Goal: Use online tool/utility: Utilize a website feature to perform a specific function

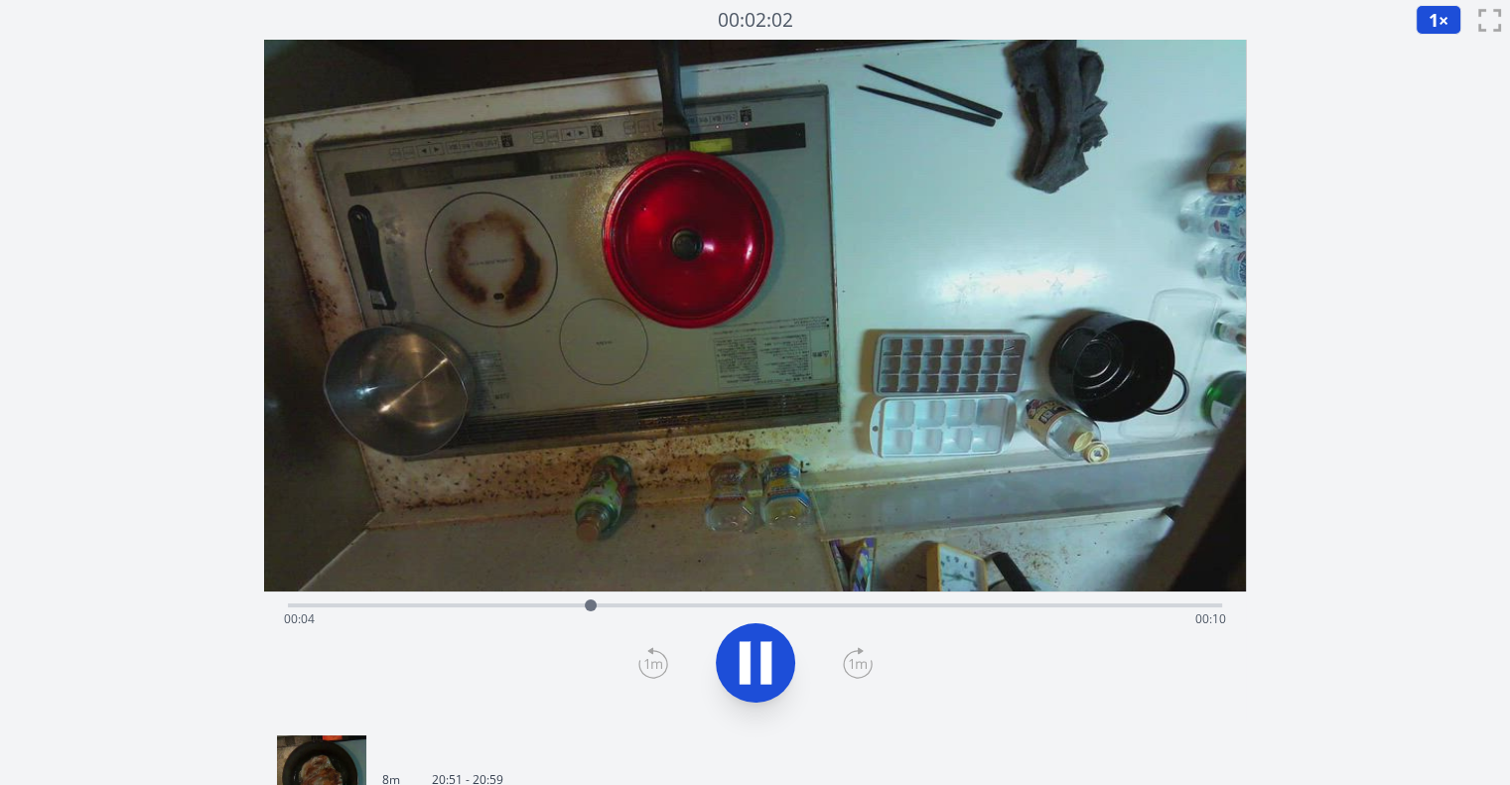
click at [555, 753] on link "8m 20:51 - 20:59" at bounding box center [747, 780] width 940 height 89
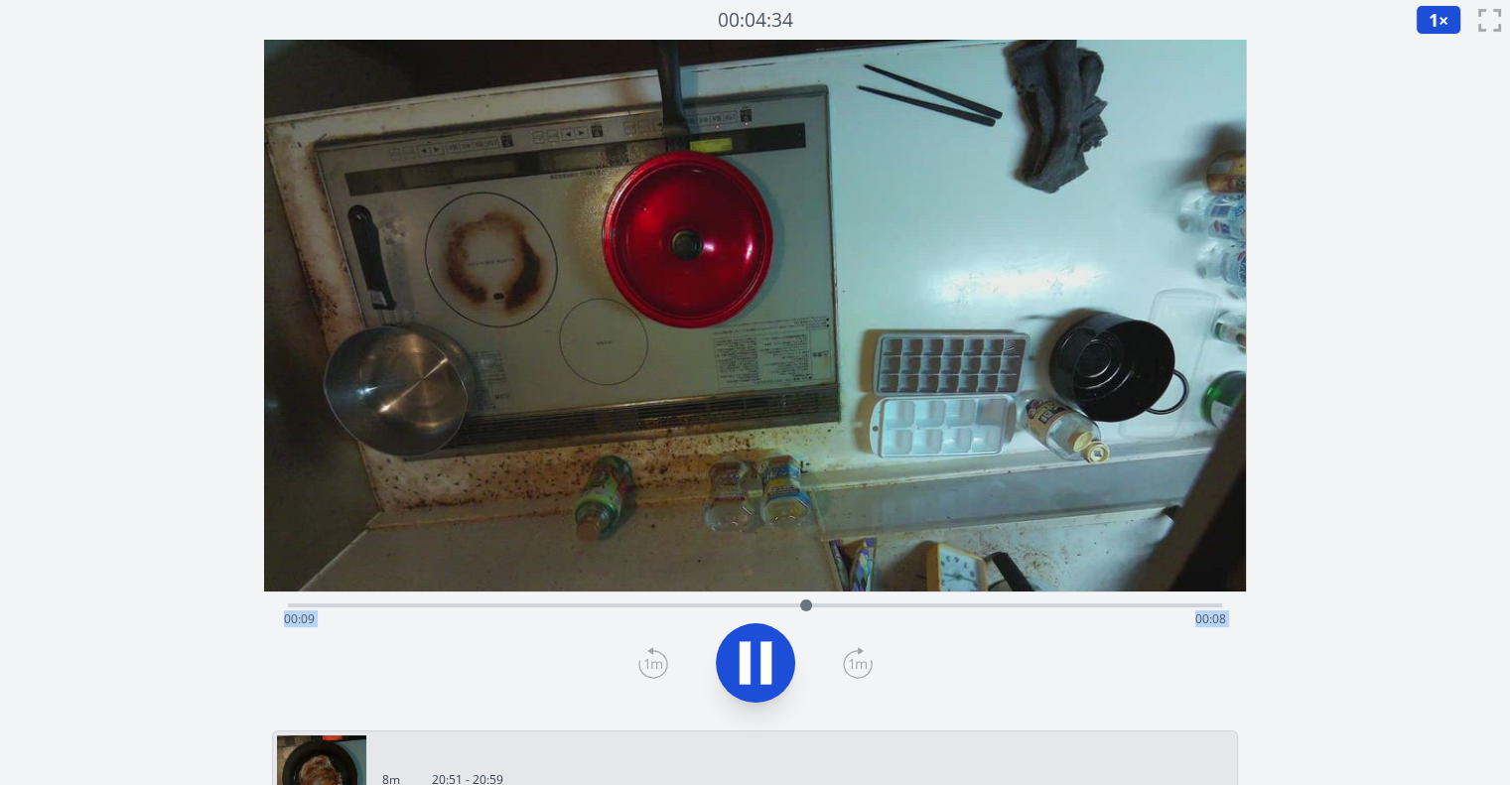
drag, startPoint x: 676, startPoint y: 604, endPoint x: 823, endPoint y: 674, distance: 163.0
click at [823, 674] on div "Time elapsed: 00:09 Time remaining: 00:08" at bounding box center [755, 657] width 982 height 131
click at [785, 670] on button at bounding box center [755, 663] width 79 height 79
drag, startPoint x: 858, startPoint y: 607, endPoint x: 794, endPoint y: 613, distance: 63.8
click at [794, 613] on div at bounding box center [795, 606] width 30 height 30
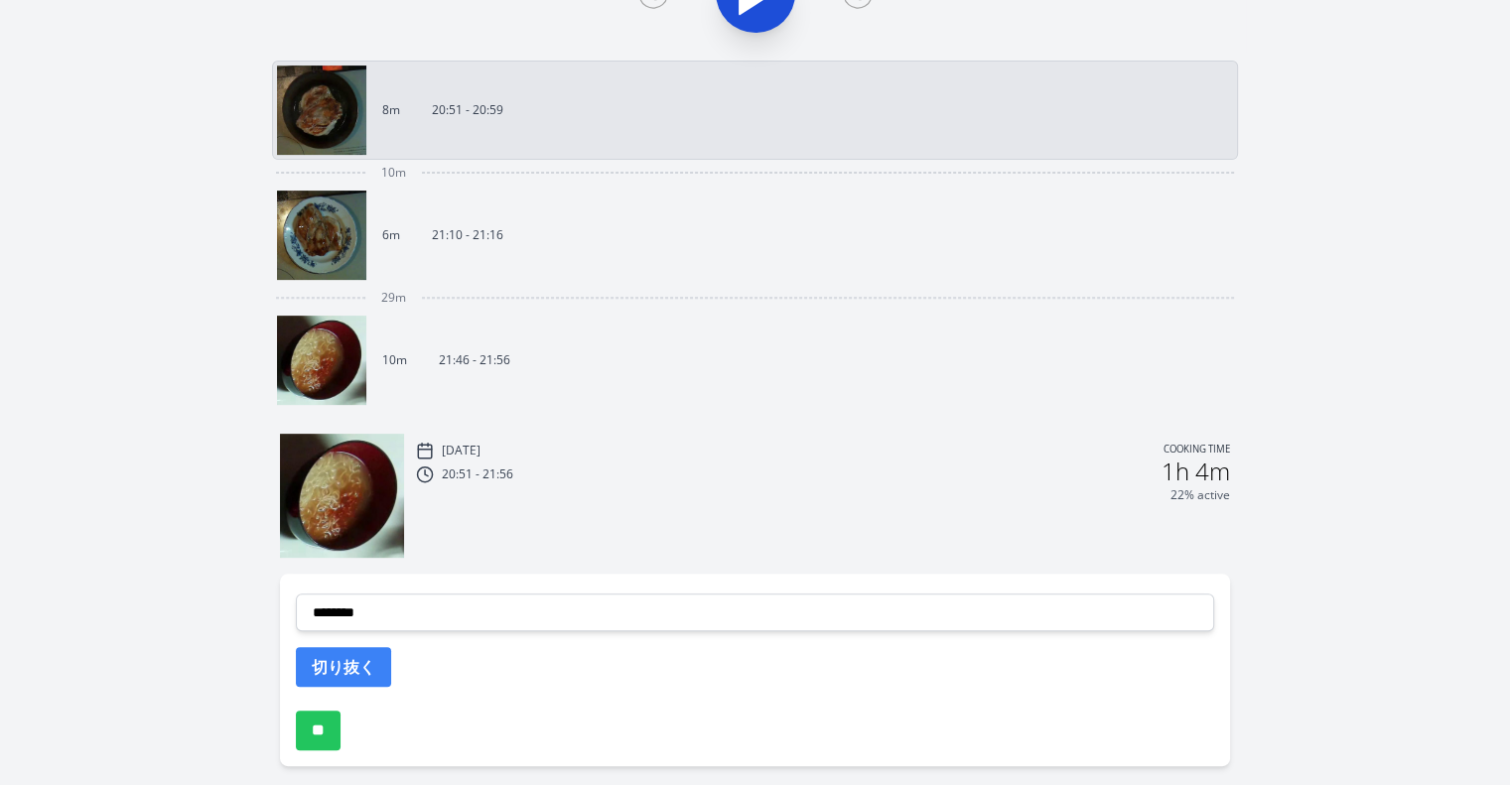
scroll to position [687, 0]
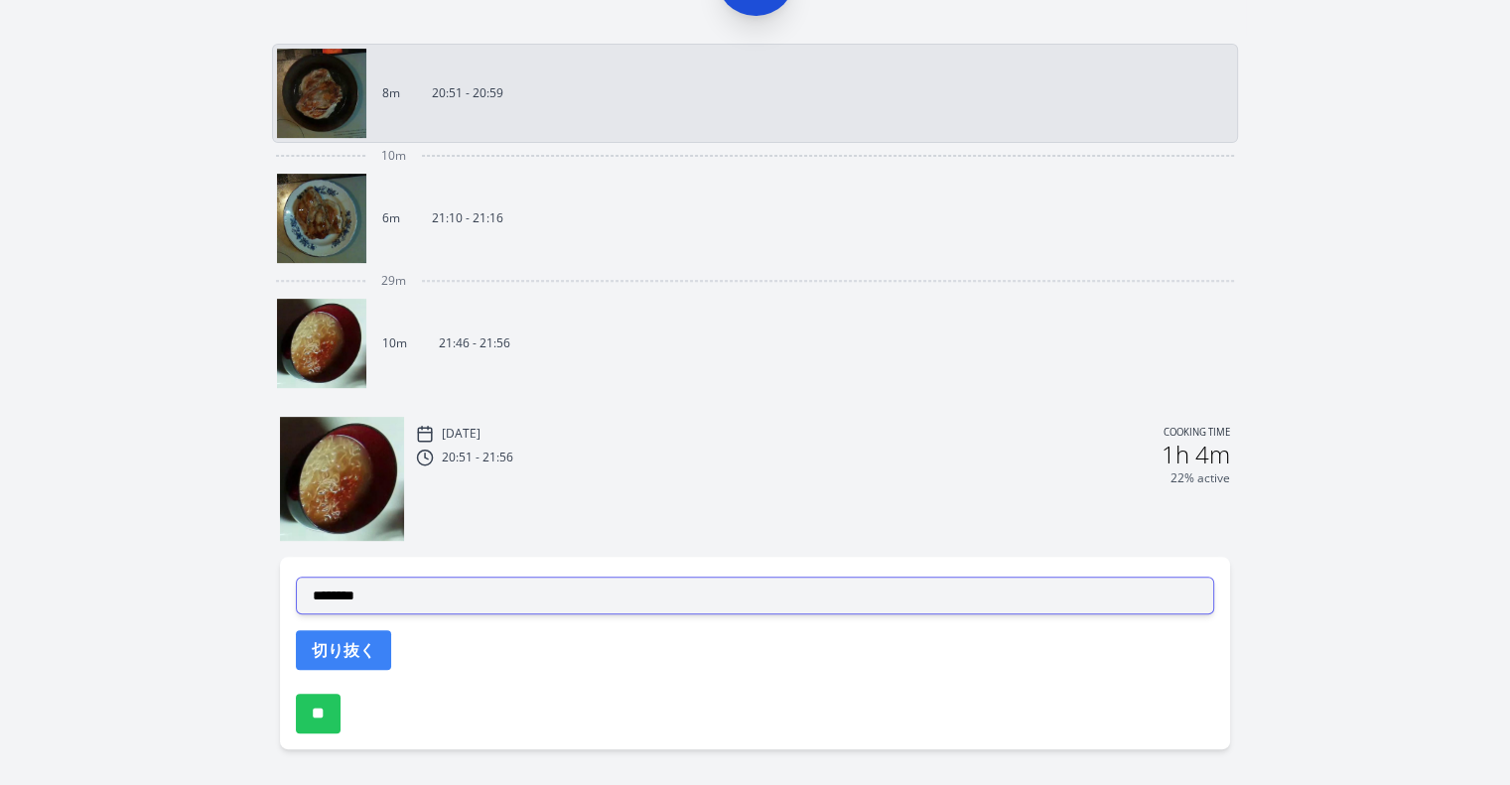
click at [916, 592] on select "**********" at bounding box center [755, 596] width 919 height 38
select select "**********"
click at [296, 577] on select "**********" at bounding box center [755, 596] width 919 height 38
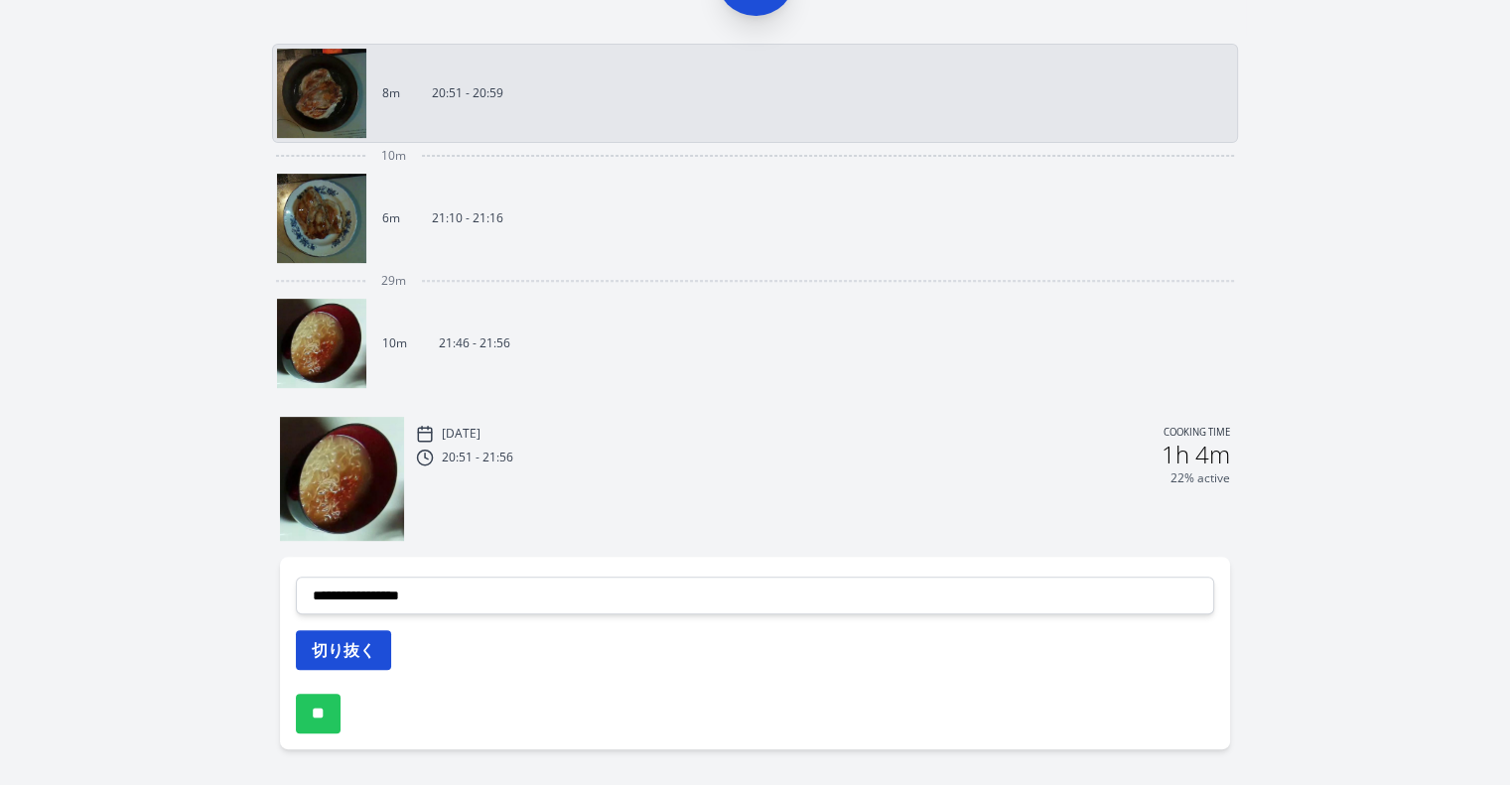
click at [367, 641] on button "切り抜く" at bounding box center [343, 651] width 95 height 40
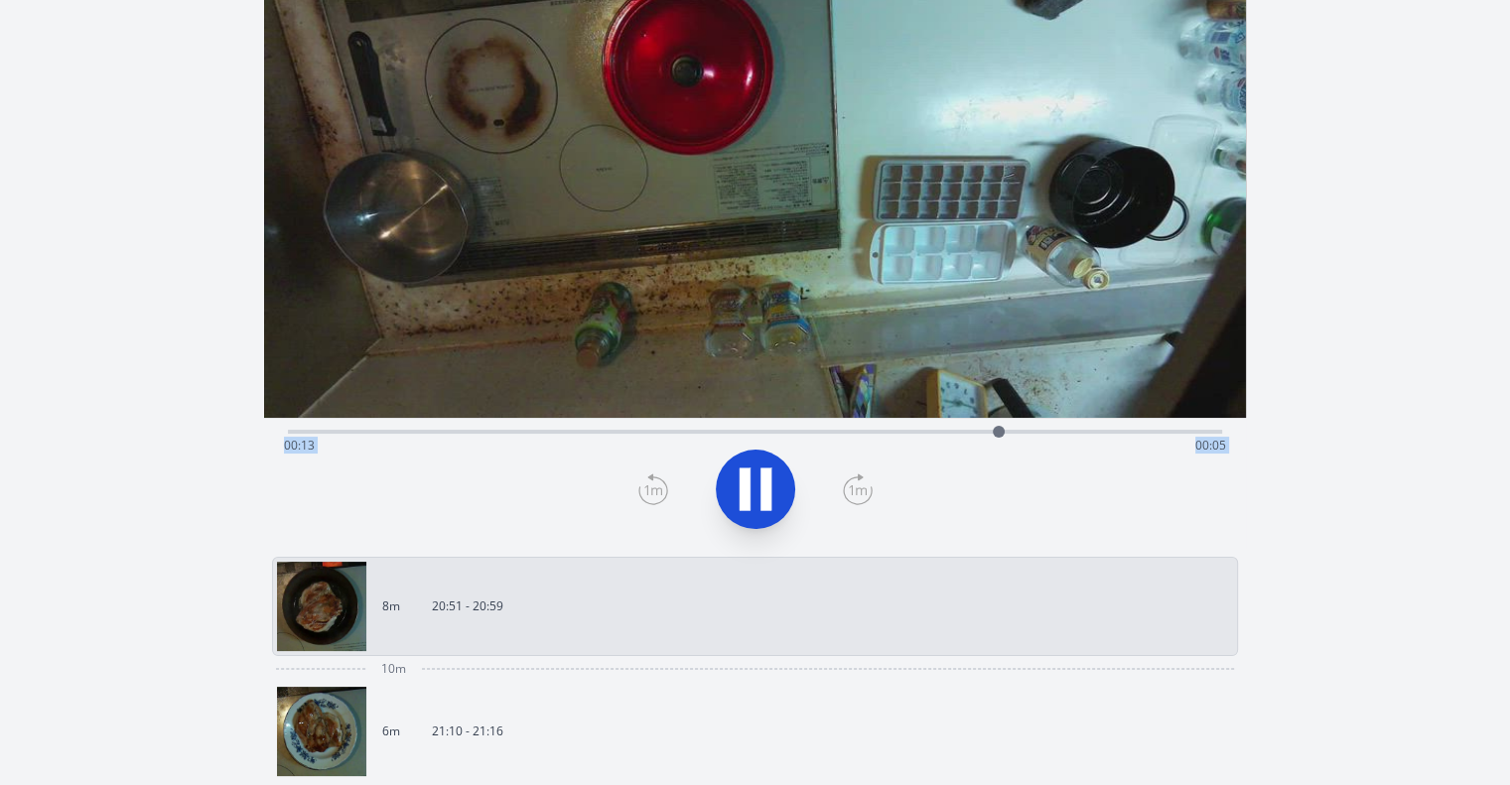
scroll to position [0, 0]
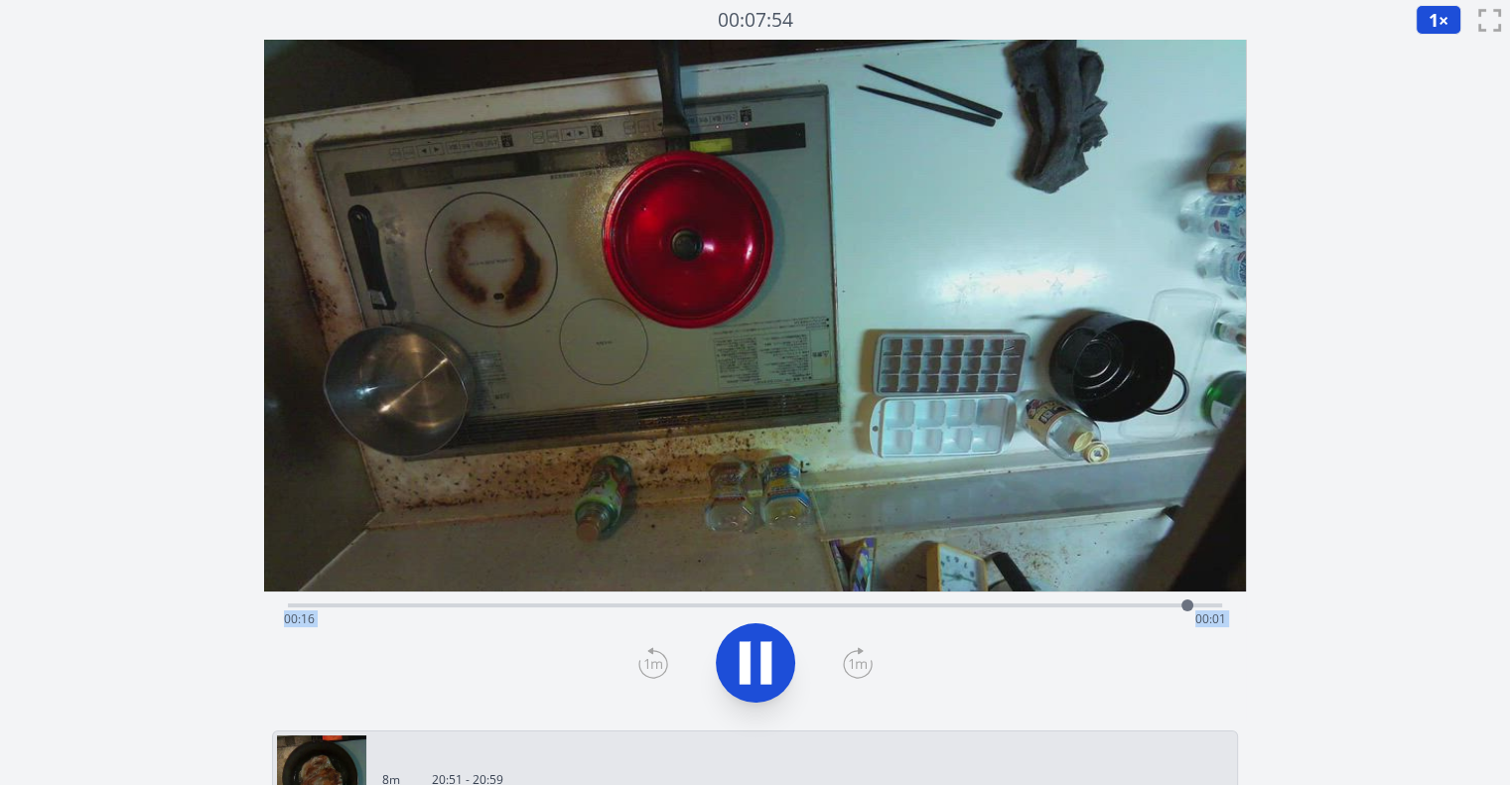
click at [769, 654] on icon at bounding box center [766, 663] width 11 height 43
click at [425, 608] on div "Time elapsed: 00:16 Time remaining: 00:01" at bounding box center [755, 620] width 942 height 32
drag, startPoint x: 425, startPoint y: 608, endPoint x: 513, endPoint y: 587, distance: 90.8
click at [513, 587] on div "Time elapsed: 00:04 Time remaining: 00:14" at bounding box center [755, 381] width 982 height 683
click at [523, 602] on div at bounding box center [523, 606] width 12 height 12
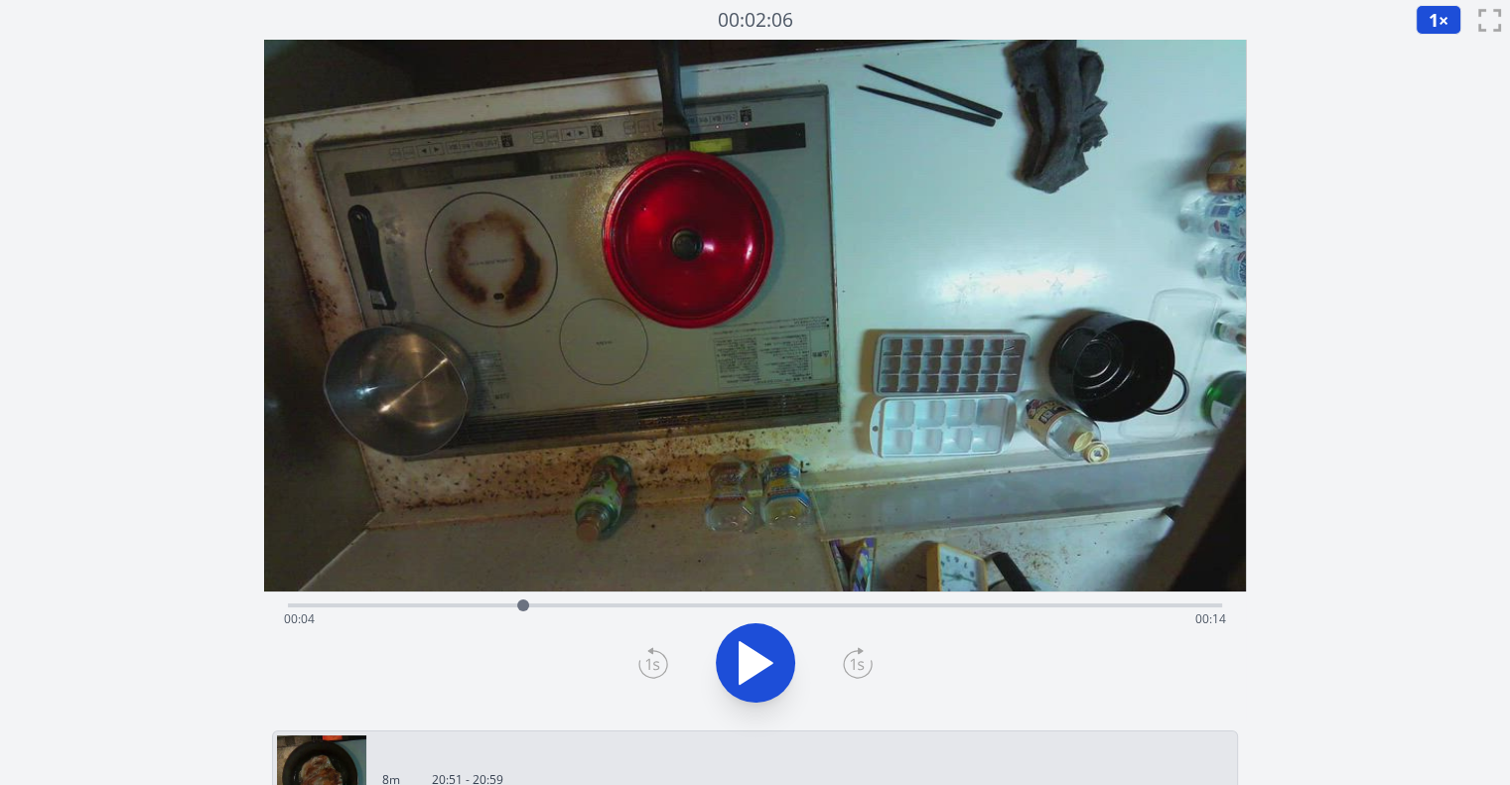
click at [653, 661] on icon at bounding box center [654, 663] width 30 height 32
click at [846, 663] on icon at bounding box center [858, 663] width 30 height 32
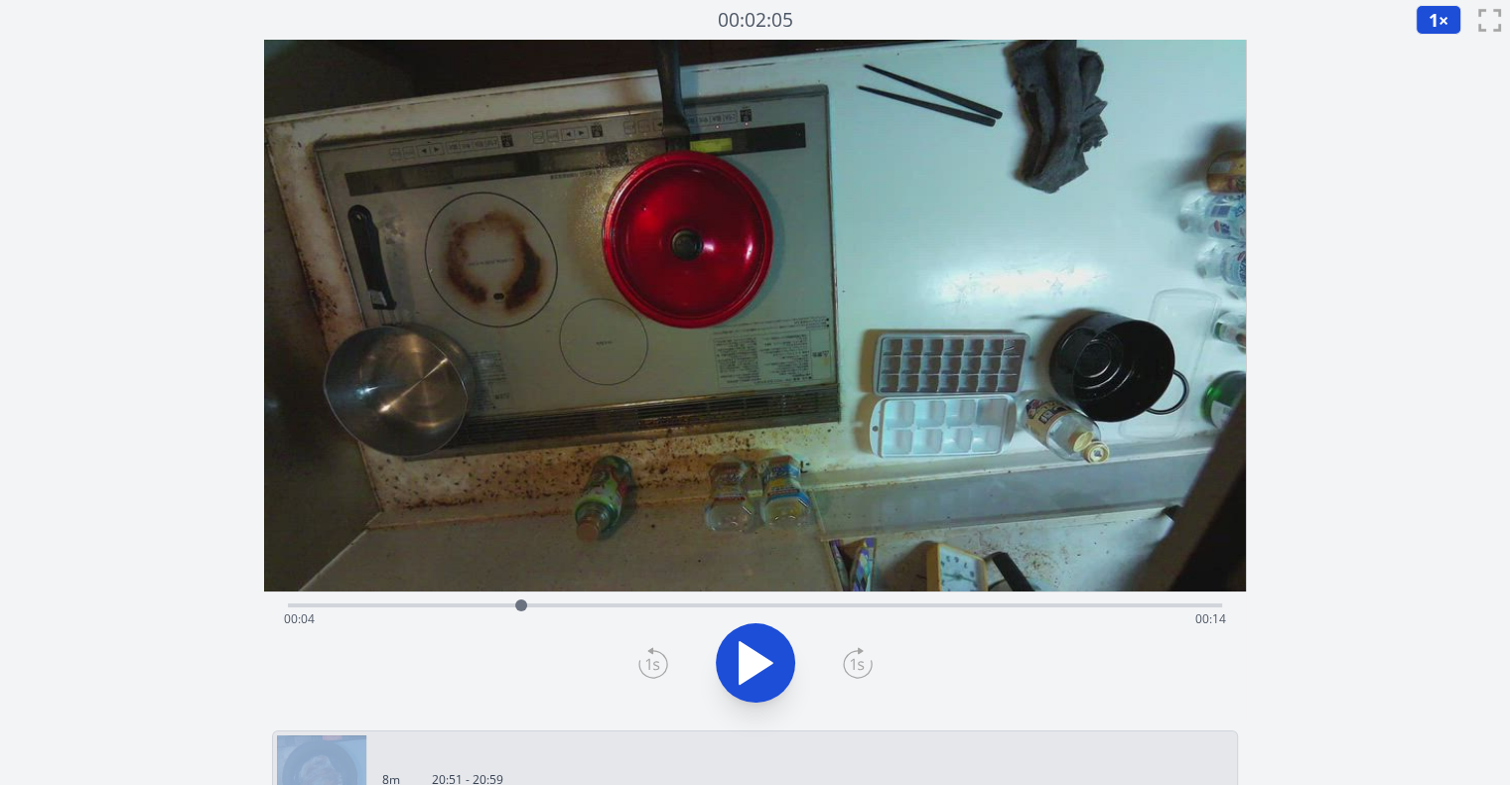
click at [846, 663] on icon at bounding box center [858, 663] width 30 height 32
click at [653, 662] on icon at bounding box center [654, 663] width 30 height 32
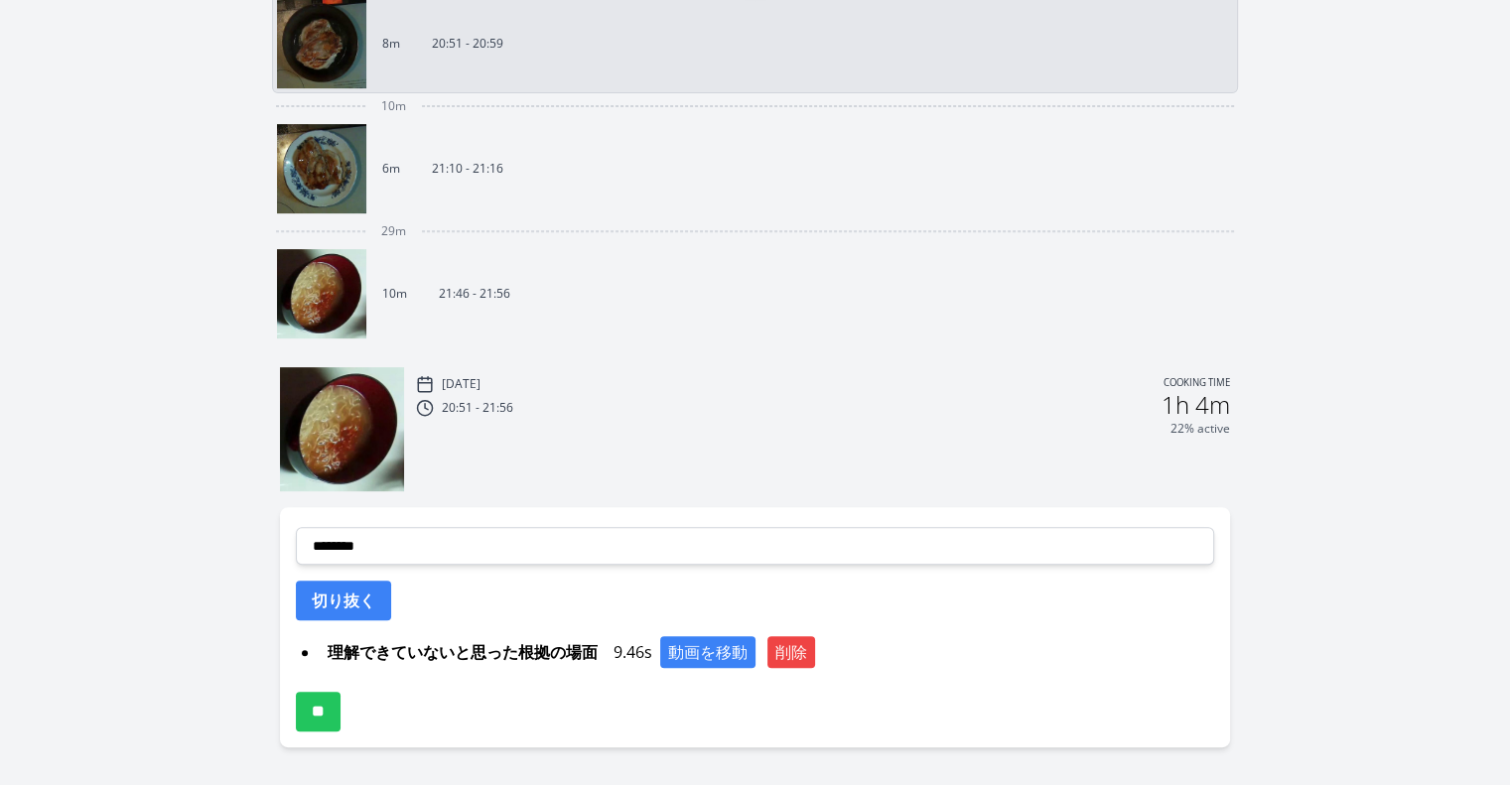
scroll to position [791, 0]
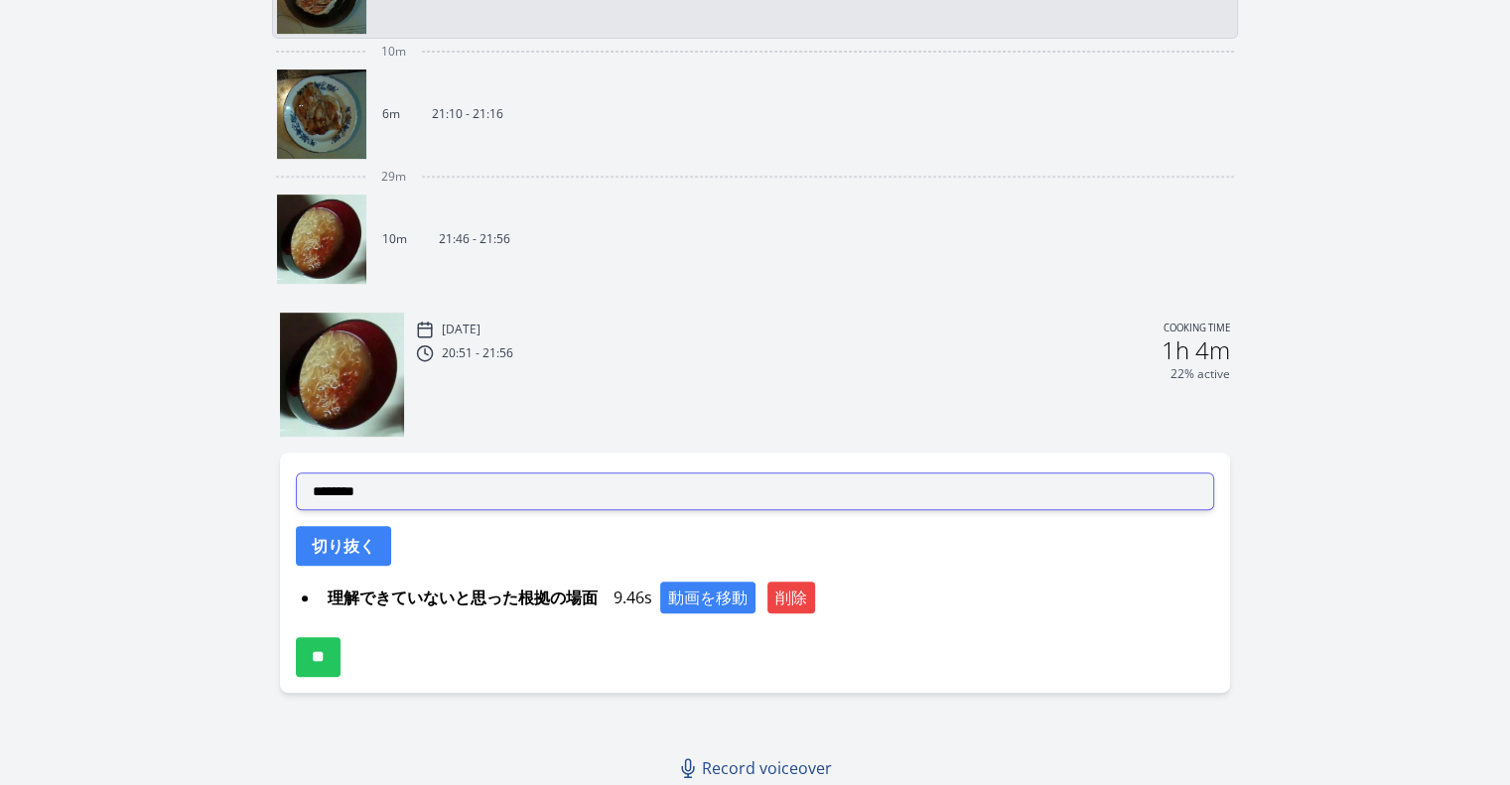
click at [629, 473] on select "**********" at bounding box center [755, 492] width 919 height 38
select select "**********"
click at [296, 473] on select "**********" at bounding box center [755, 492] width 919 height 38
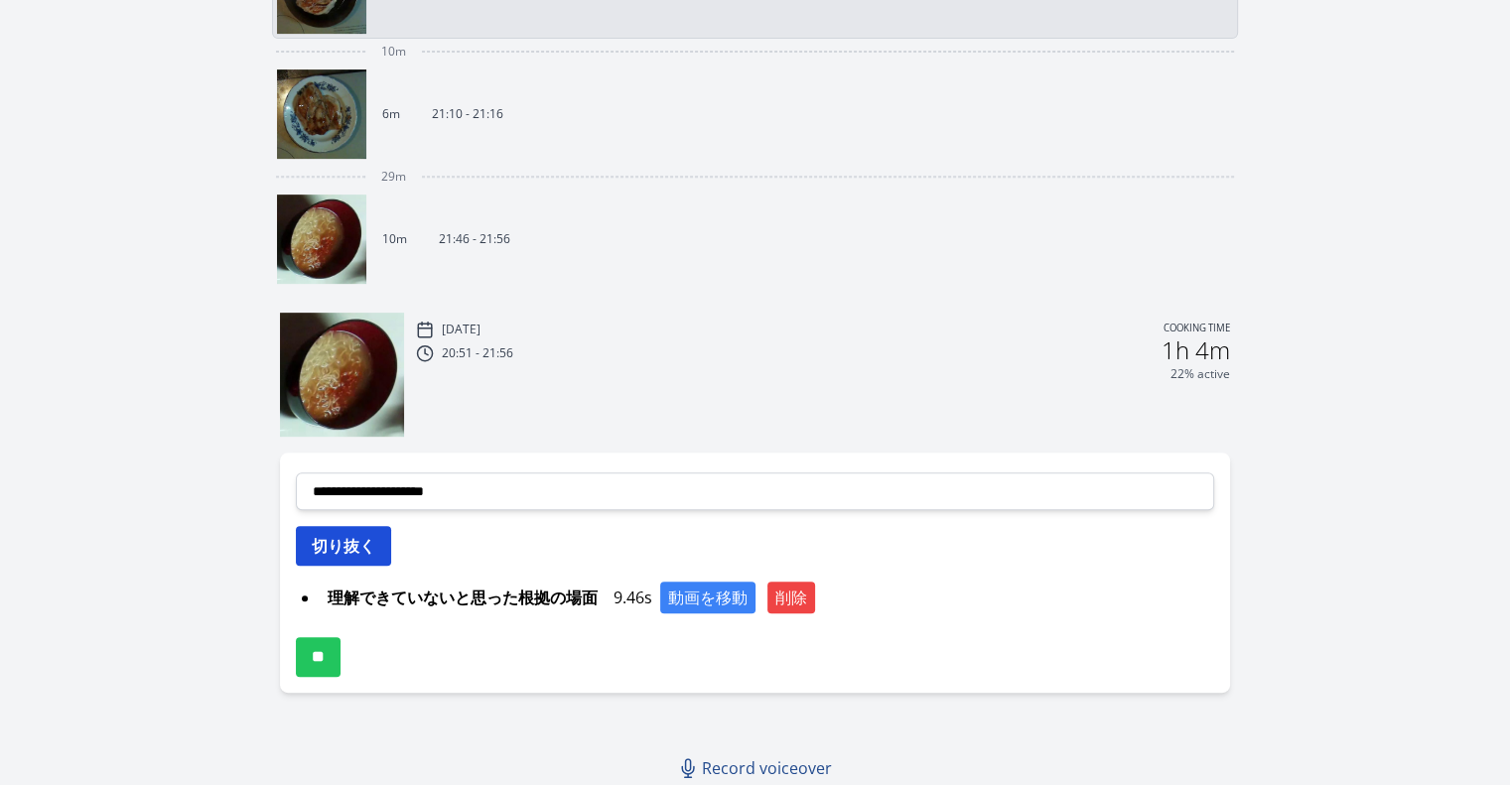
click at [367, 535] on button "切り抜く" at bounding box center [343, 546] width 95 height 40
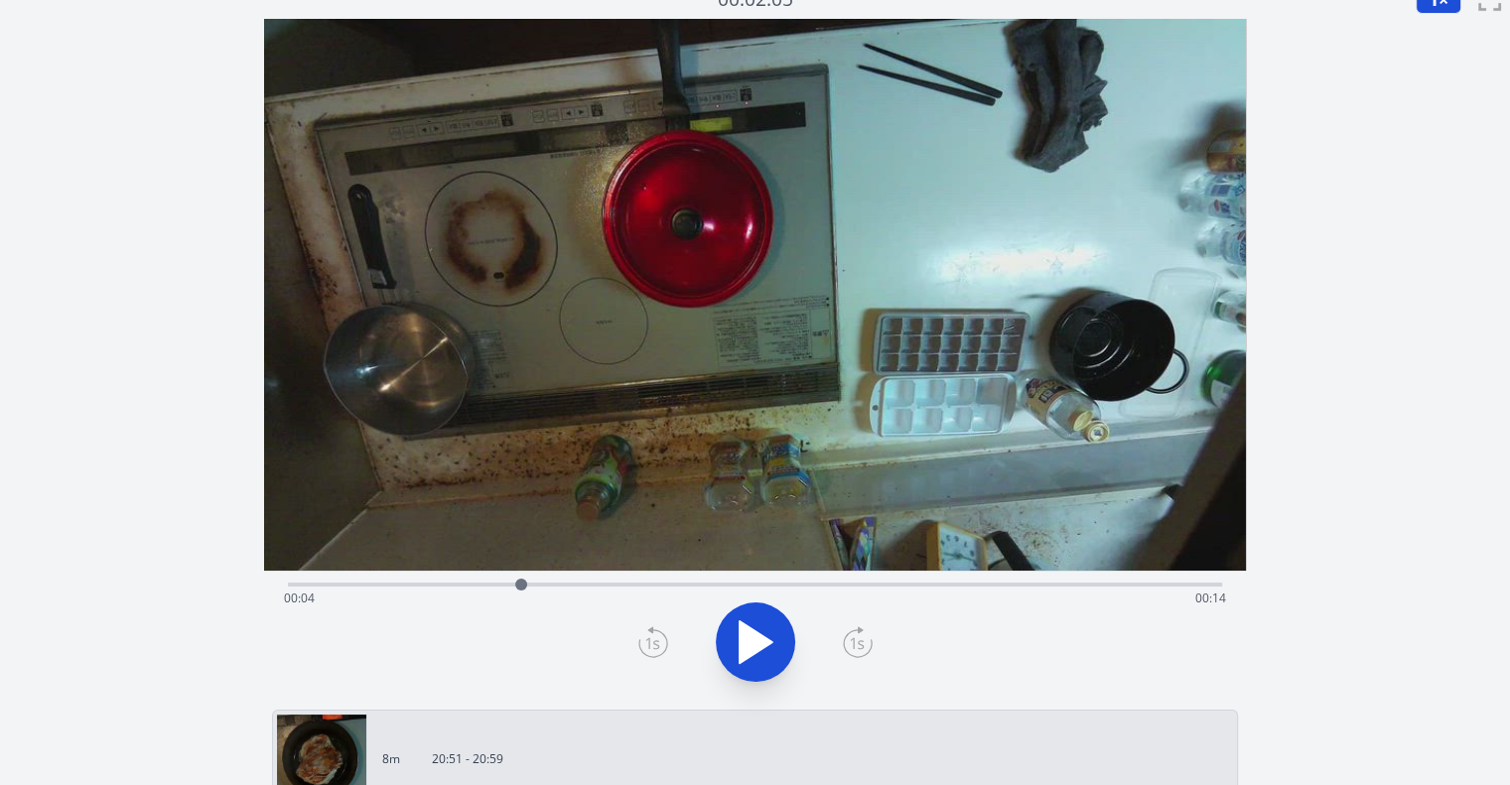
scroll to position [0, 0]
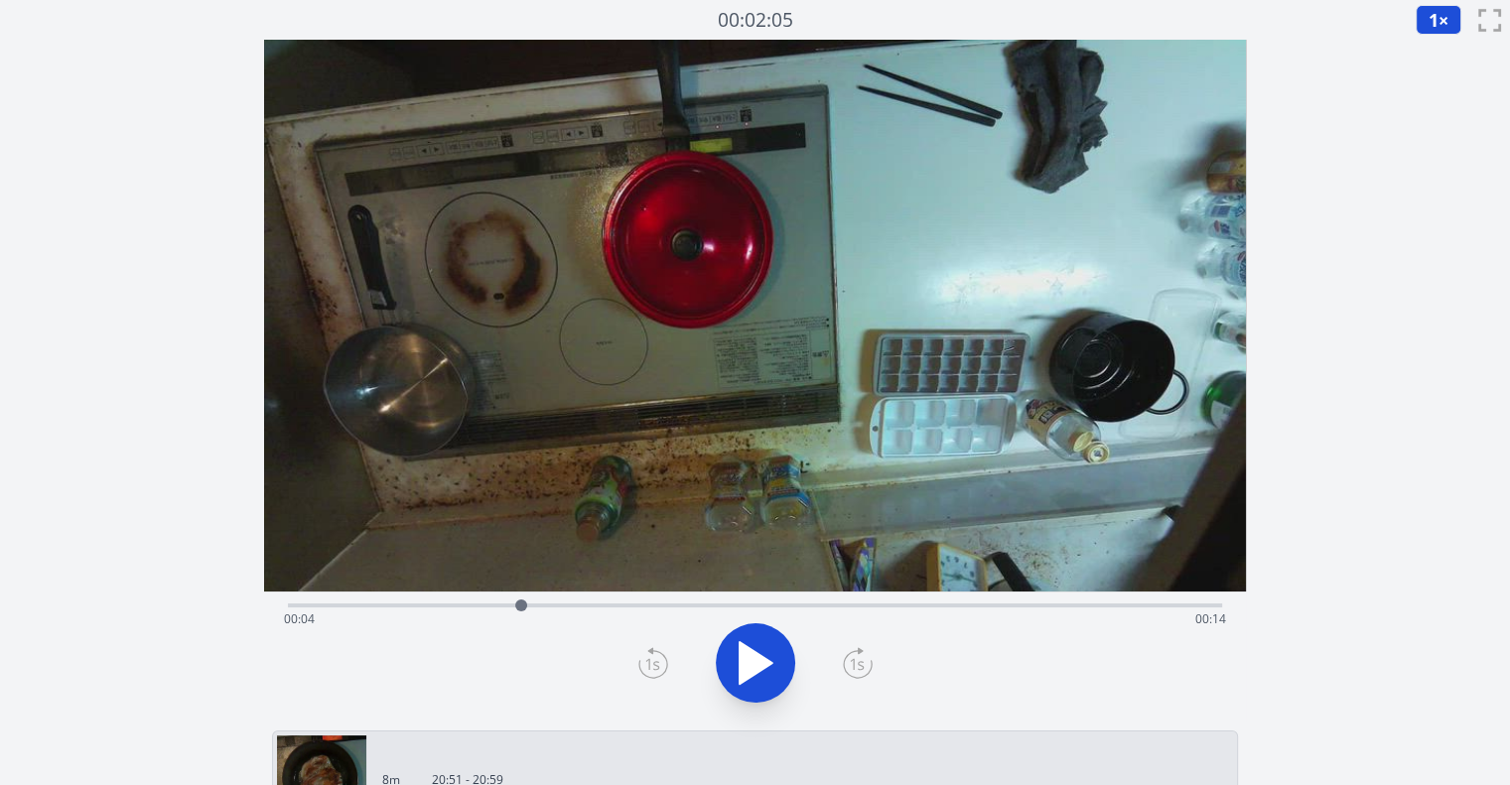
click at [523, 601] on div at bounding box center [521, 606] width 12 height 12
drag, startPoint x: 523, startPoint y: 601, endPoint x: 528, endPoint y: 626, distance: 25.3
click at [528, 608] on div "Time elapsed: 00:04 Time remaining: 00:13" at bounding box center [755, 606] width 934 height 4
drag, startPoint x: 522, startPoint y: 604, endPoint x: 607, endPoint y: 588, distance: 85.9
click at [607, 588] on div "Time elapsed: 00:05 Time remaining: 00:12" at bounding box center [755, 381] width 982 height 683
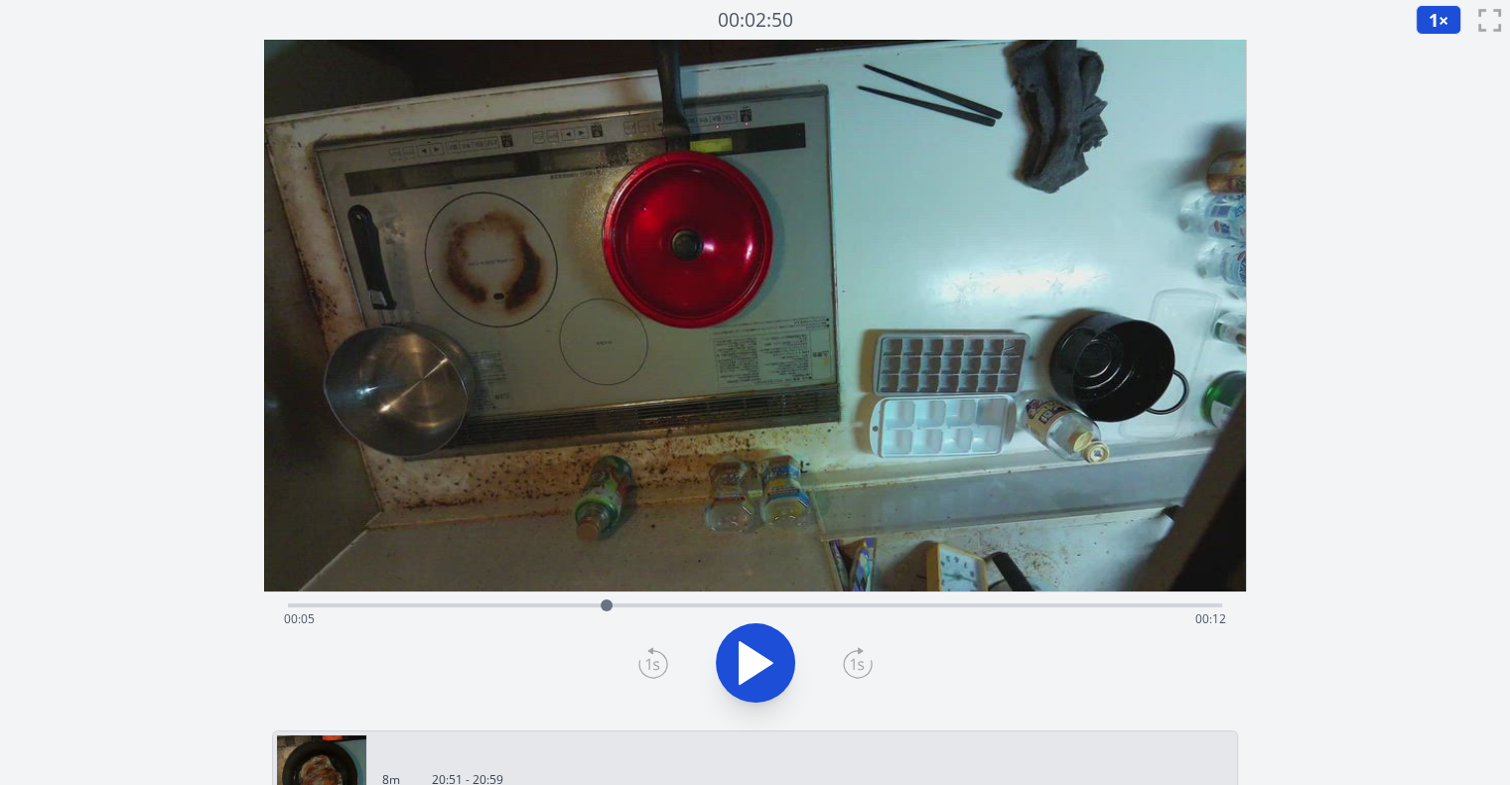
drag, startPoint x: 607, startPoint y: 588, endPoint x: 607, endPoint y: 606, distance: 17.9
click at [607, 606] on div "Time elapsed: 00:05 Time remaining: 00:12" at bounding box center [755, 381] width 982 height 683
drag, startPoint x: 607, startPoint y: 606, endPoint x: 556, endPoint y: 610, distance: 50.8
click at [556, 610] on div at bounding box center [556, 606] width 12 height 12
drag, startPoint x: 556, startPoint y: 610, endPoint x: 504, endPoint y: 613, distance: 51.7
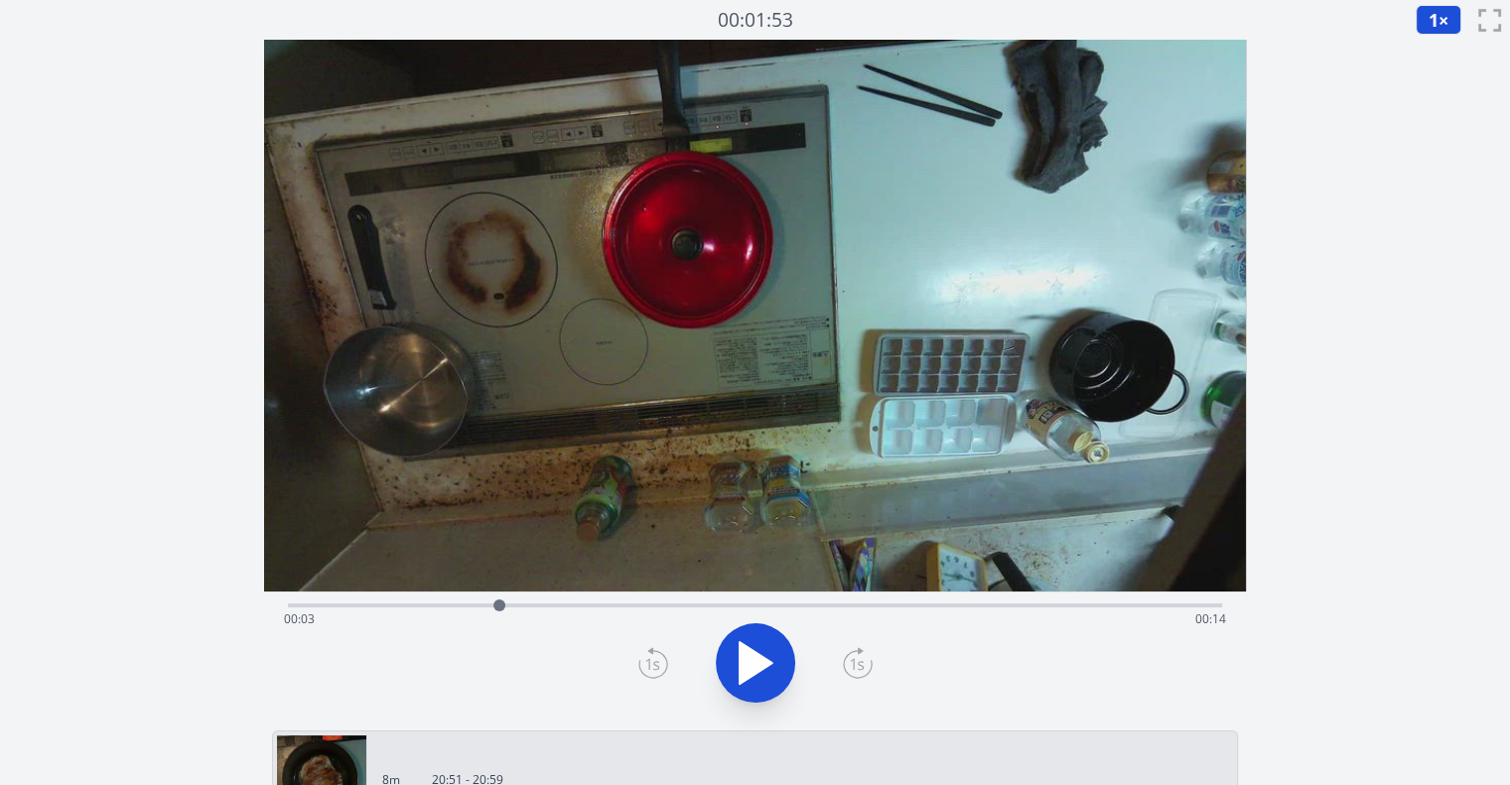
click at [504, 613] on div at bounding box center [500, 606] width 30 height 30
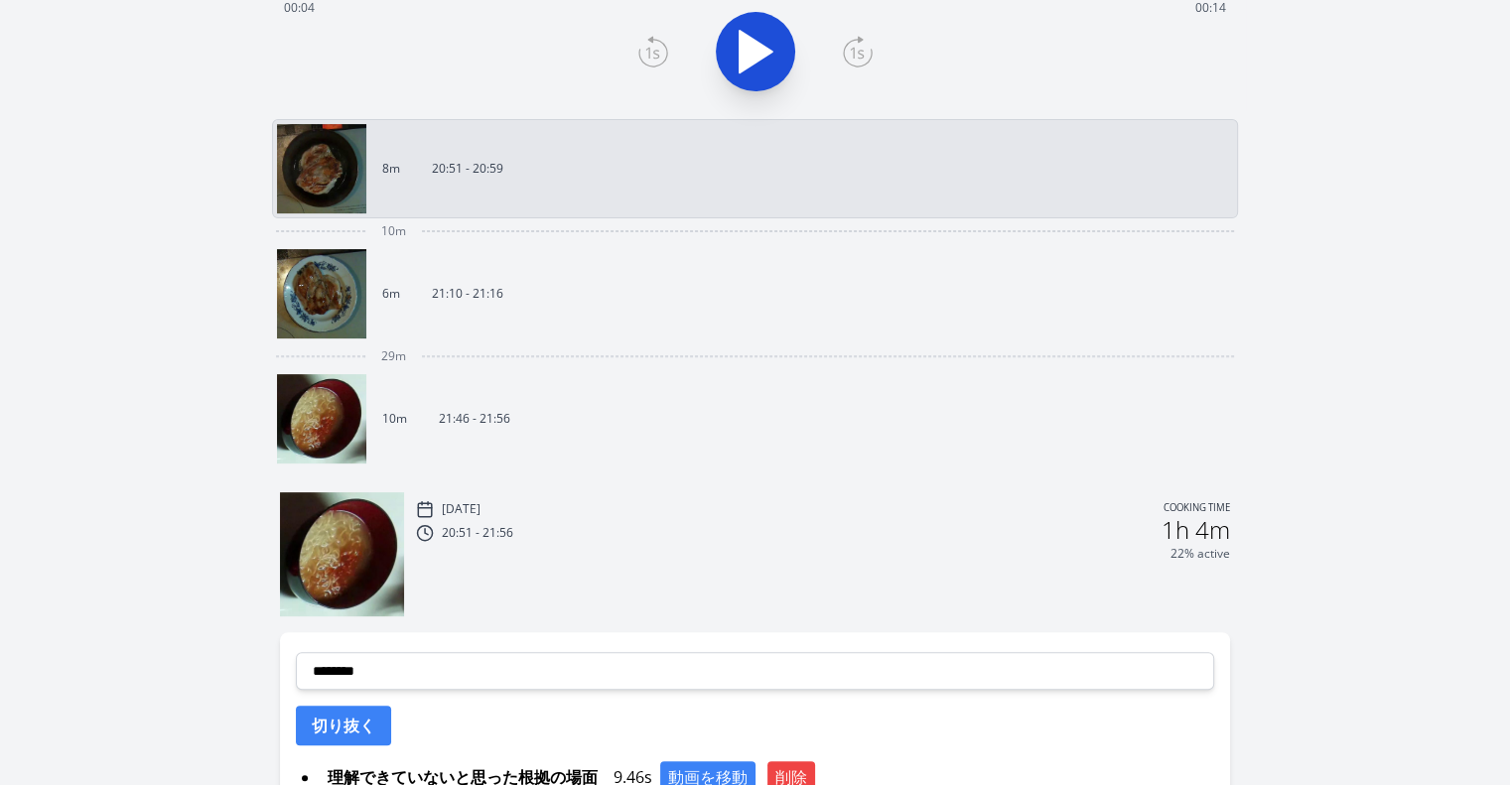
scroll to position [624, 0]
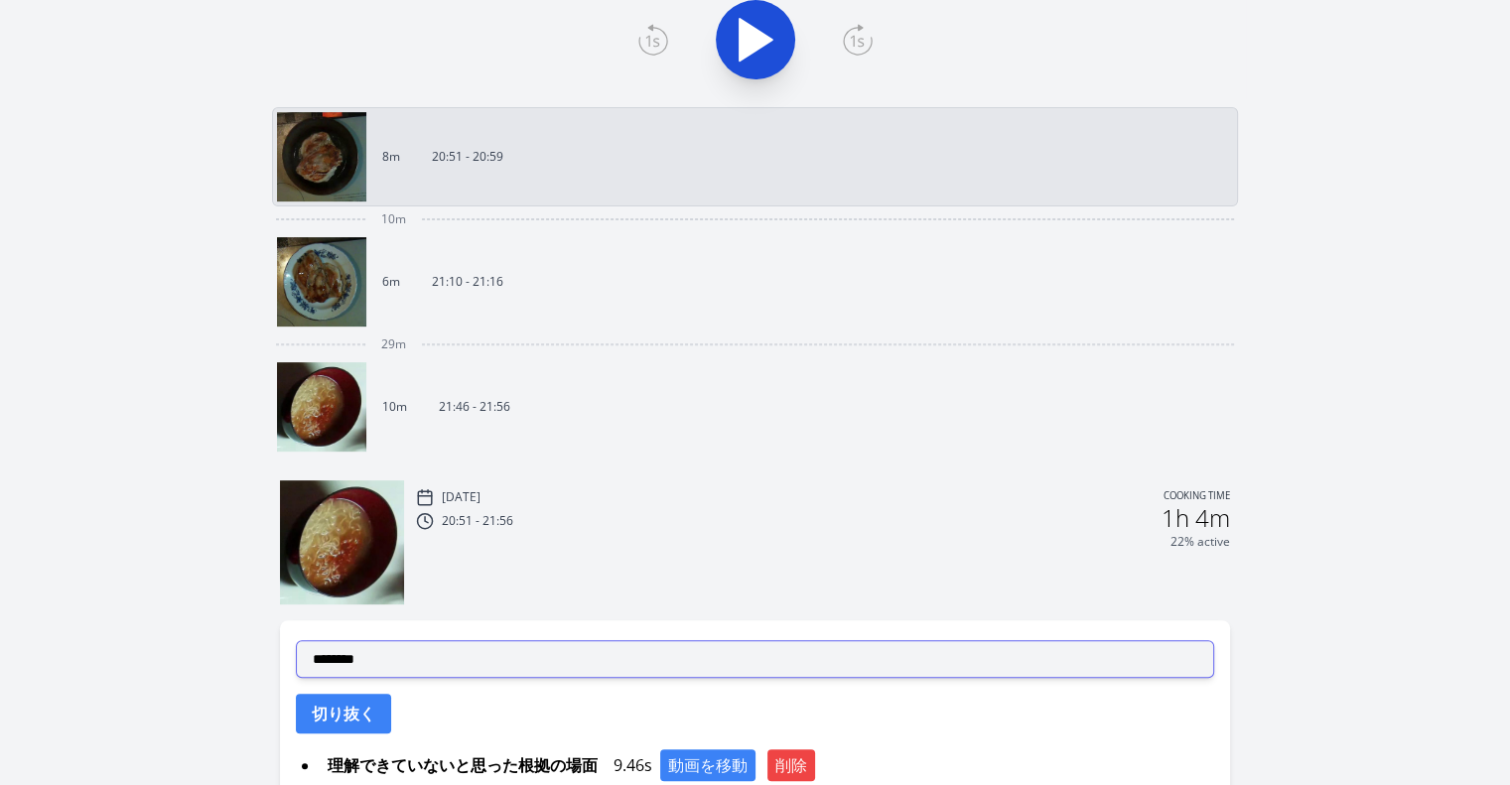
click at [520, 647] on select "**********" at bounding box center [755, 659] width 919 height 38
select select "**********"
click at [296, 640] on select "**********" at bounding box center [755, 659] width 919 height 38
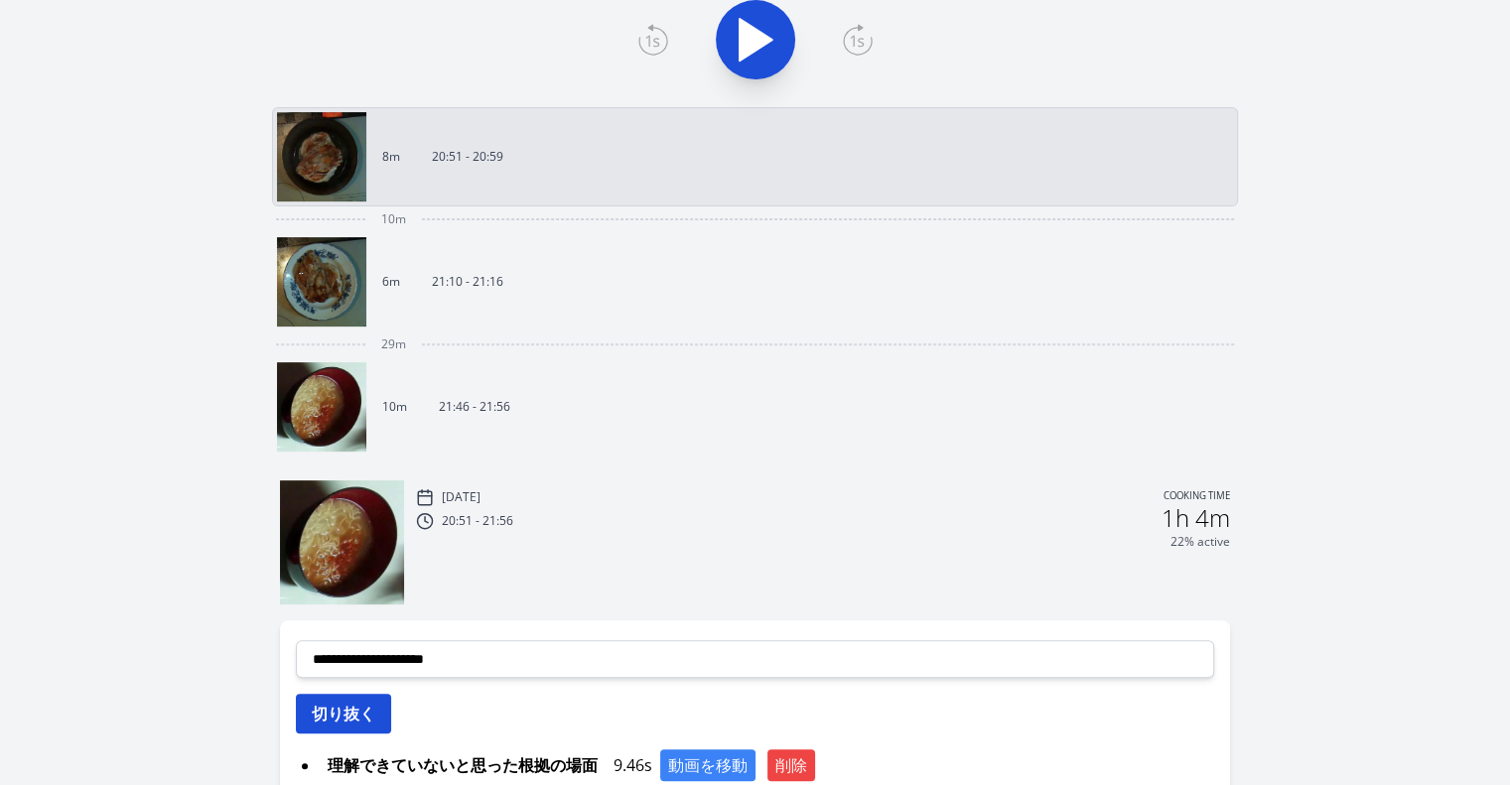
click at [389, 716] on button "切り抜く" at bounding box center [343, 714] width 95 height 40
select select
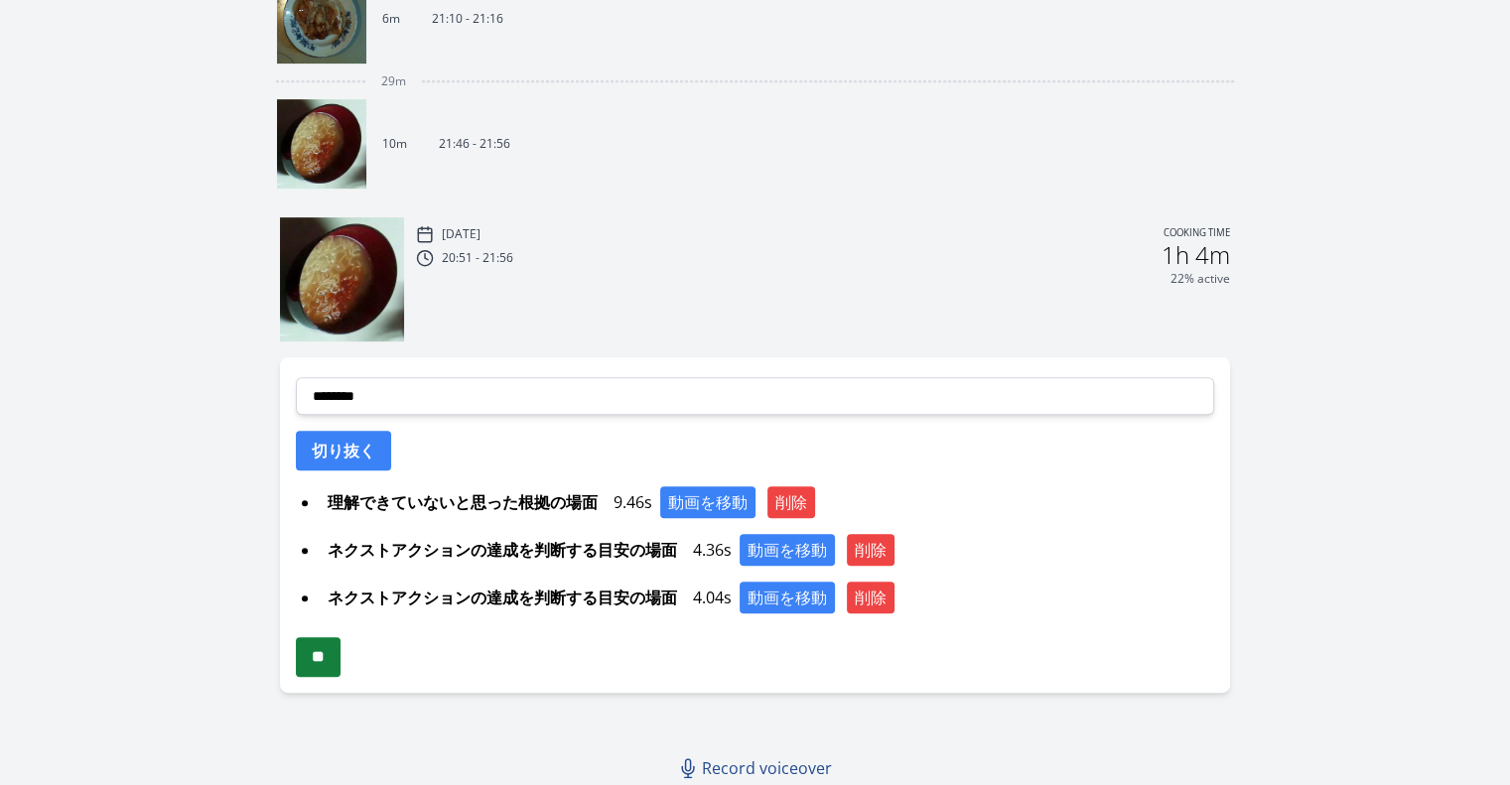
click at [318, 652] on input "**" at bounding box center [318, 658] width 45 height 40
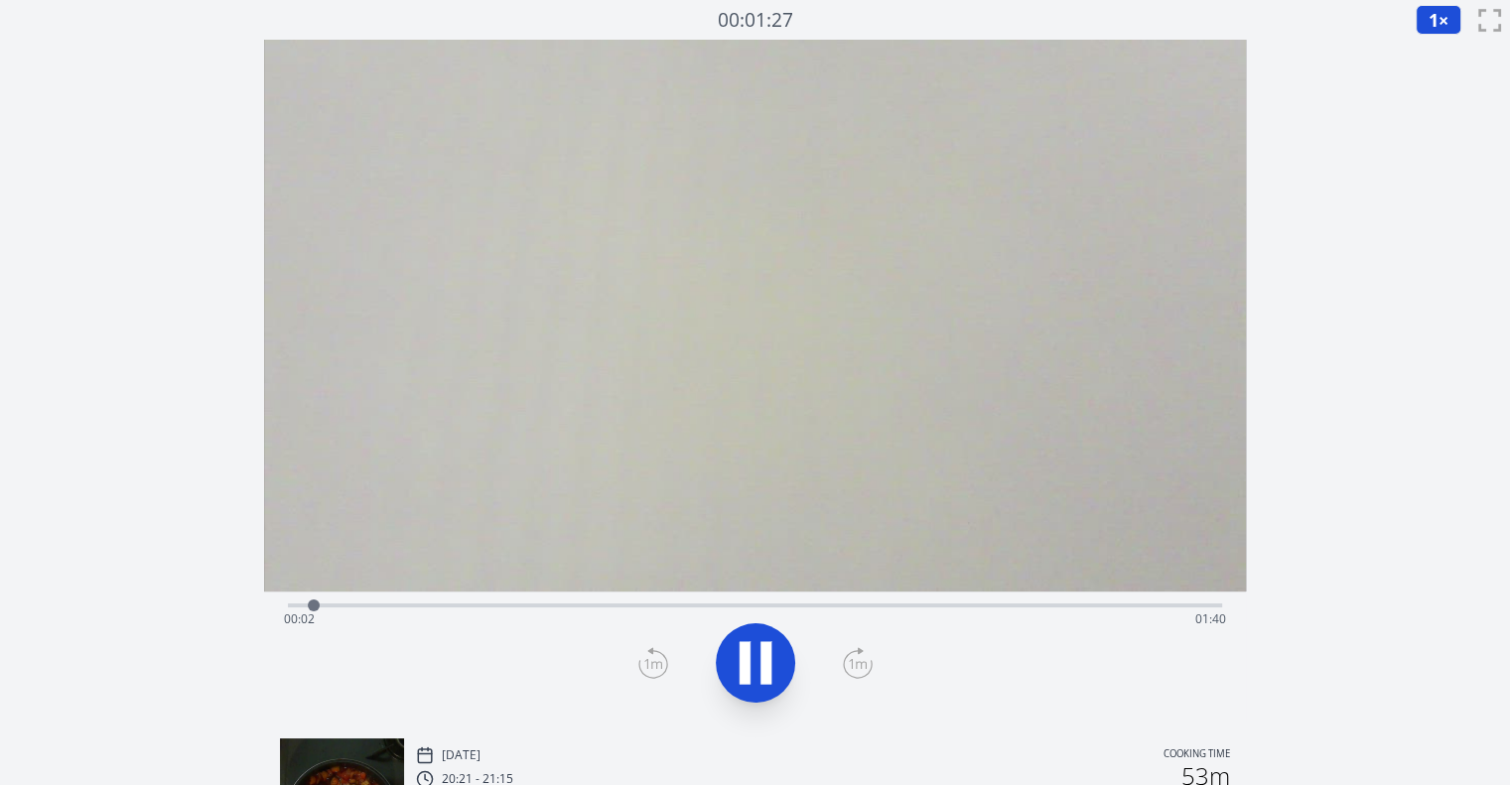
click at [890, 603] on div "Time elapsed: 00:02 Time remaining: 01:40" at bounding box center [755, 604] width 934 height 24
click at [945, 604] on div "Time elapsed: 01:07 Time remaining: 00:35" at bounding box center [755, 620] width 942 height 32
drag, startPoint x: 1091, startPoint y: 615, endPoint x: 1094, endPoint y: 600, distance: 15.2
click at [1094, 600] on div at bounding box center [1094, 606] width 30 height 30
drag, startPoint x: 1094, startPoint y: 600, endPoint x: 1075, endPoint y: 607, distance: 20.1
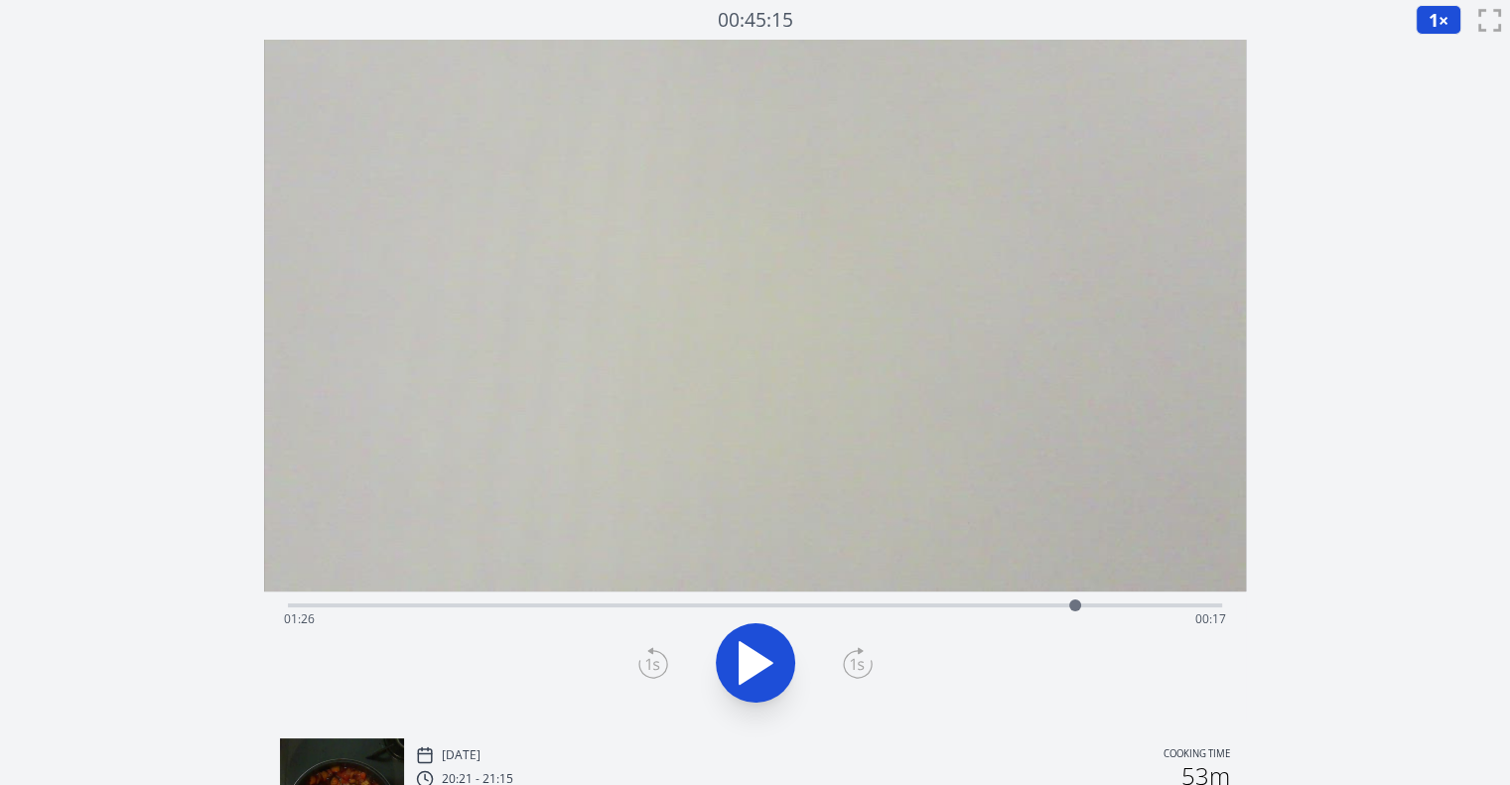
click at [1075, 607] on div at bounding box center [1075, 606] width 12 height 12
drag, startPoint x: 1166, startPoint y: 607, endPoint x: 1141, endPoint y: 607, distance: 24.8
click at [1141, 607] on div at bounding box center [1139, 606] width 12 height 12
click at [741, 673] on icon at bounding box center [745, 663] width 11 height 43
drag, startPoint x: 1163, startPoint y: 600, endPoint x: 1075, endPoint y: 594, distance: 87.6
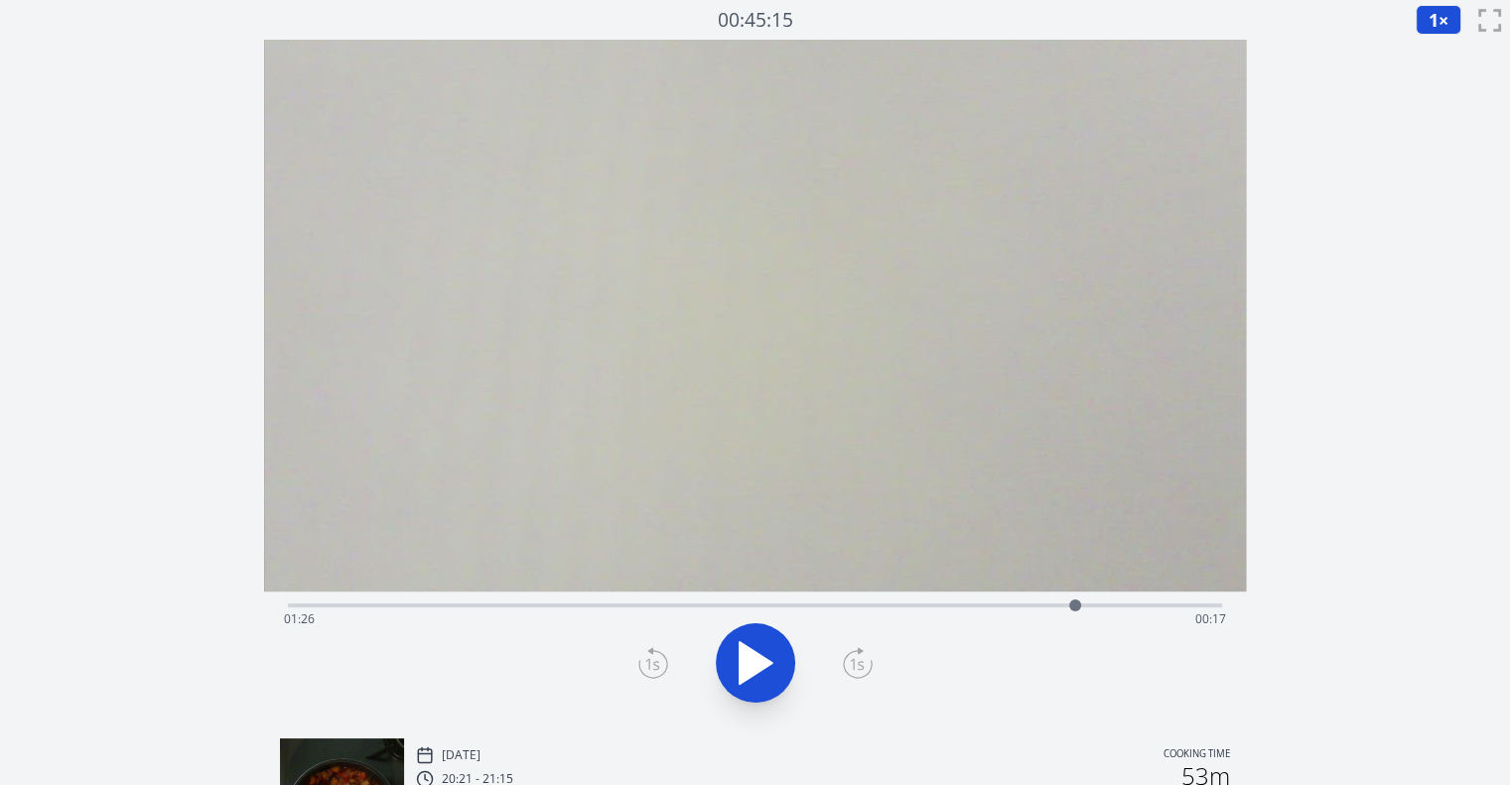
click at [1075, 594] on div at bounding box center [1076, 606] width 30 height 30
drag, startPoint x: 739, startPoint y: 657, endPoint x: 744, endPoint y: 677, distance: 20.5
click at [744, 677] on icon at bounding box center [756, 664] width 56 height 56
click at [744, 677] on icon at bounding box center [756, 663] width 33 height 42
click at [764, 662] on icon at bounding box center [766, 663] width 11 height 43
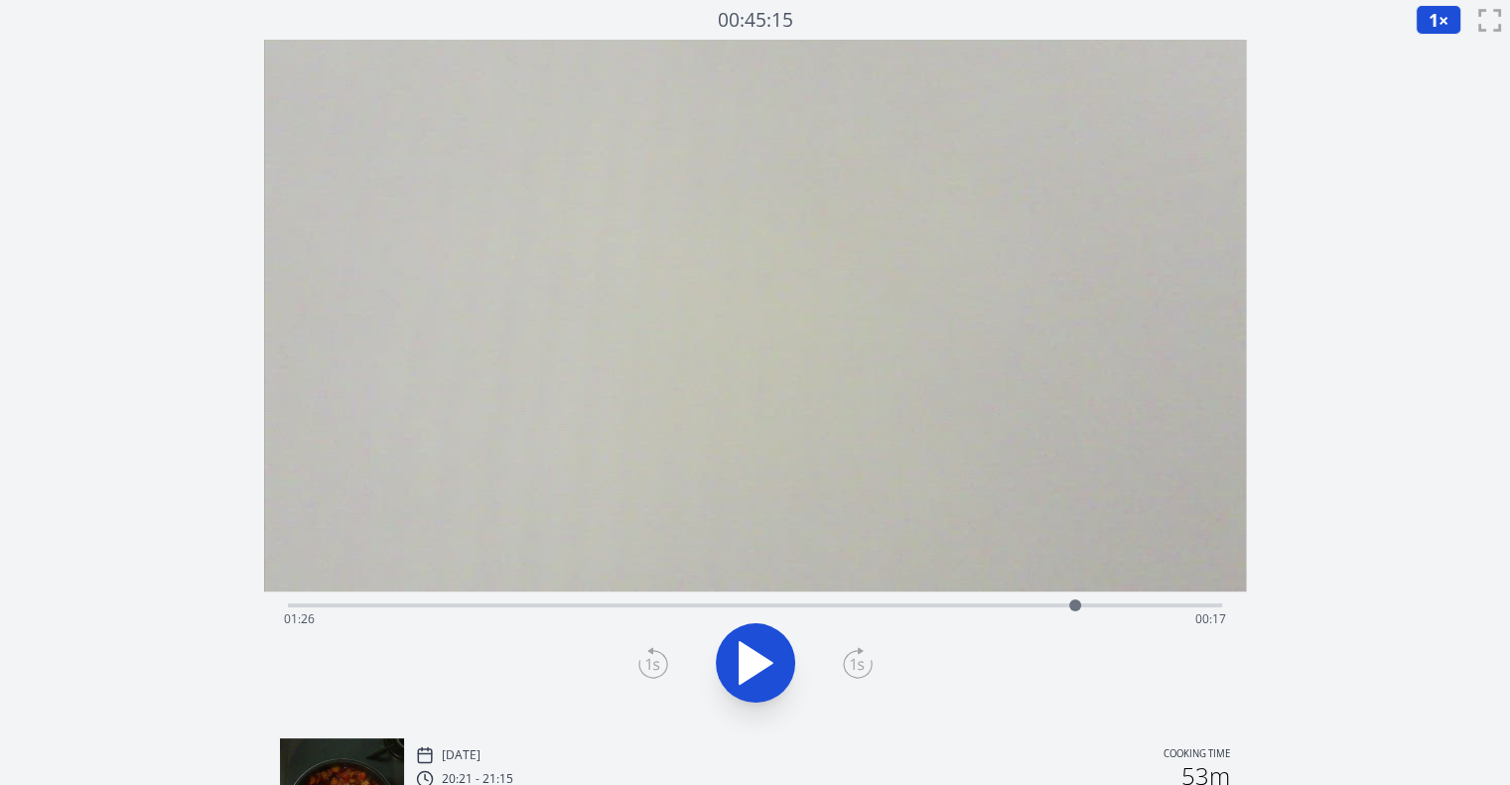
drag, startPoint x: 1102, startPoint y: 605, endPoint x: 1075, endPoint y: 611, distance: 27.5
click at [1075, 611] on div at bounding box center [1075, 606] width 12 height 12
click at [662, 666] on icon at bounding box center [654, 663] width 30 height 32
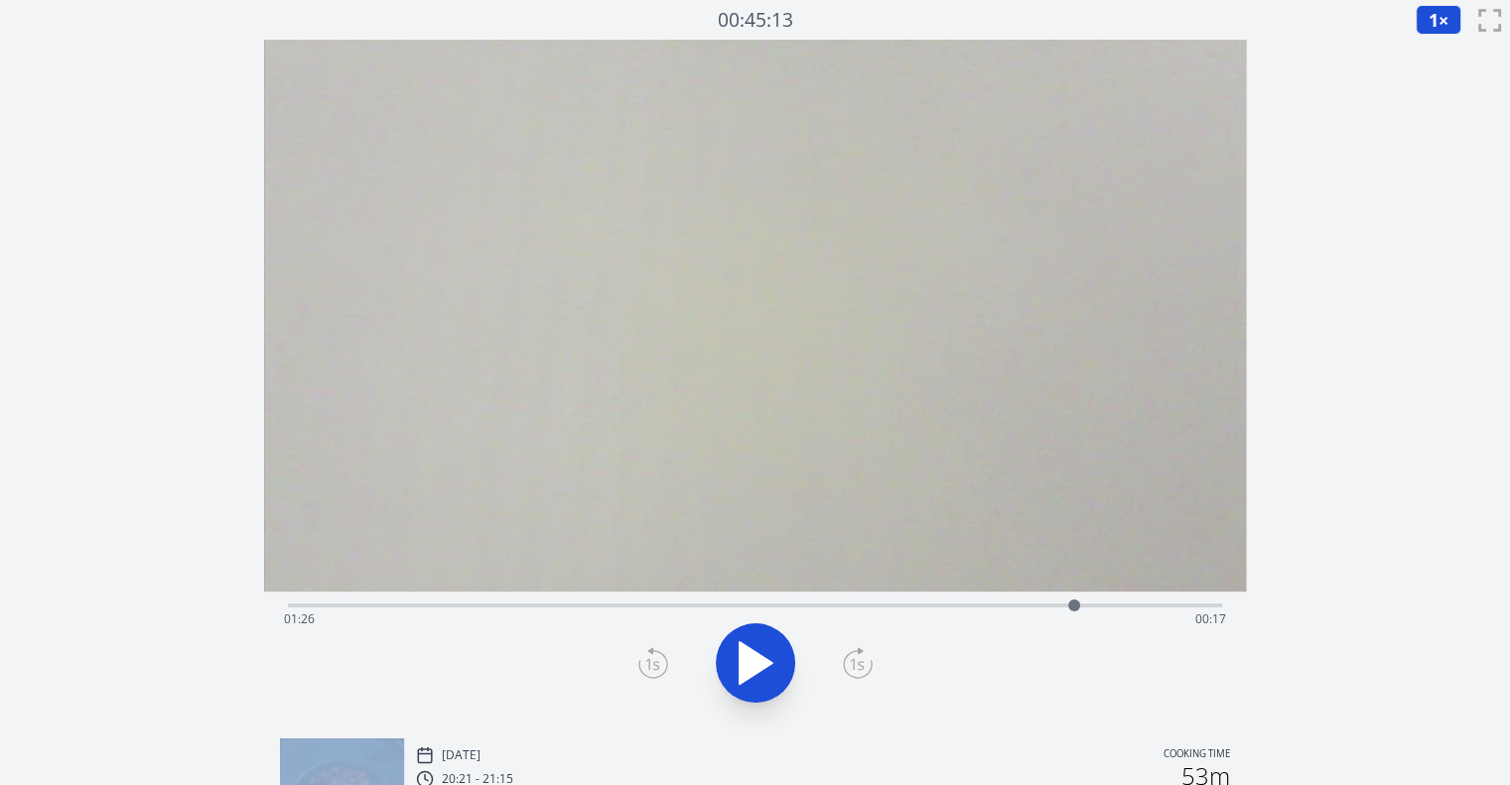
click at [662, 666] on icon at bounding box center [654, 663] width 30 height 32
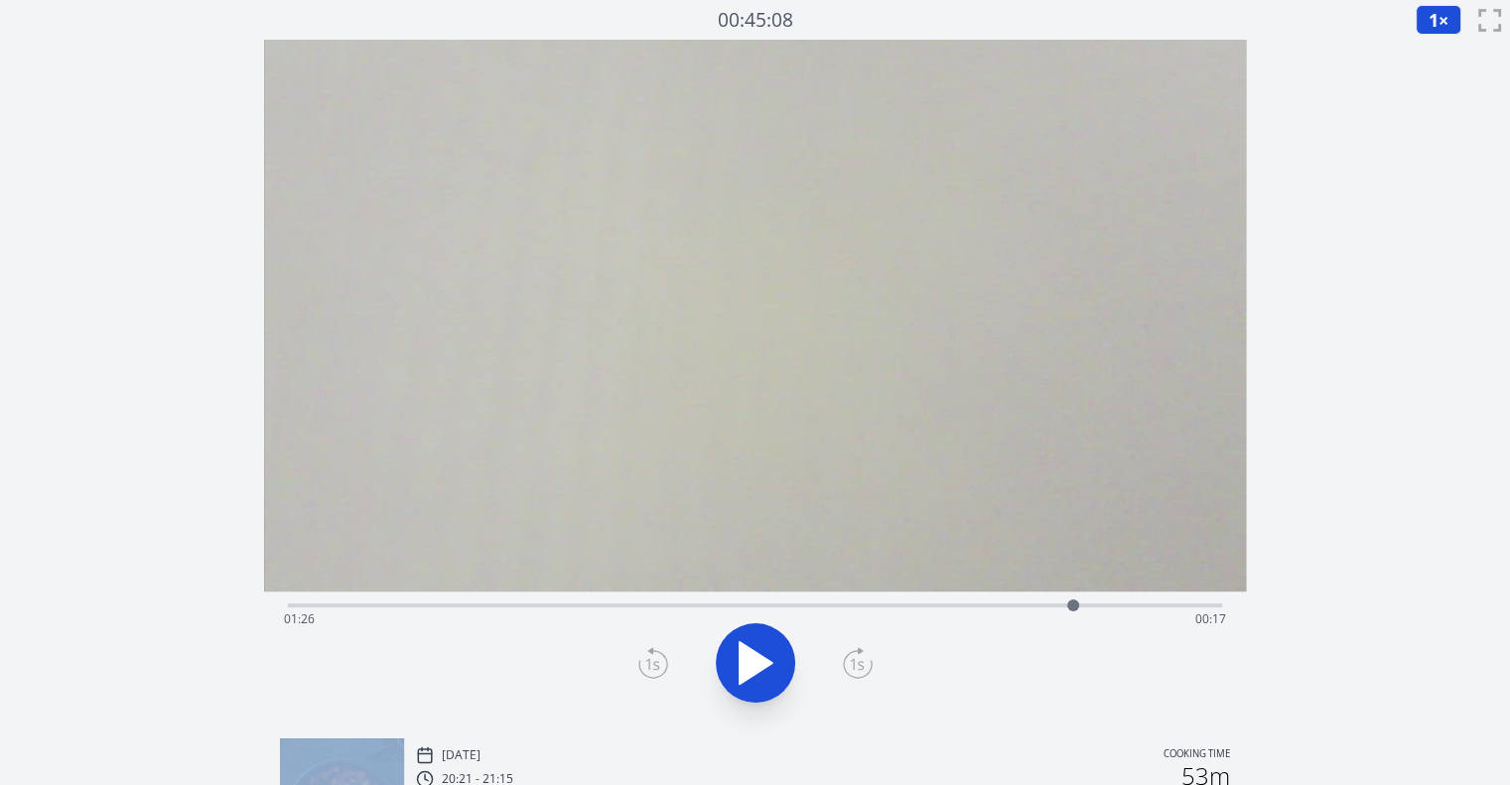
click at [662, 666] on icon at bounding box center [654, 663] width 30 height 32
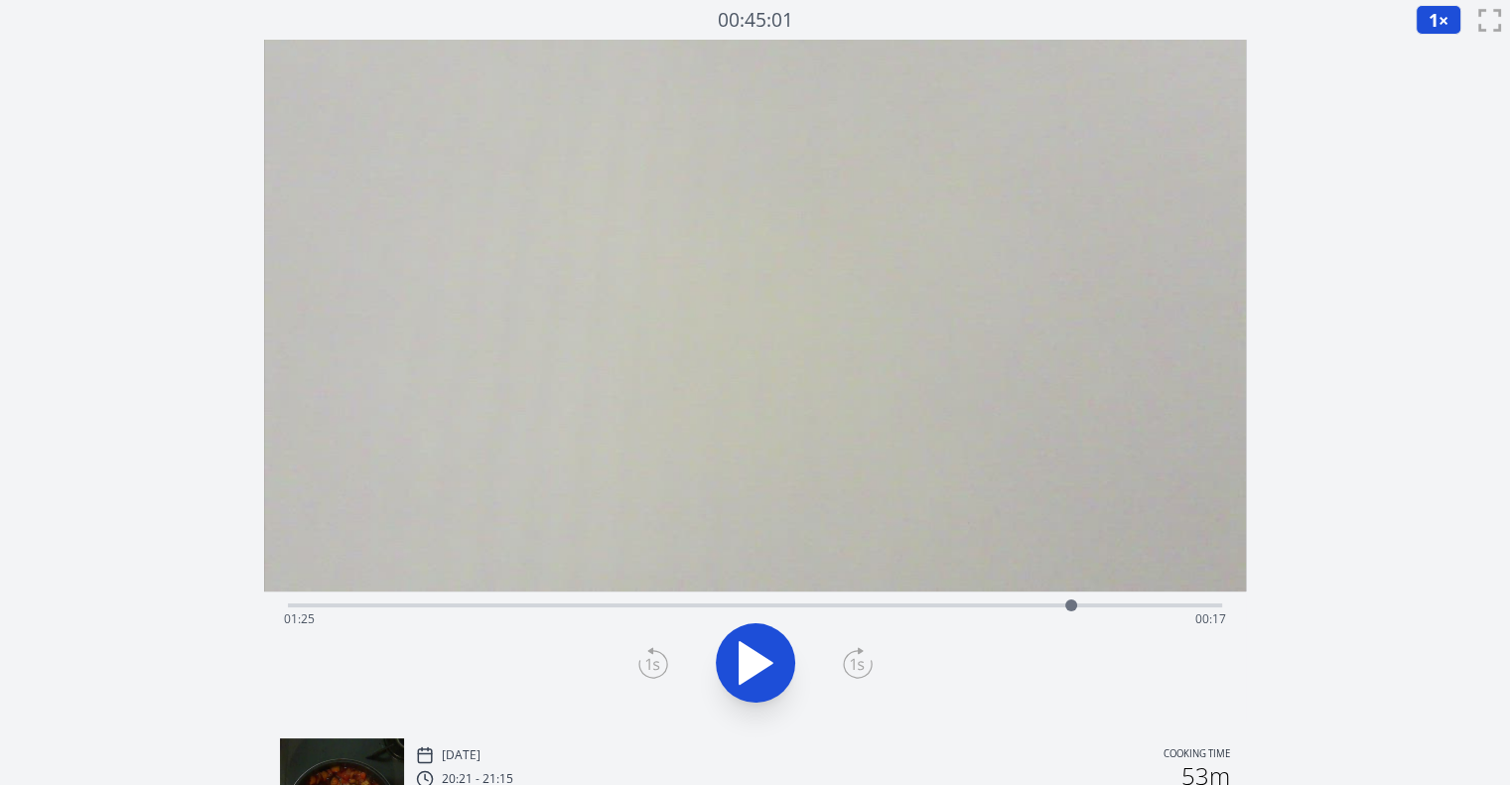
click at [662, 666] on icon at bounding box center [654, 663] width 30 height 32
click at [865, 660] on icon at bounding box center [858, 663] width 30 height 32
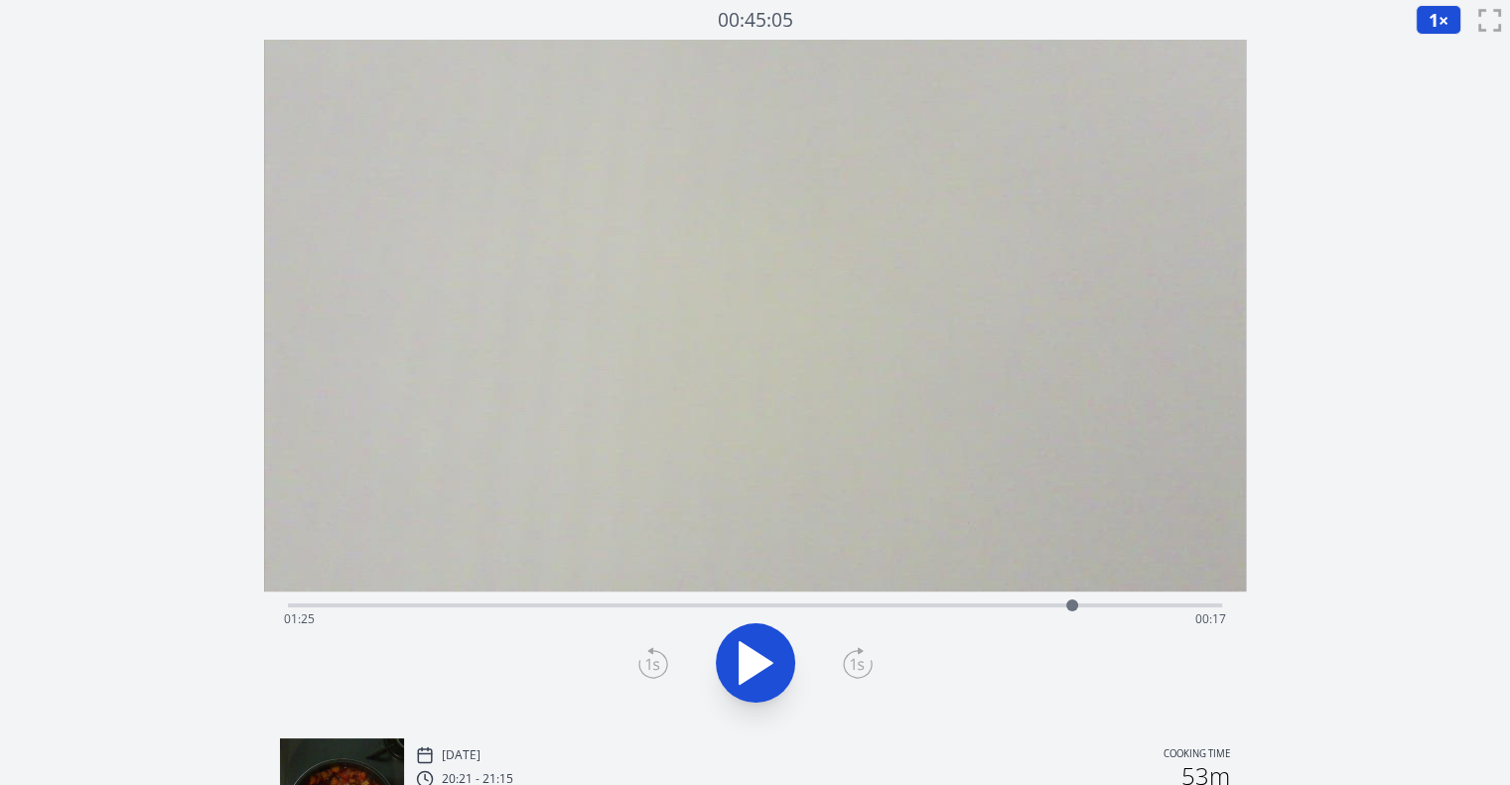
click at [865, 660] on icon at bounding box center [858, 663] width 30 height 32
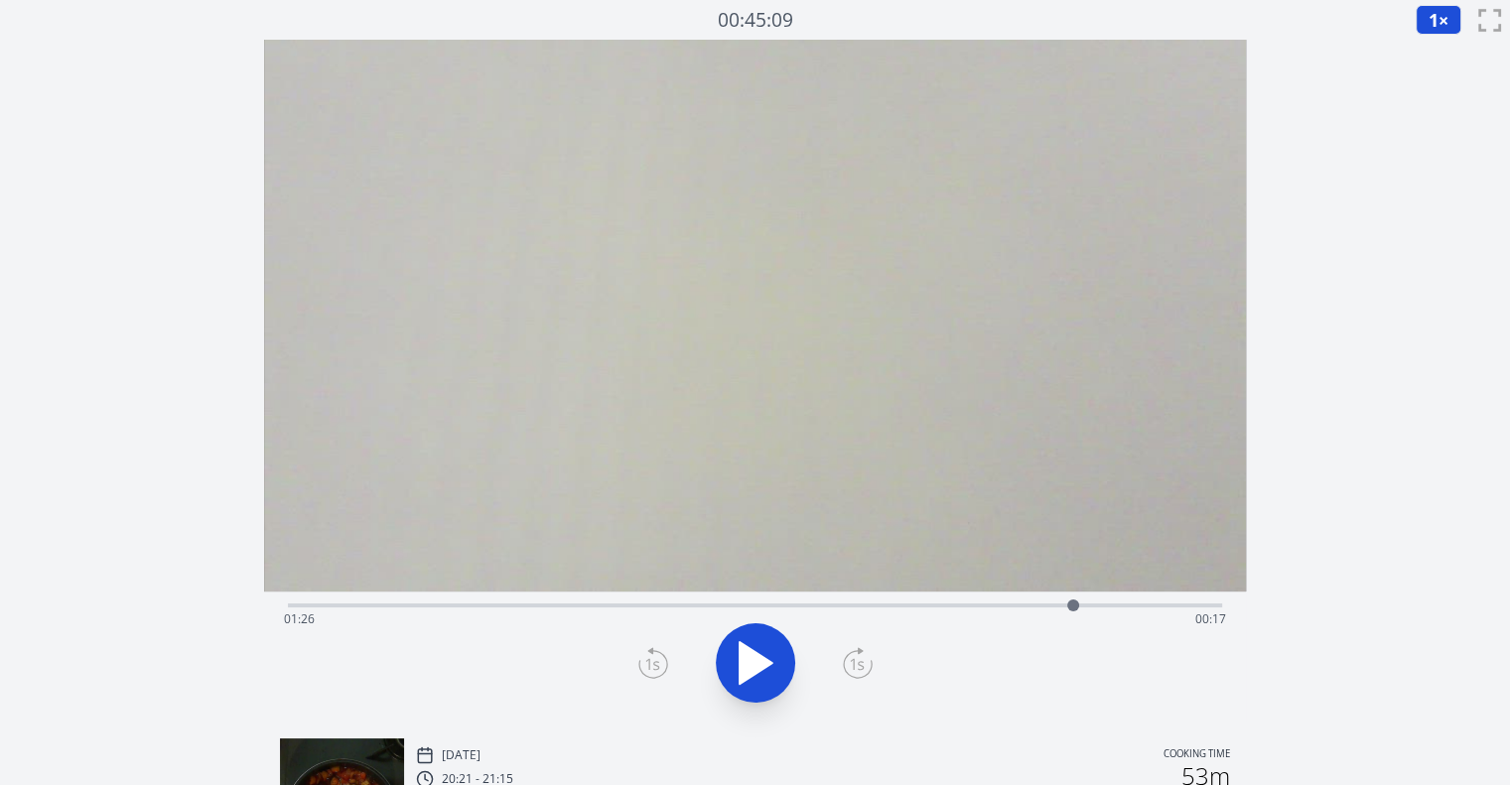
click at [865, 660] on icon at bounding box center [858, 663] width 30 height 32
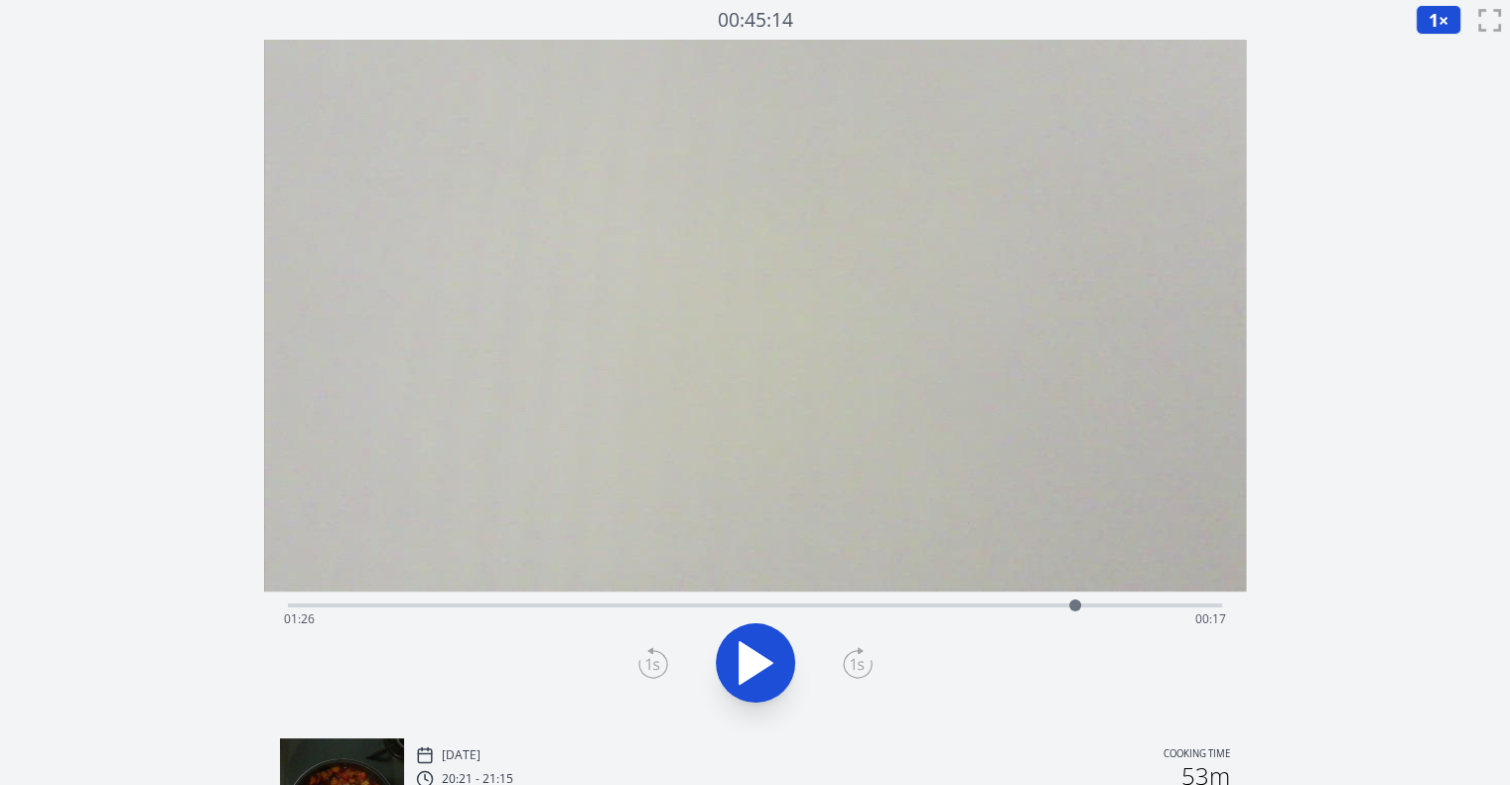
click at [865, 660] on icon at bounding box center [858, 663] width 30 height 32
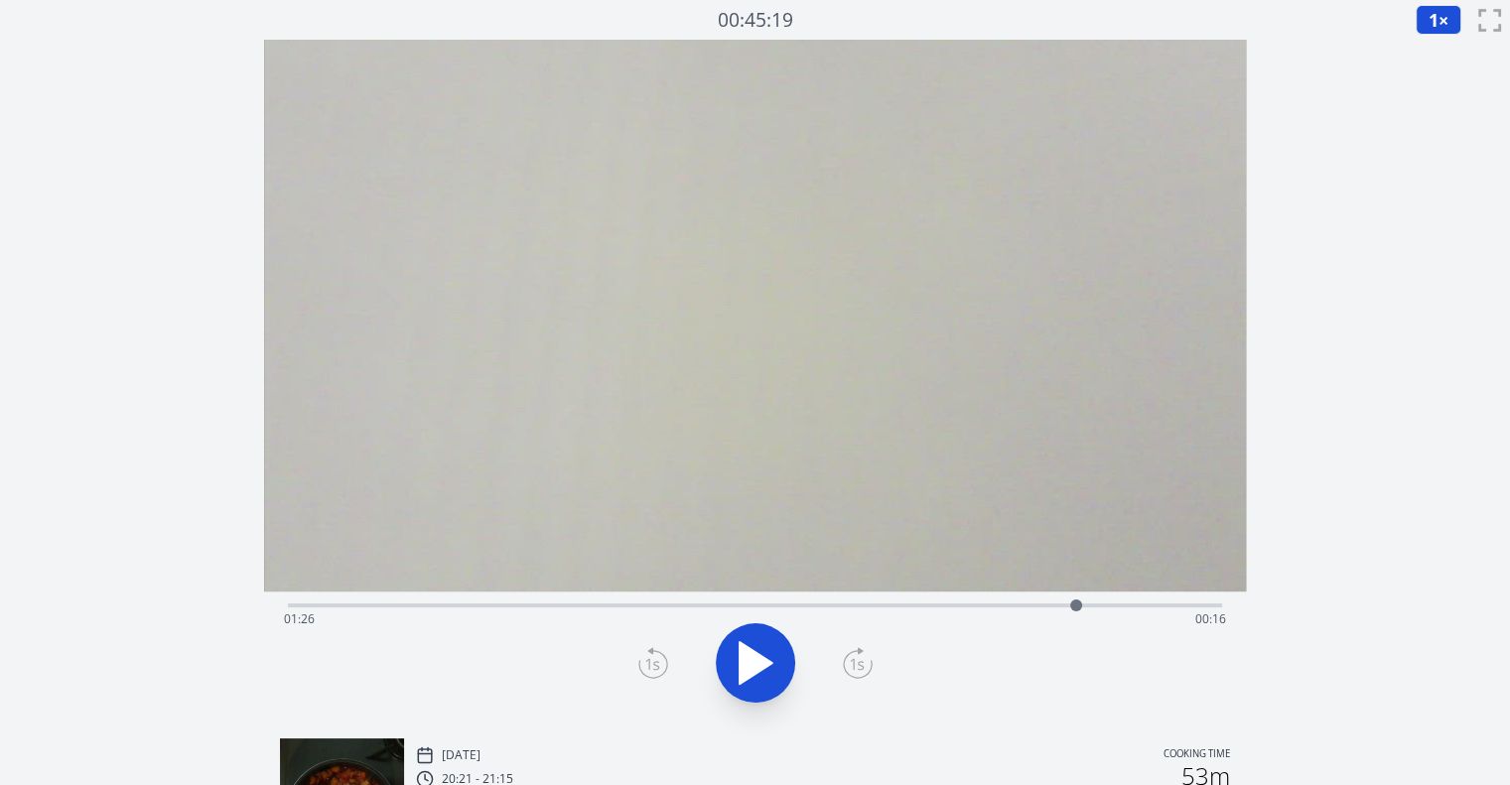
click at [865, 660] on icon at bounding box center [858, 663] width 30 height 32
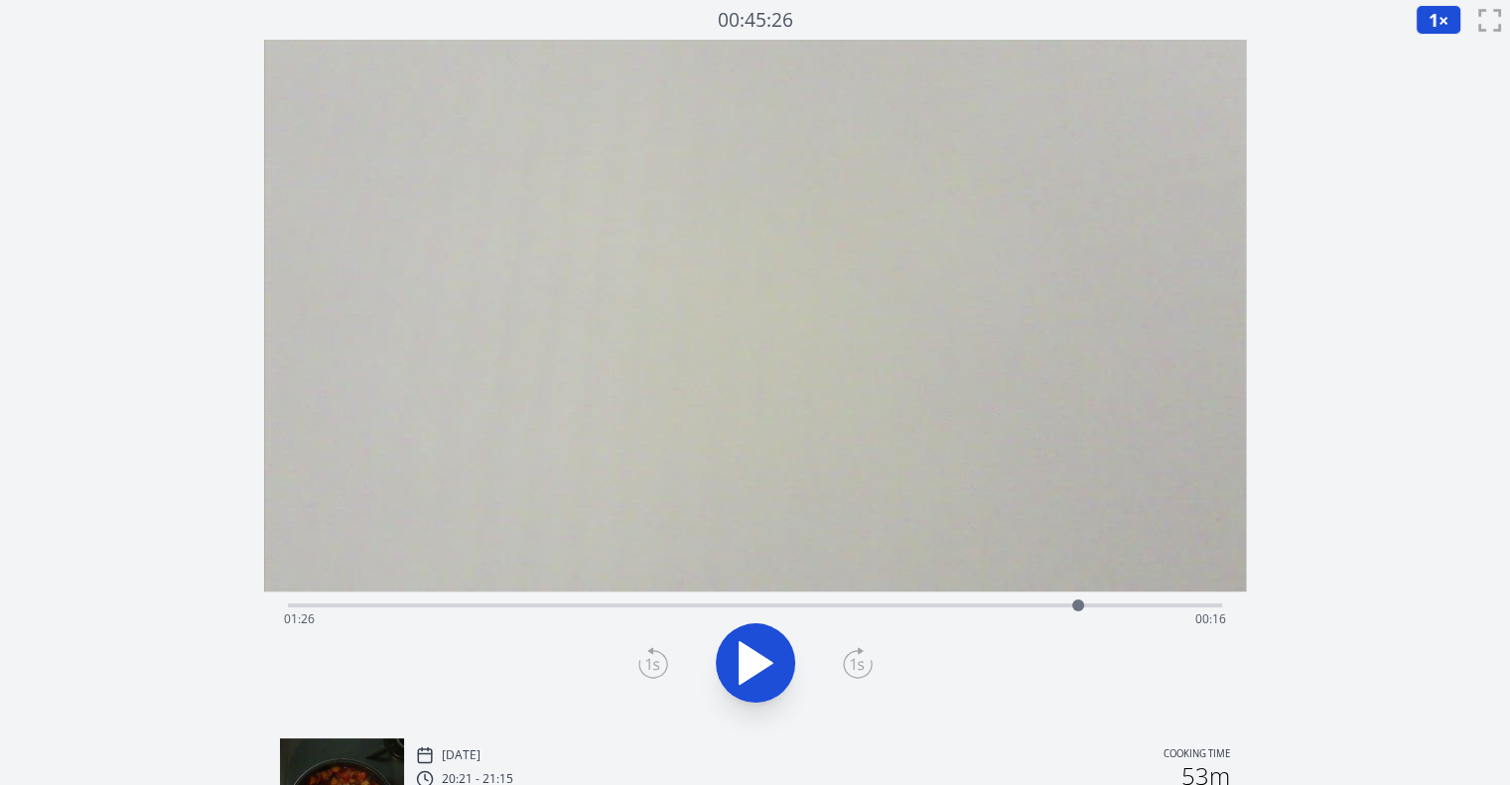
click at [865, 660] on icon at bounding box center [858, 663] width 30 height 32
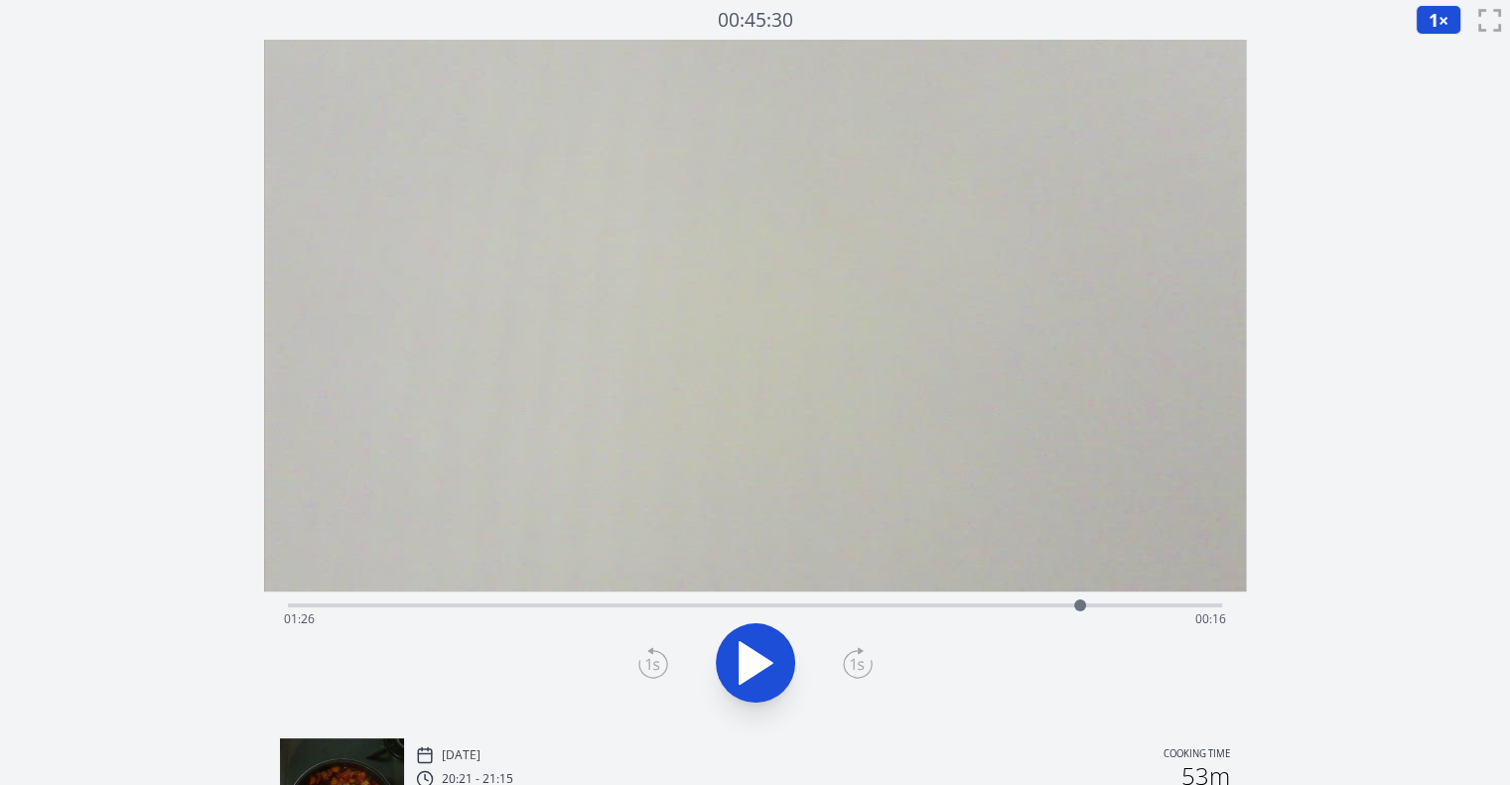
click at [865, 660] on icon at bounding box center [858, 663] width 30 height 32
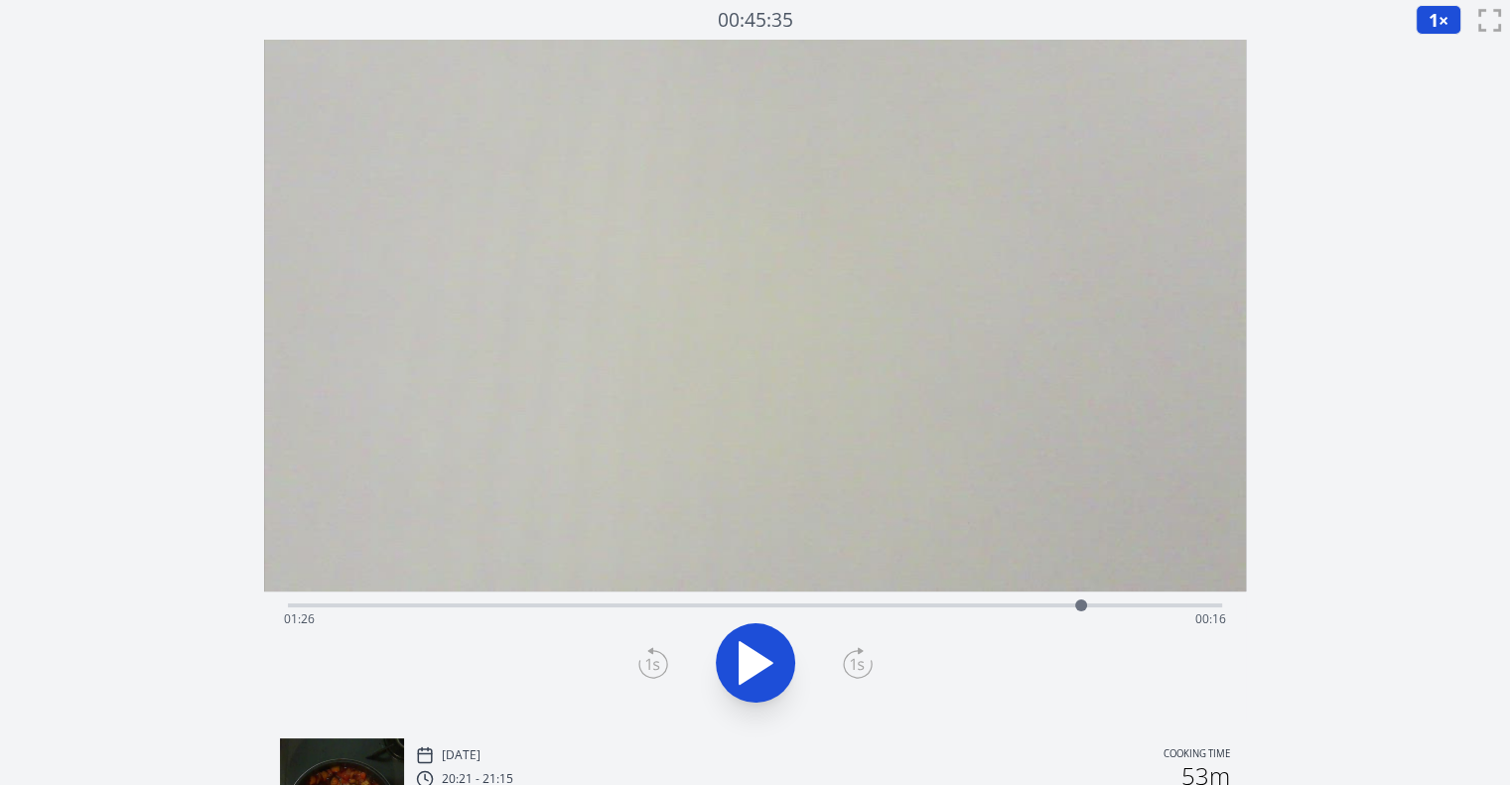
click at [865, 660] on icon at bounding box center [858, 663] width 30 height 32
drag, startPoint x: 865, startPoint y: 660, endPoint x: 1041, endPoint y: 606, distance: 184.1
click at [1041, 606] on div "Time elapsed: 01:26 Time remaining: 00:16" at bounding box center [755, 657] width 982 height 131
drag, startPoint x: 1081, startPoint y: 606, endPoint x: 1135, endPoint y: 599, distance: 54.1
click at [1135, 599] on div at bounding box center [1134, 606] width 30 height 30
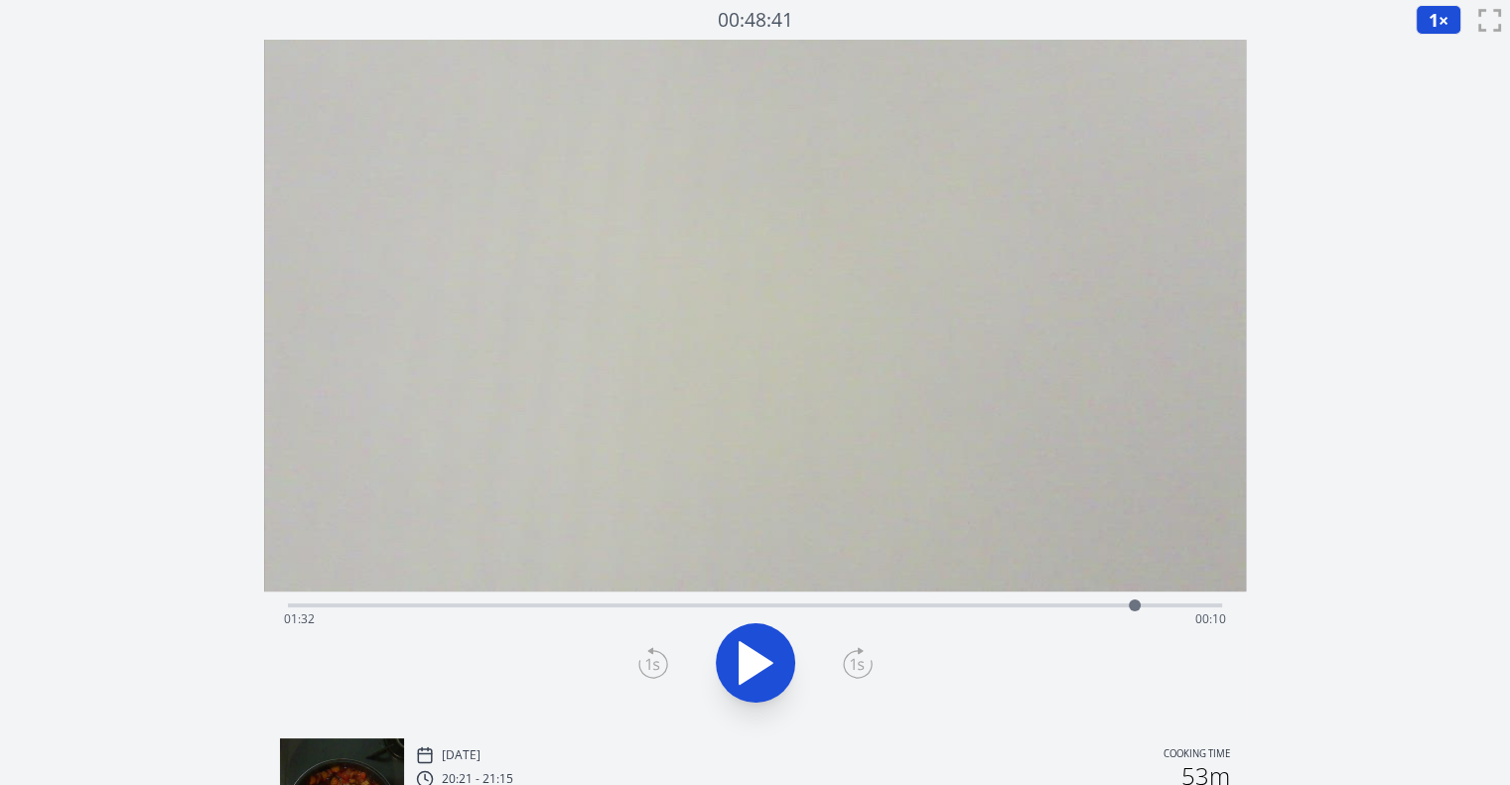
click at [860, 660] on icon at bounding box center [858, 663] width 30 height 32
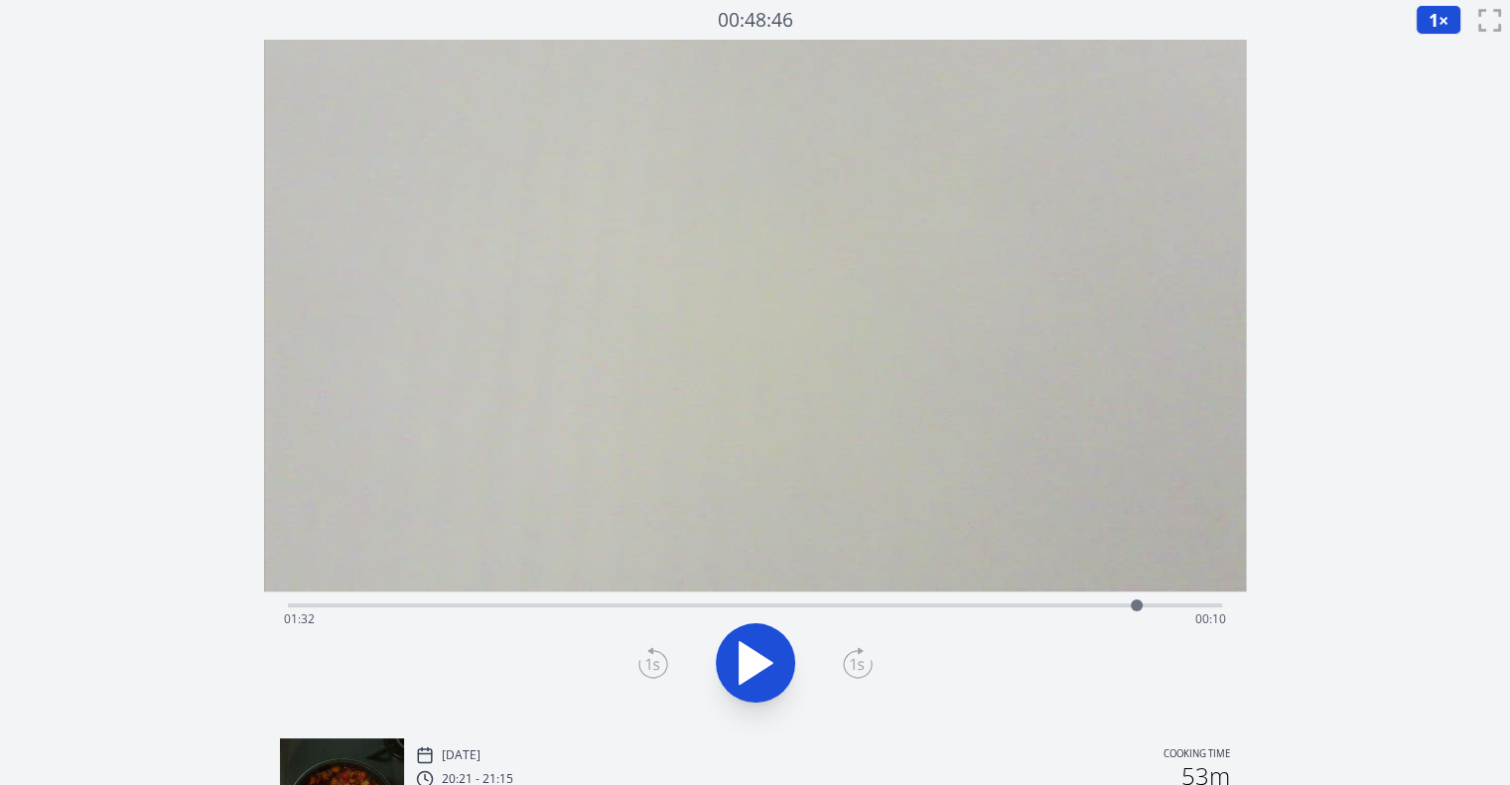
click at [860, 660] on icon at bounding box center [858, 663] width 30 height 32
drag, startPoint x: 1152, startPoint y: 603, endPoint x: 1132, endPoint y: 608, distance: 20.5
click at [1132, 608] on div at bounding box center [1132, 606] width 12 height 12
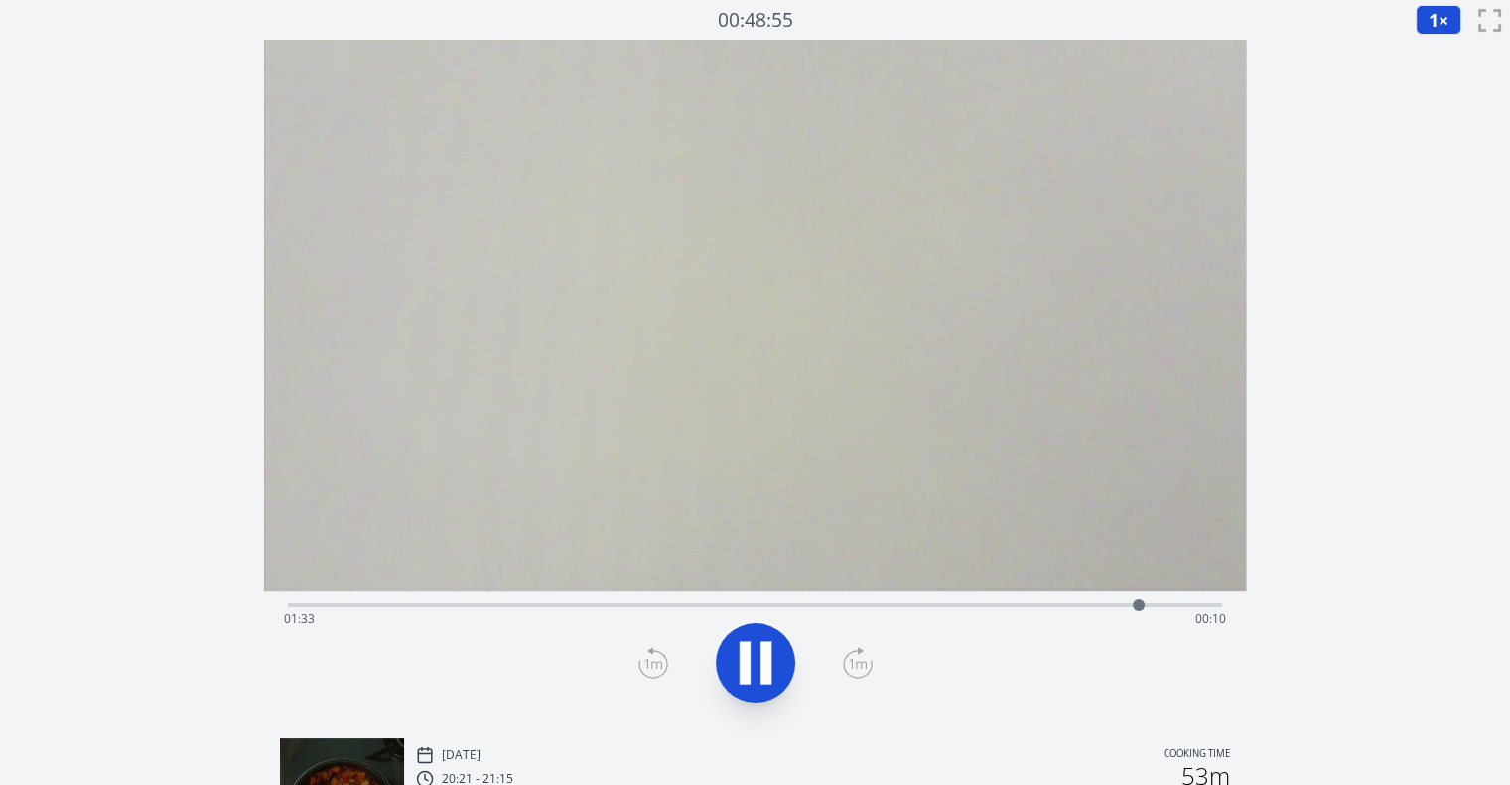
click at [746, 646] on icon at bounding box center [745, 663] width 11 height 43
click at [1136, 606] on div at bounding box center [1133, 606] width 12 height 12
click at [872, 667] on div at bounding box center [755, 663] width 958 height 95
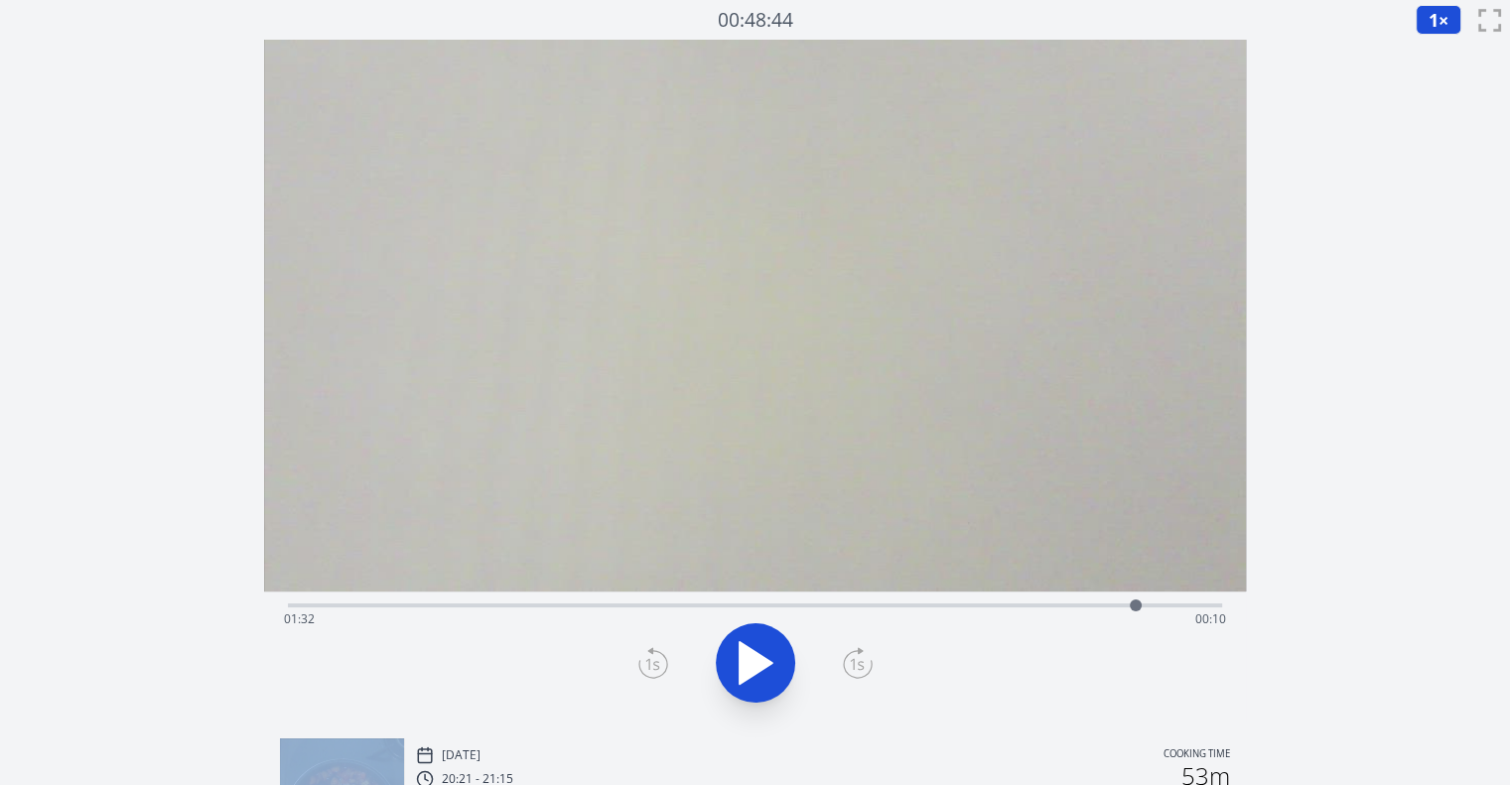
click at [872, 667] on div at bounding box center [755, 663] width 958 height 95
click at [864, 665] on div at bounding box center [755, 663] width 958 height 95
click at [864, 665] on icon at bounding box center [858, 663] width 30 height 32
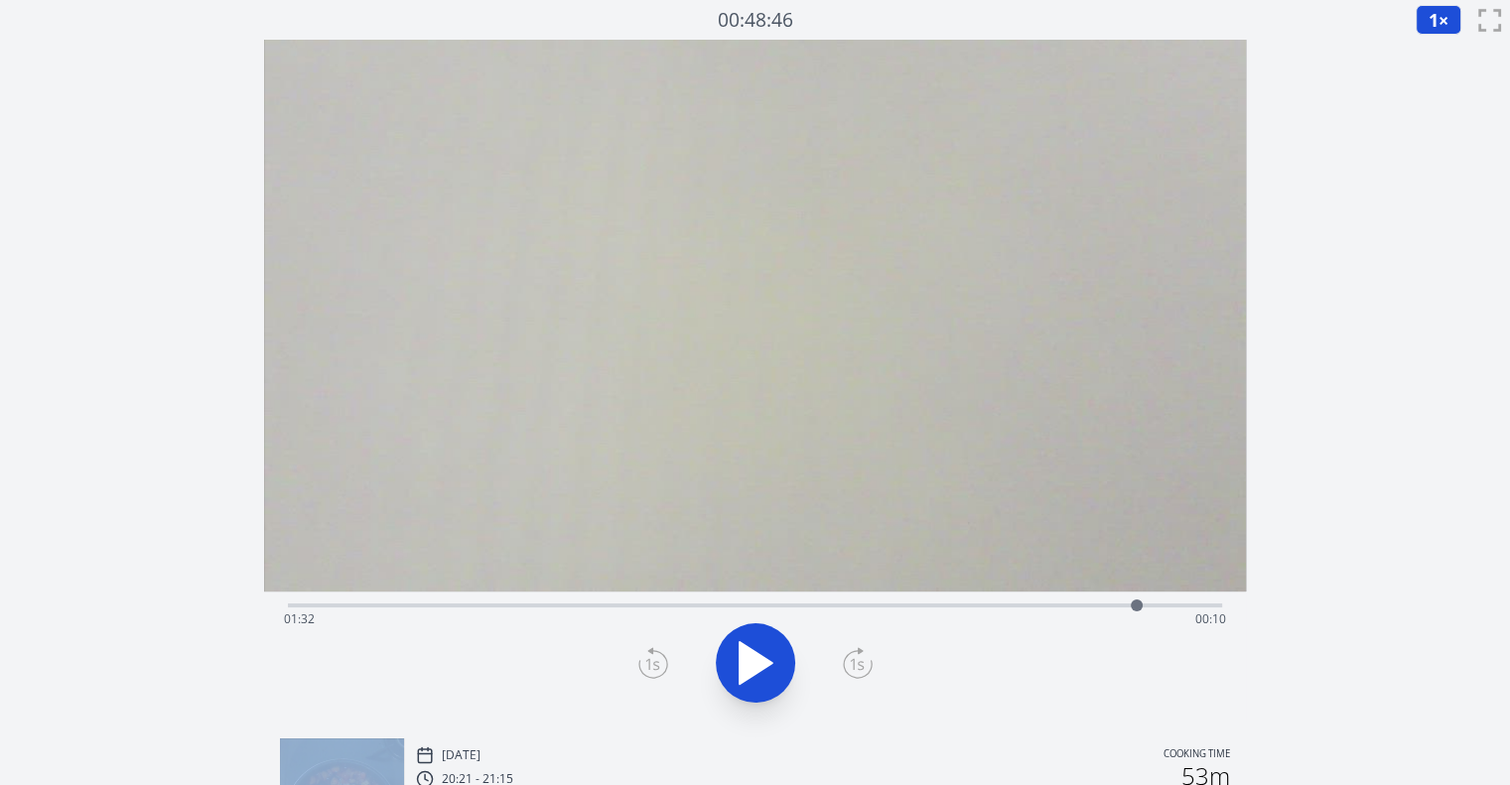
click at [864, 665] on icon at bounding box center [858, 663] width 30 height 32
click at [725, 608] on div "Time elapsed: 01:34 Time remaining: 00:08" at bounding box center [755, 620] width 942 height 32
click at [800, 593] on div "Time elapsed: 00:49 Time remaining: 00:53" at bounding box center [755, 604] width 934 height 24
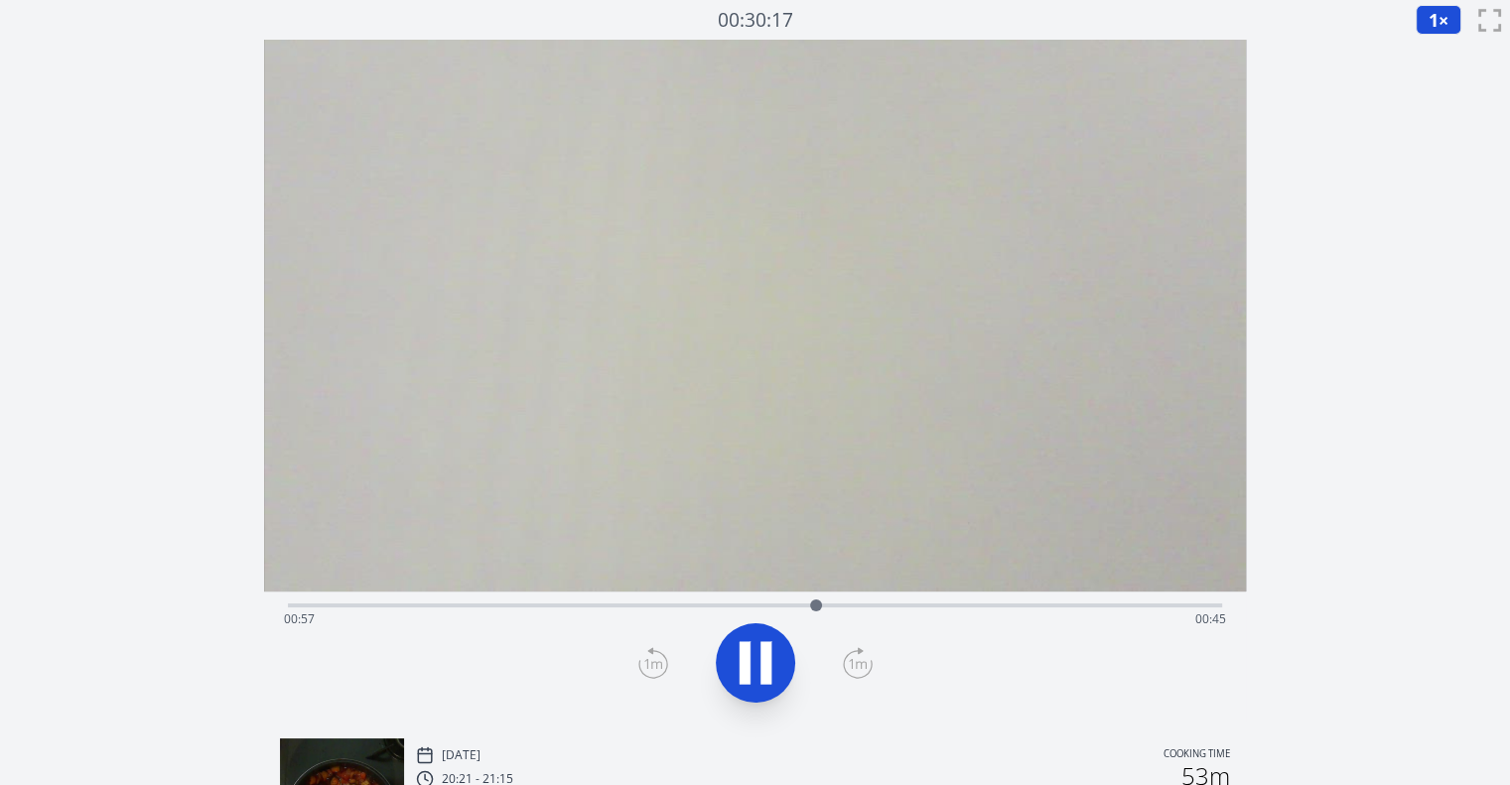
click at [847, 604] on div "Time elapsed: 00:57 Time remaining: 00:45" at bounding box center [755, 620] width 942 height 32
click at [747, 655] on icon at bounding box center [745, 663] width 11 height 43
click at [747, 655] on icon at bounding box center [756, 663] width 33 height 42
click at [747, 655] on icon at bounding box center [745, 663] width 11 height 43
drag, startPoint x: 947, startPoint y: 603, endPoint x: 1119, endPoint y: 593, distance: 172.1
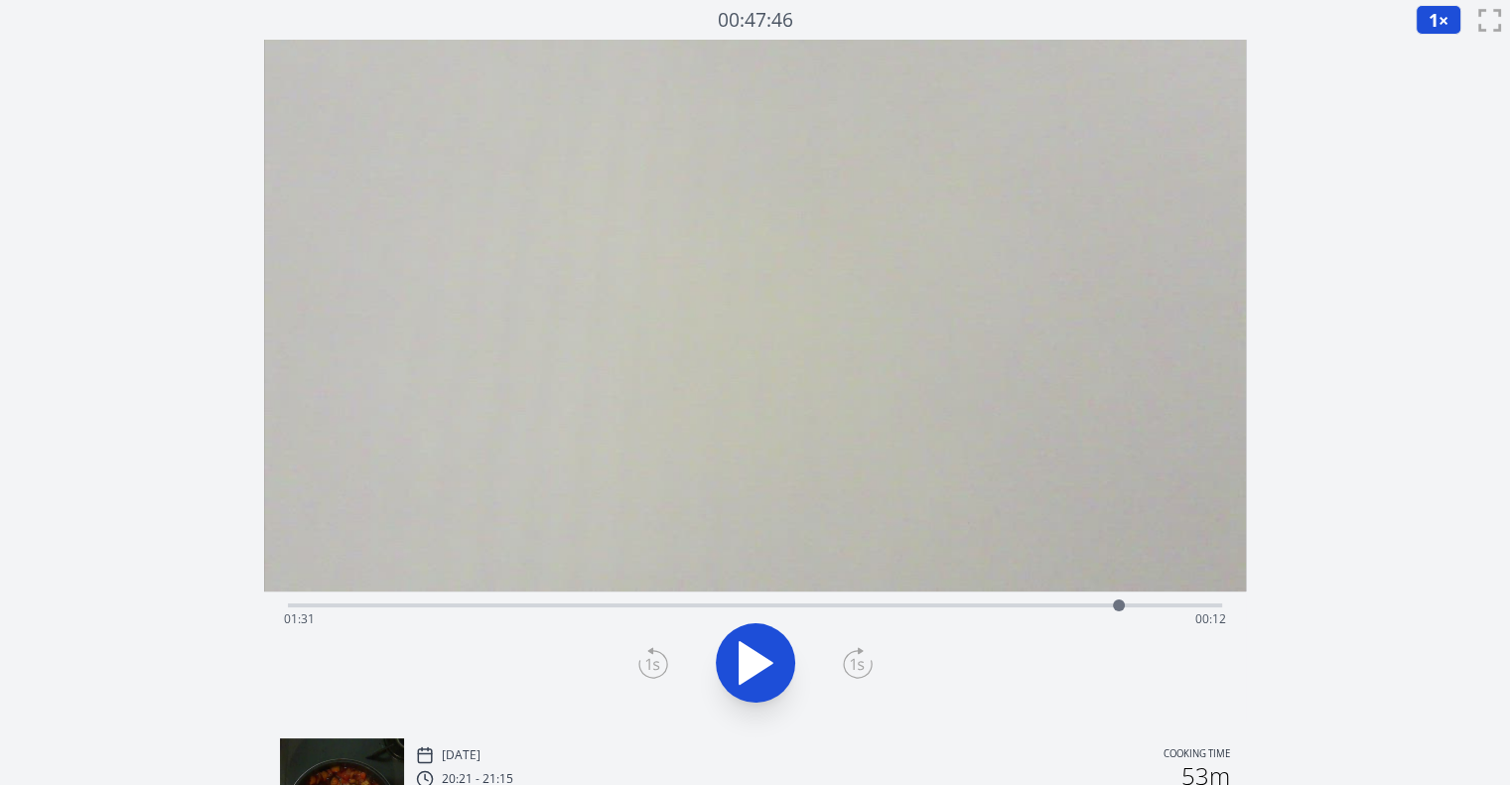
click at [1119, 593] on div at bounding box center [1119, 606] width 30 height 30
click at [763, 645] on icon at bounding box center [766, 663] width 11 height 43
click at [744, 655] on icon at bounding box center [756, 663] width 33 height 42
click at [744, 655] on icon at bounding box center [745, 663] width 11 height 43
click at [1140, 602] on div at bounding box center [1140, 606] width 30 height 30
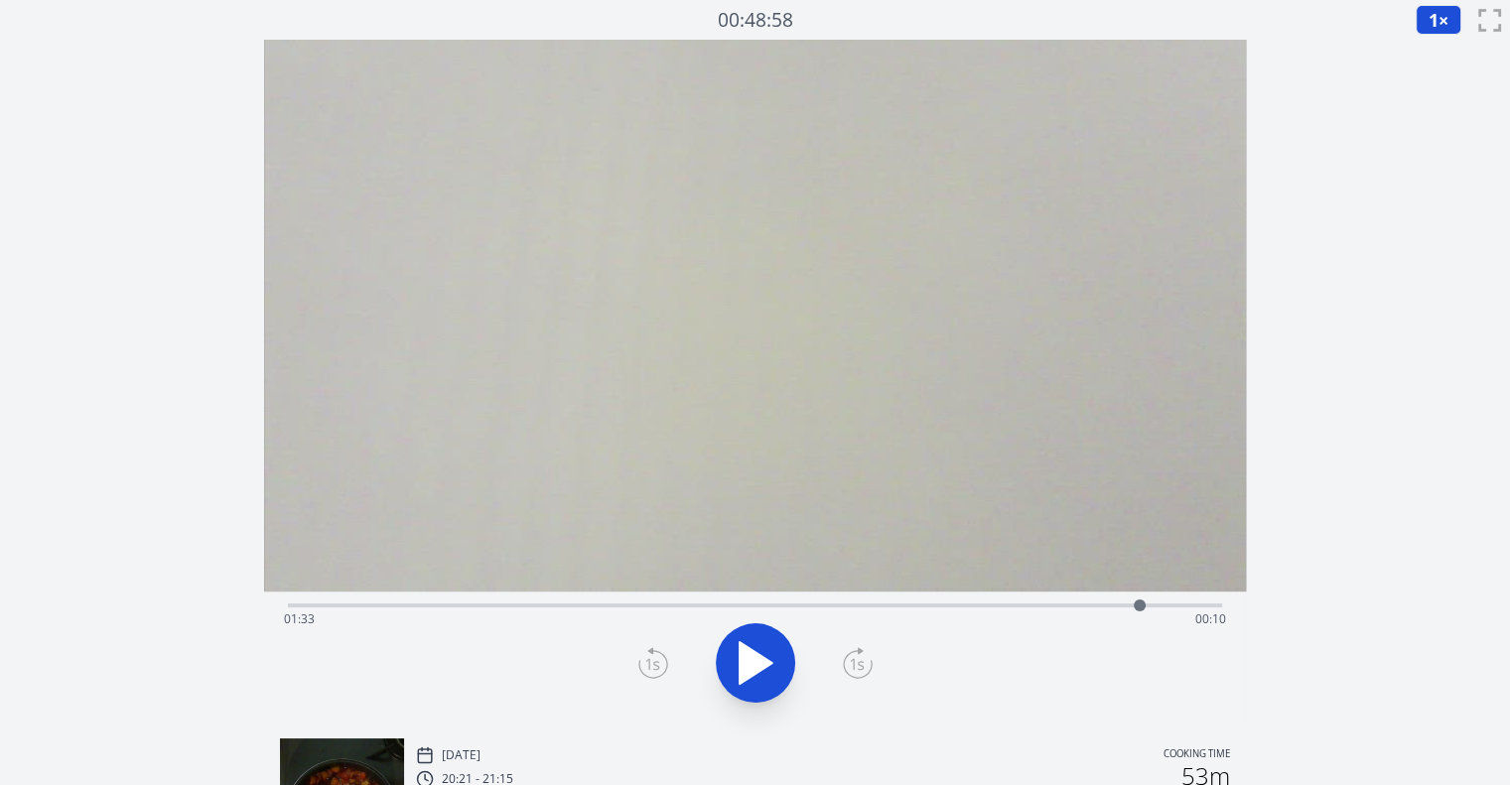
click at [835, 669] on div at bounding box center [755, 663] width 958 height 95
click at [843, 669] on icon at bounding box center [858, 663] width 30 height 32
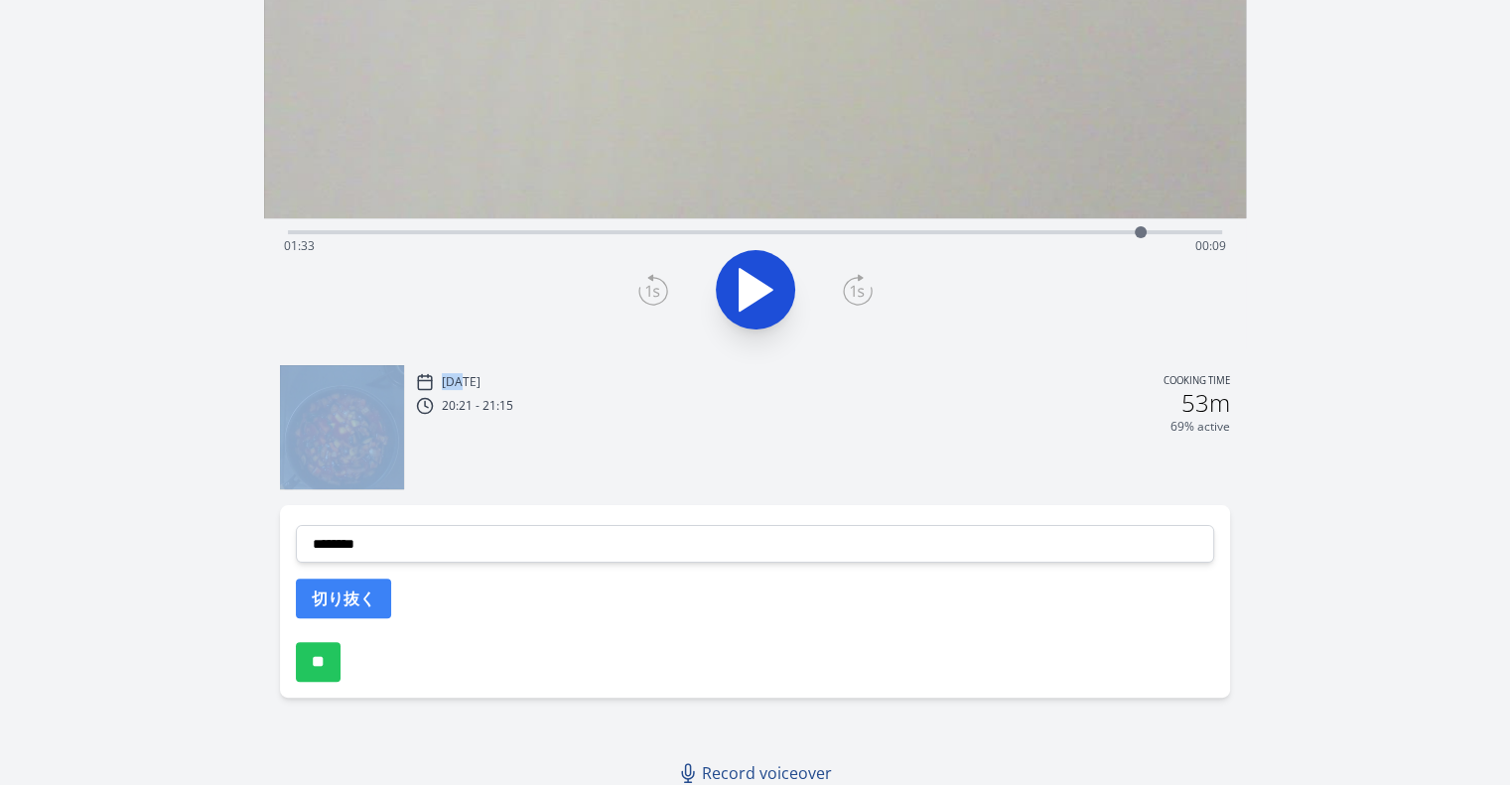
scroll to position [380, 0]
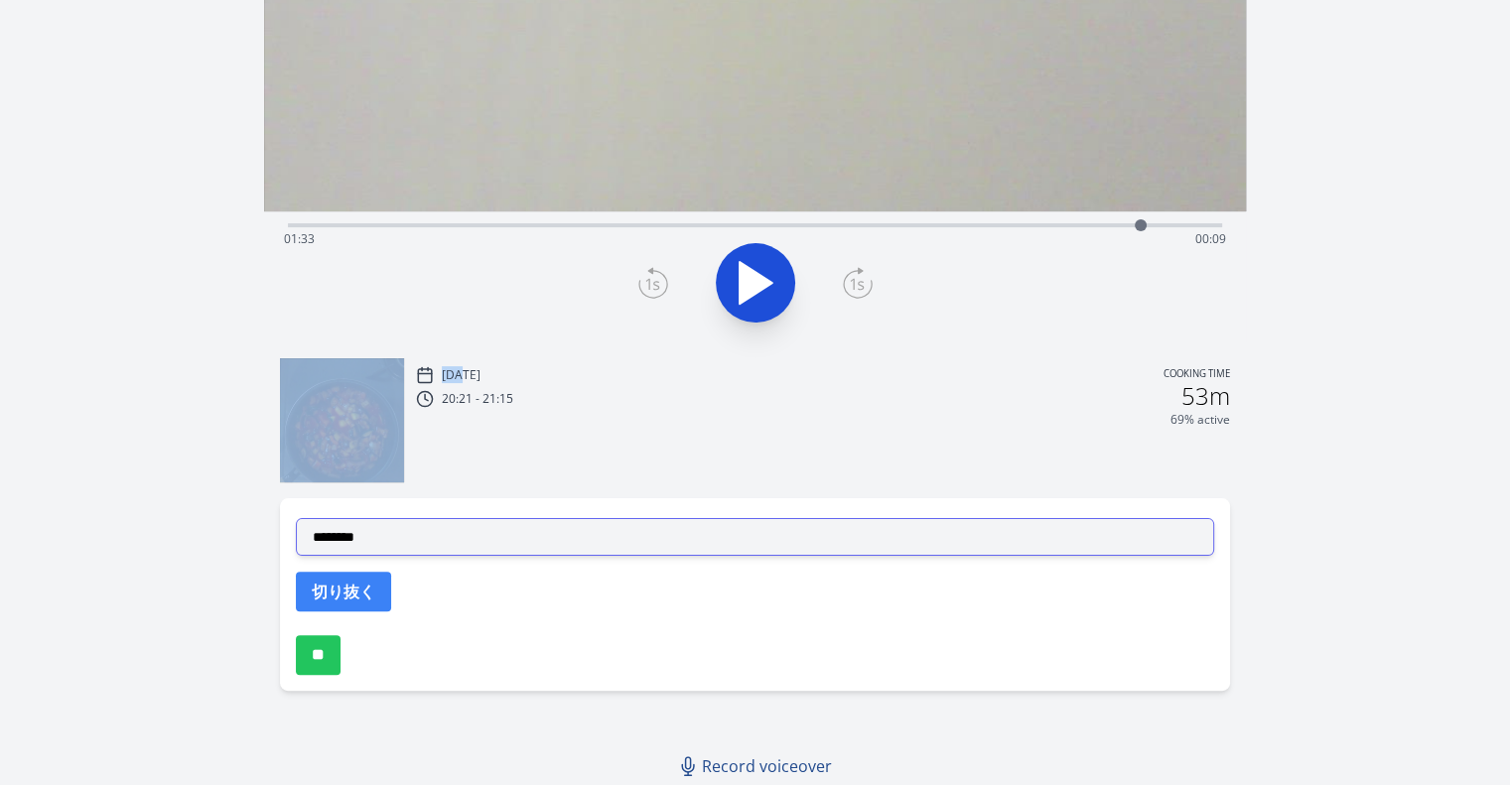
click at [729, 534] on select "**********" at bounding box center [755, 537] width 919 height 38
select select "**********"
click at [296, 518] on select "**********" at bounding box center [755, 537] width 919 height 38
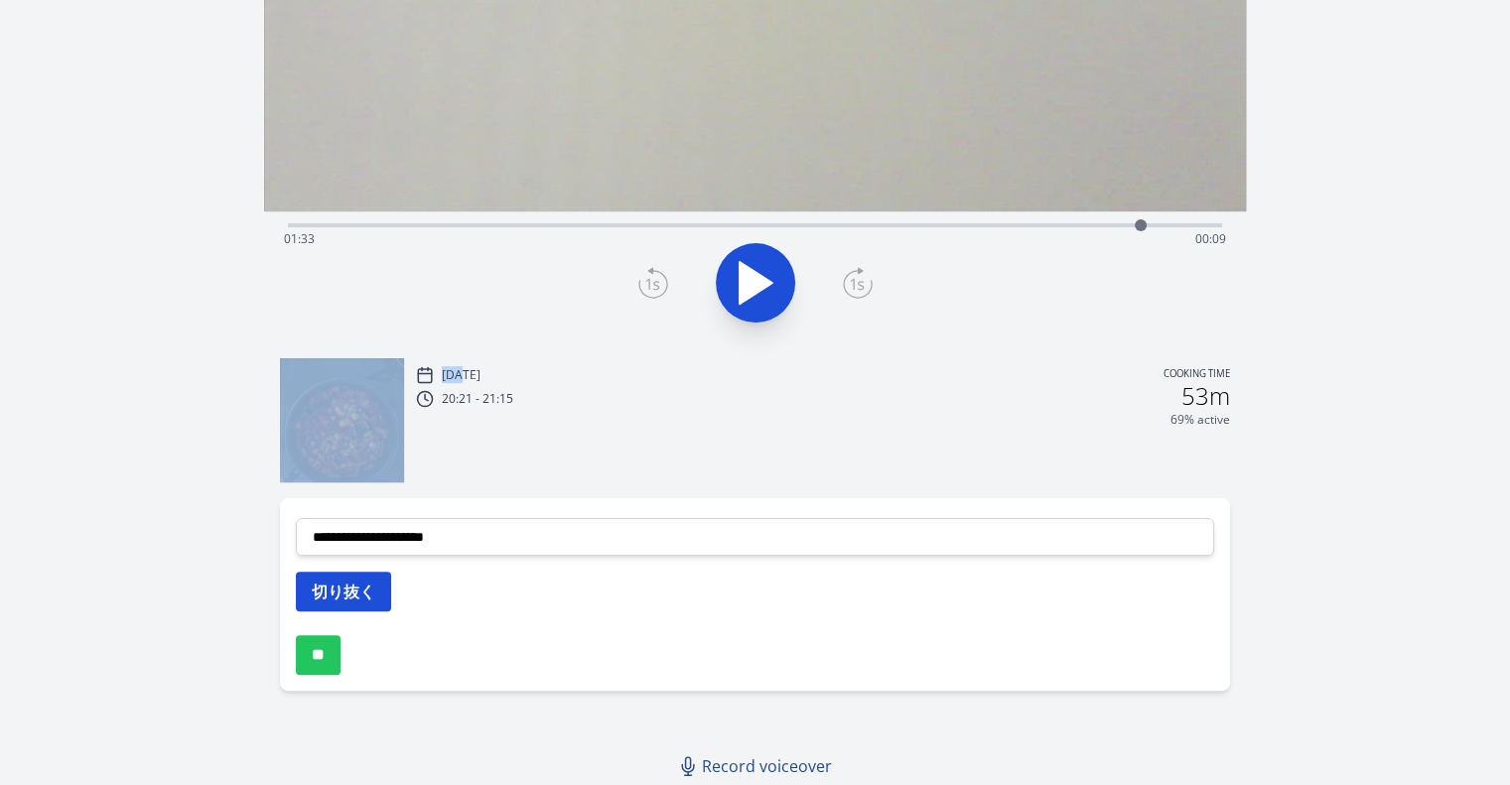
click at [355, 587] on button "切り抜く" at bounding box center [343, 592] width 95 height 40
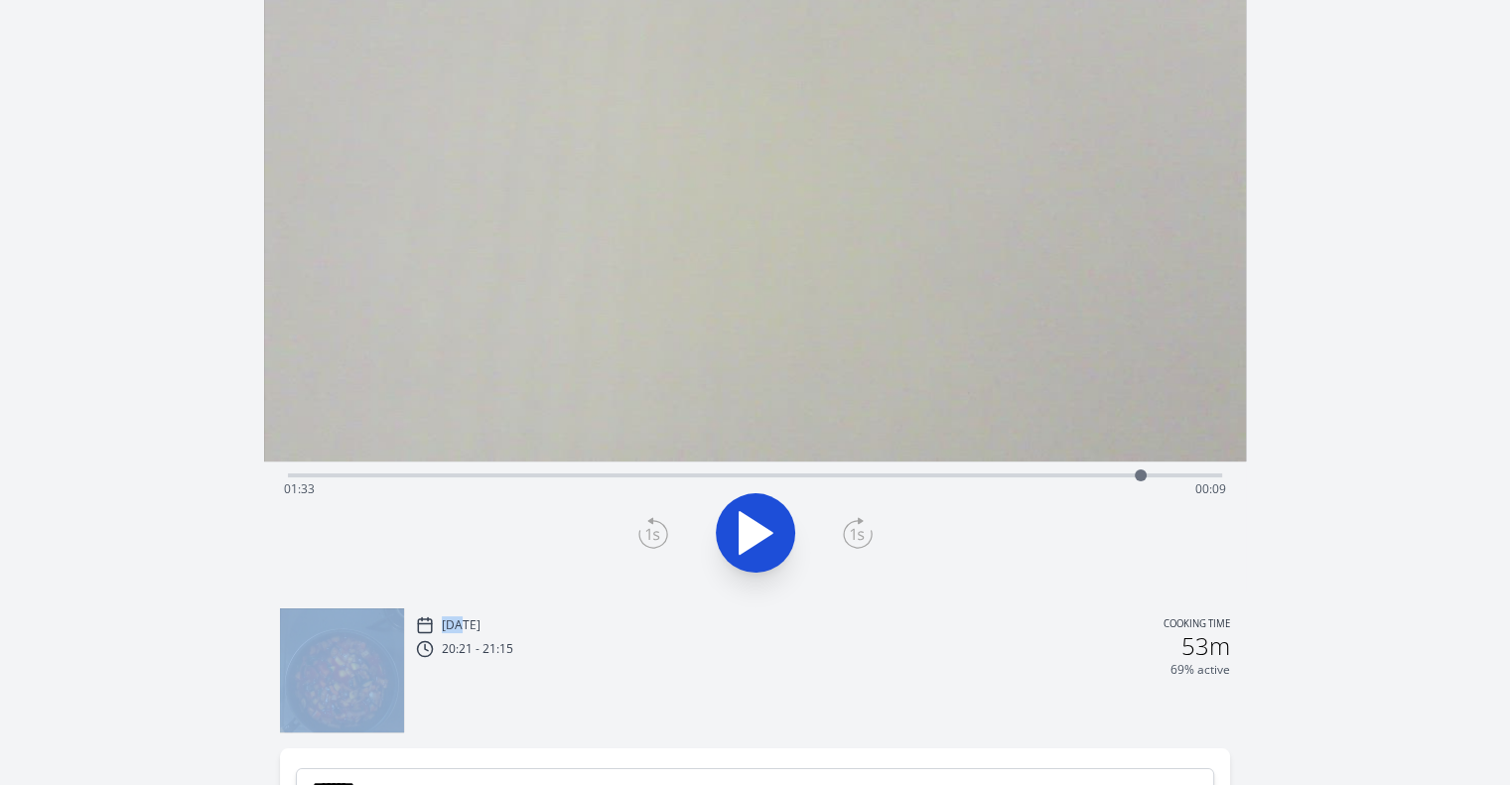
scroll to position [0, 0]
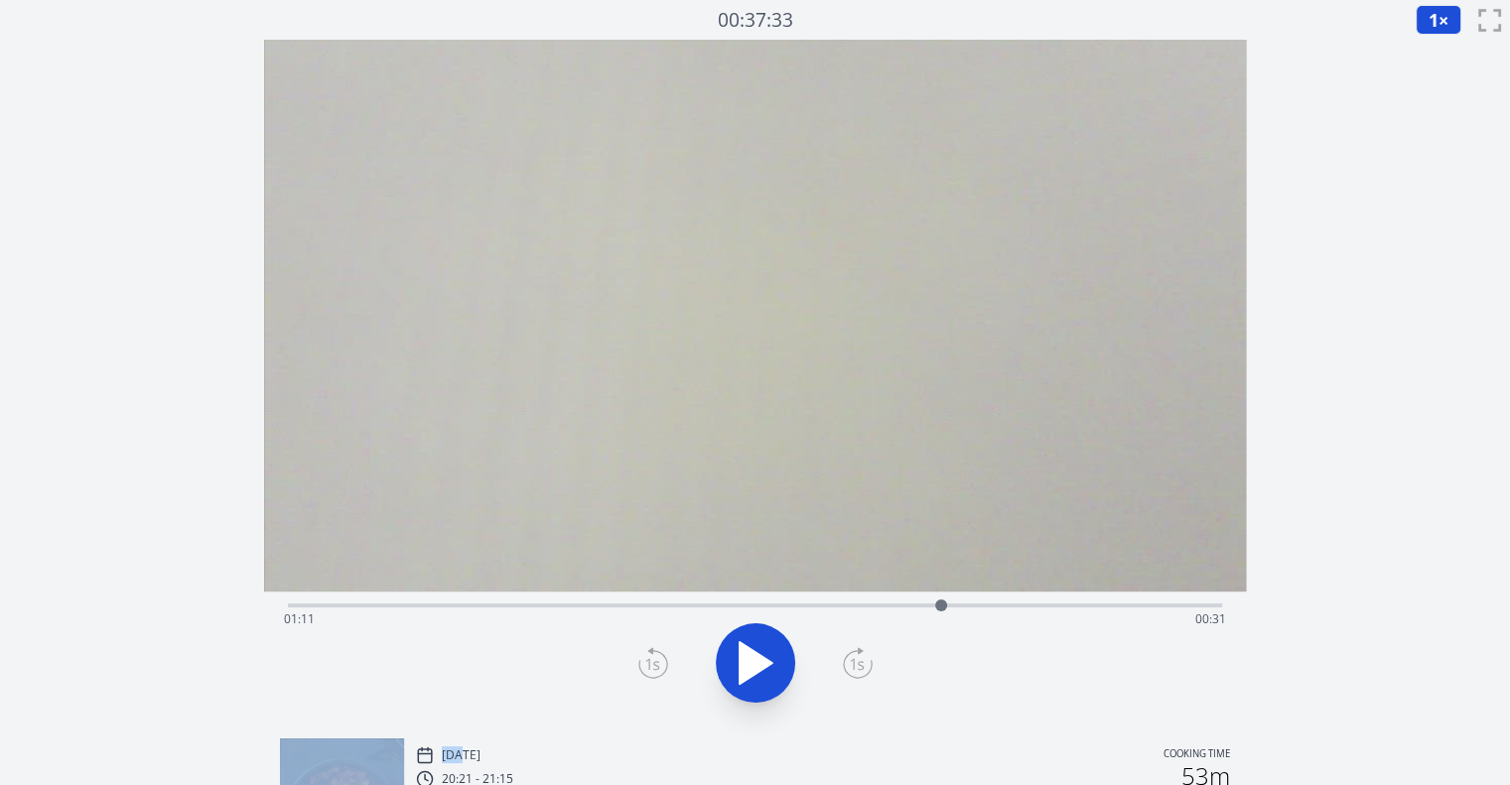
drag, startPoint x: 1137, startPoint y: 601, endPoint x: 941, endPoint y: 619, distance: 196.4
click at [941, 619] on div at bounding box center [941, 606] width 30 height 30
click at [641, 670] on icon at bounding box center [654, 663] width 30 height 32
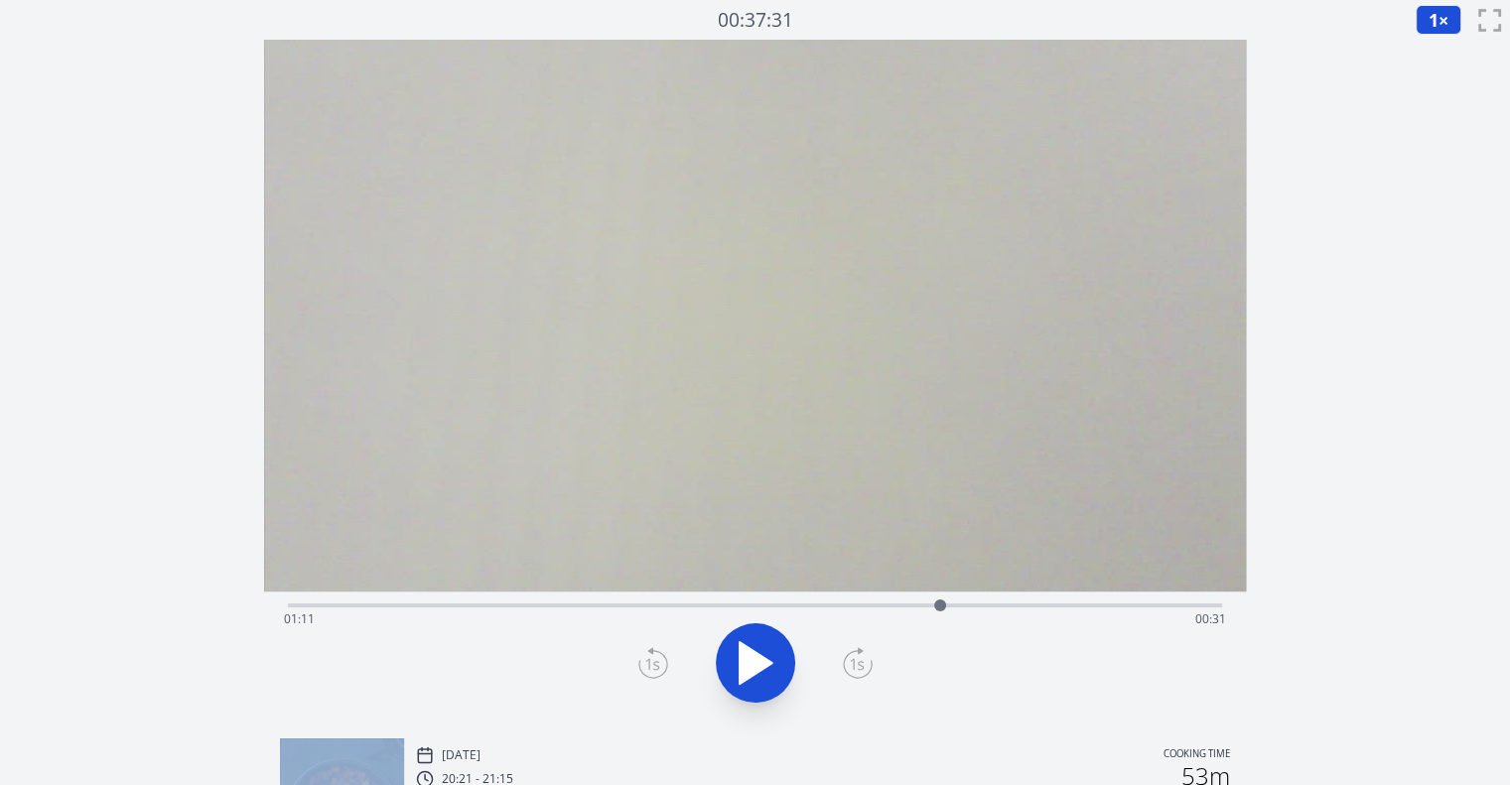
click at [641, 670] on icon at bounding box center [654, 663] width 30 height 32
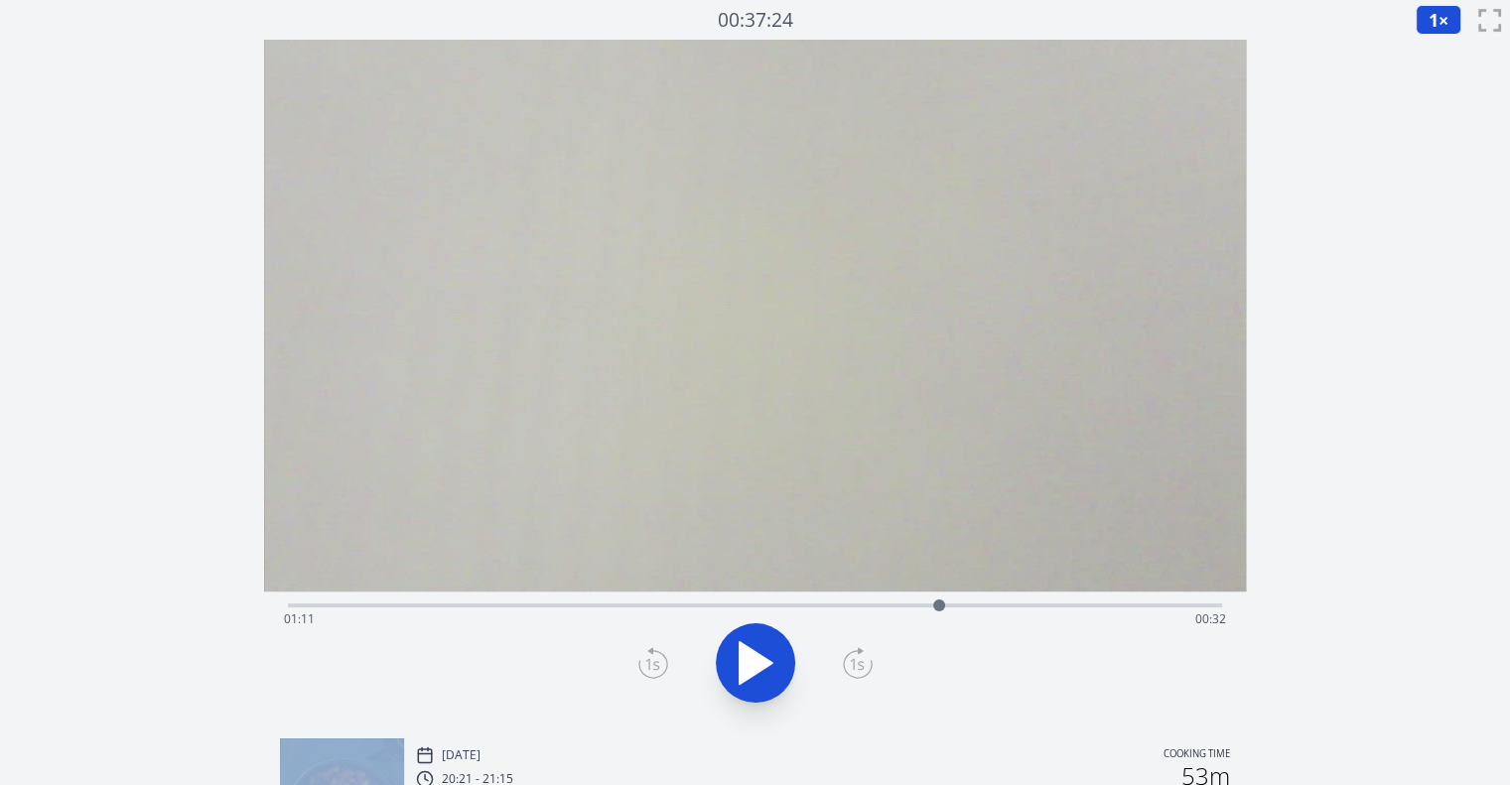
click at [641, 670] on icon at bounding box center [654, 663] width 30 height 32
click at [650, 666] on icon at bounding box center [654, 663] width 30 height 32
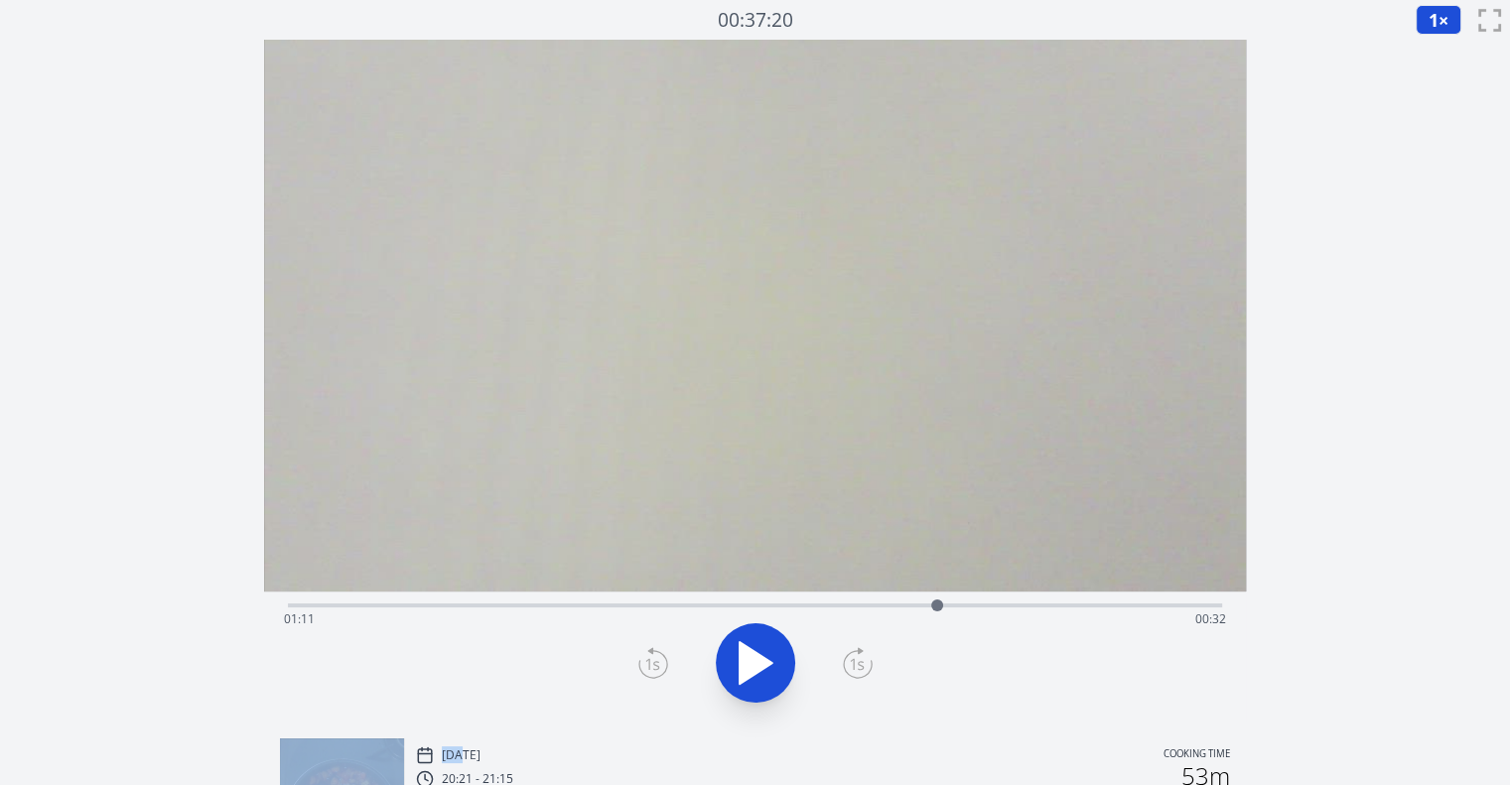
click at [650, 666] on icon at bounding box center [654, 663] width 30 height 32
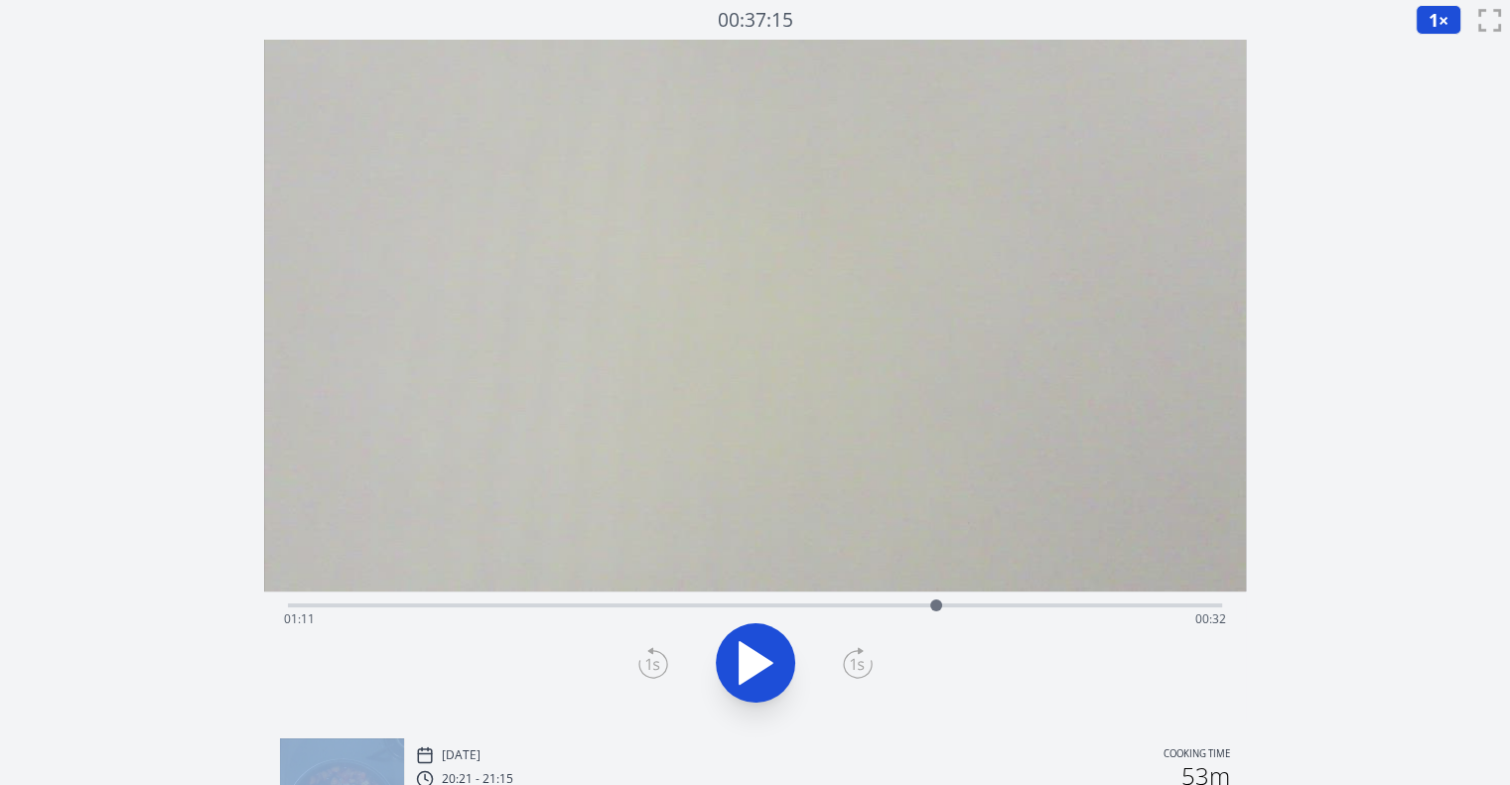
click at [650, 666] on icon at bounding box center [654, 663] width 30 height 32
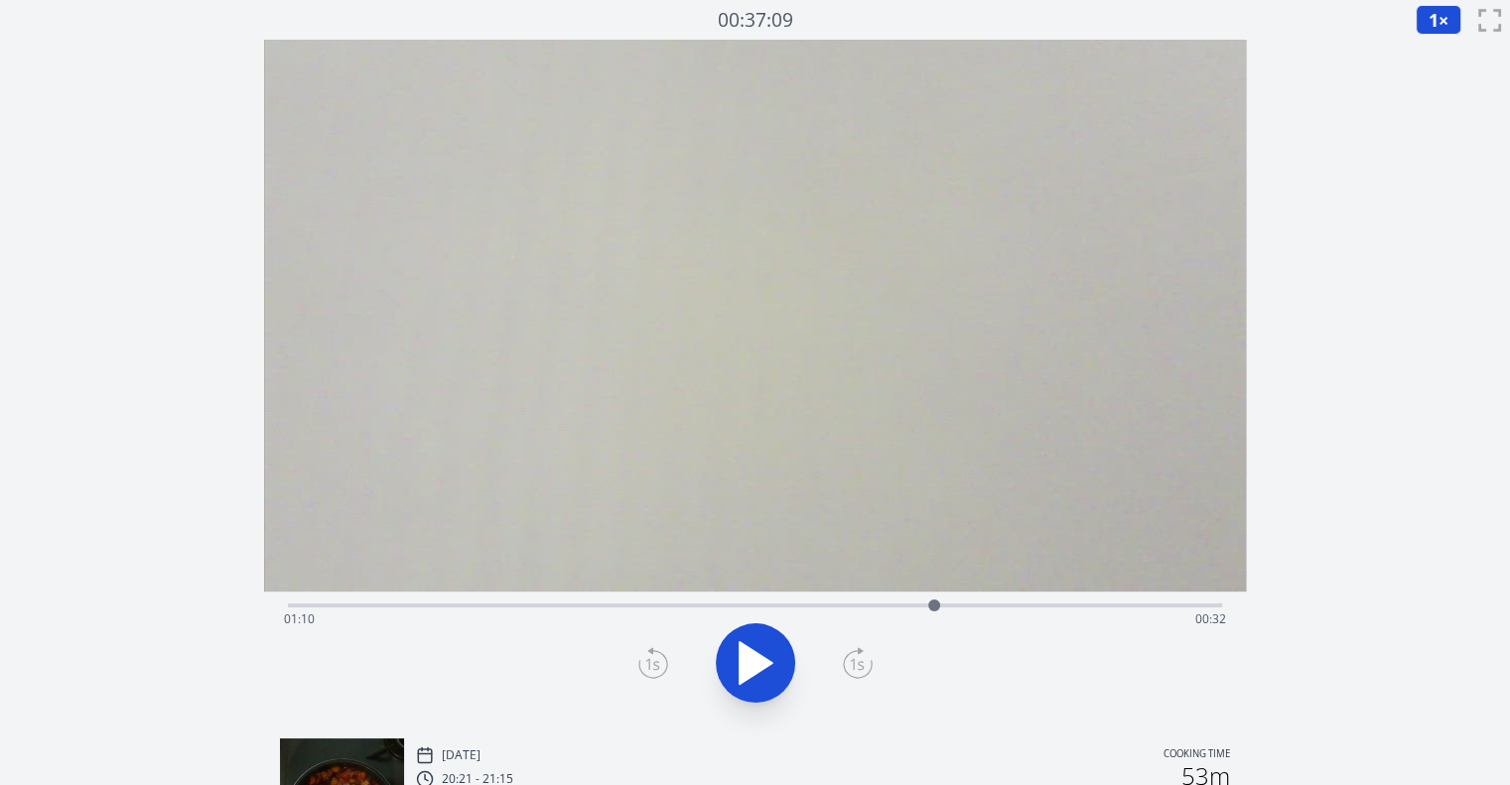
click at [650, 666] on icon at bounding box center [654, 663] width 30 height 32
click at [858, 655] on icon at bounding box center [858, 663] width 30 height 32
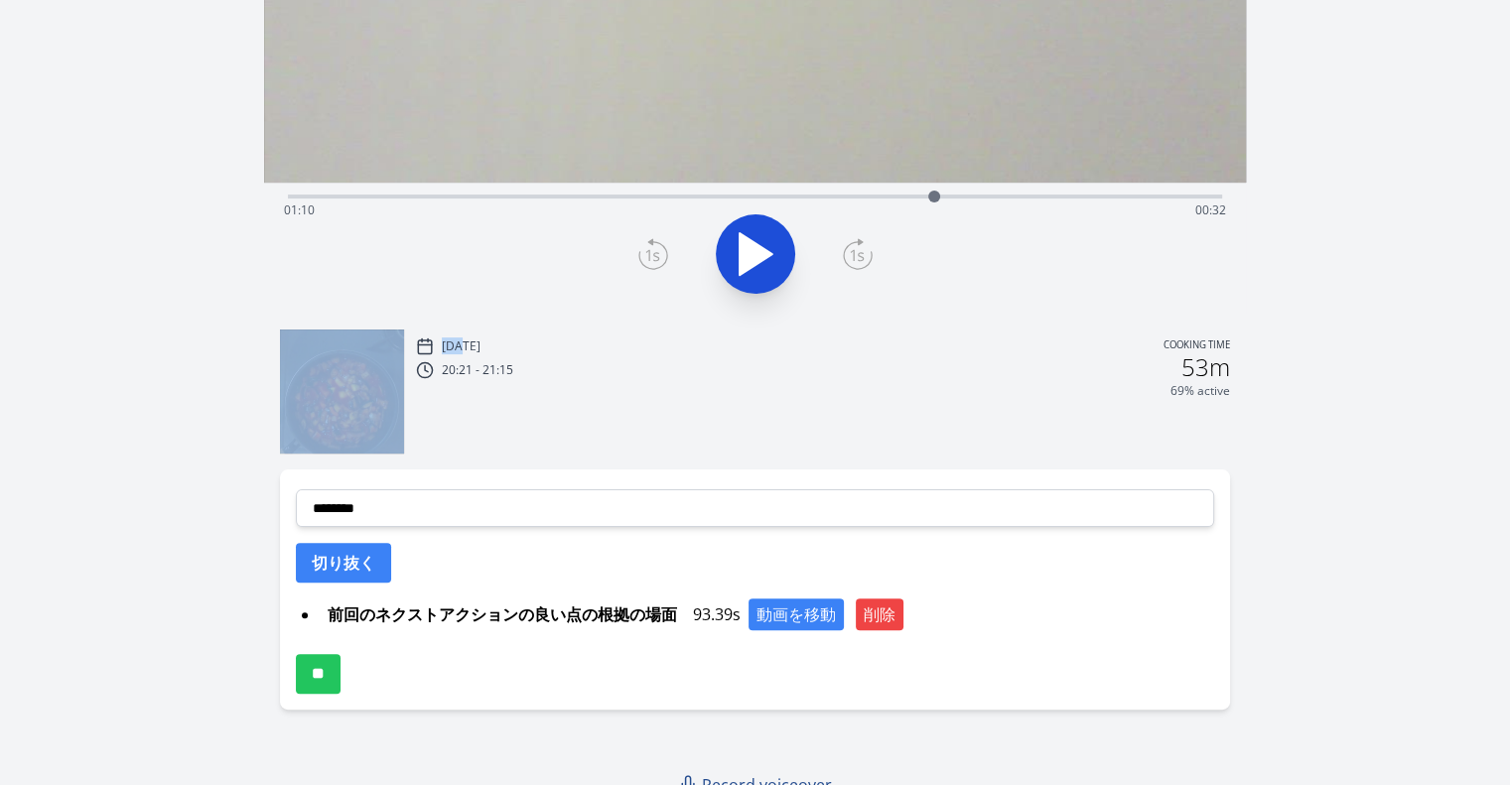
scroll to position [428, 0]
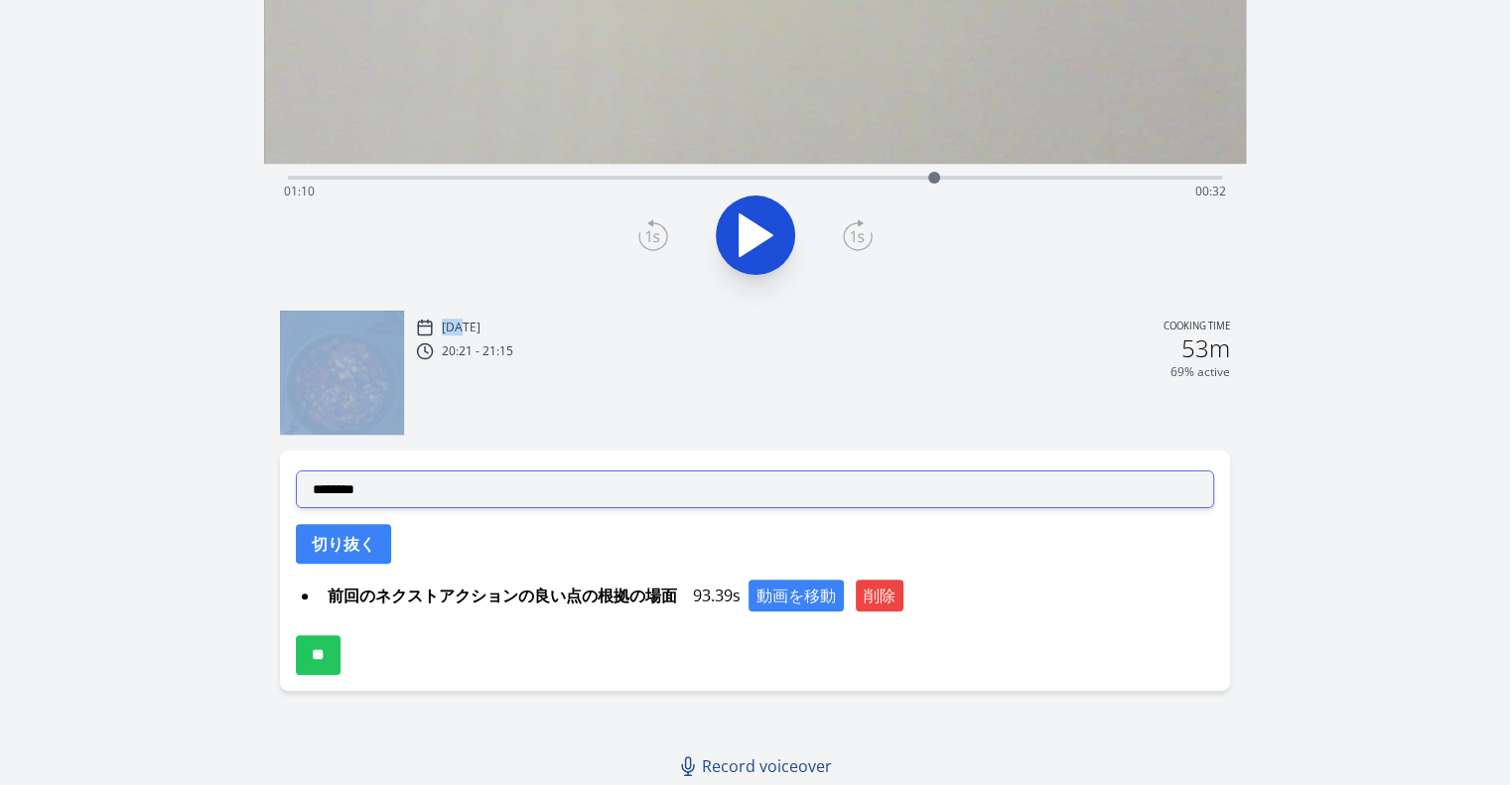
click at [769, 492] on select "**********" at bounding box center [755, 490] width 919 height 38
select select "**********"
click at [296, 471] on select "**********" at bounding box center [755, 490] width 919 height 38
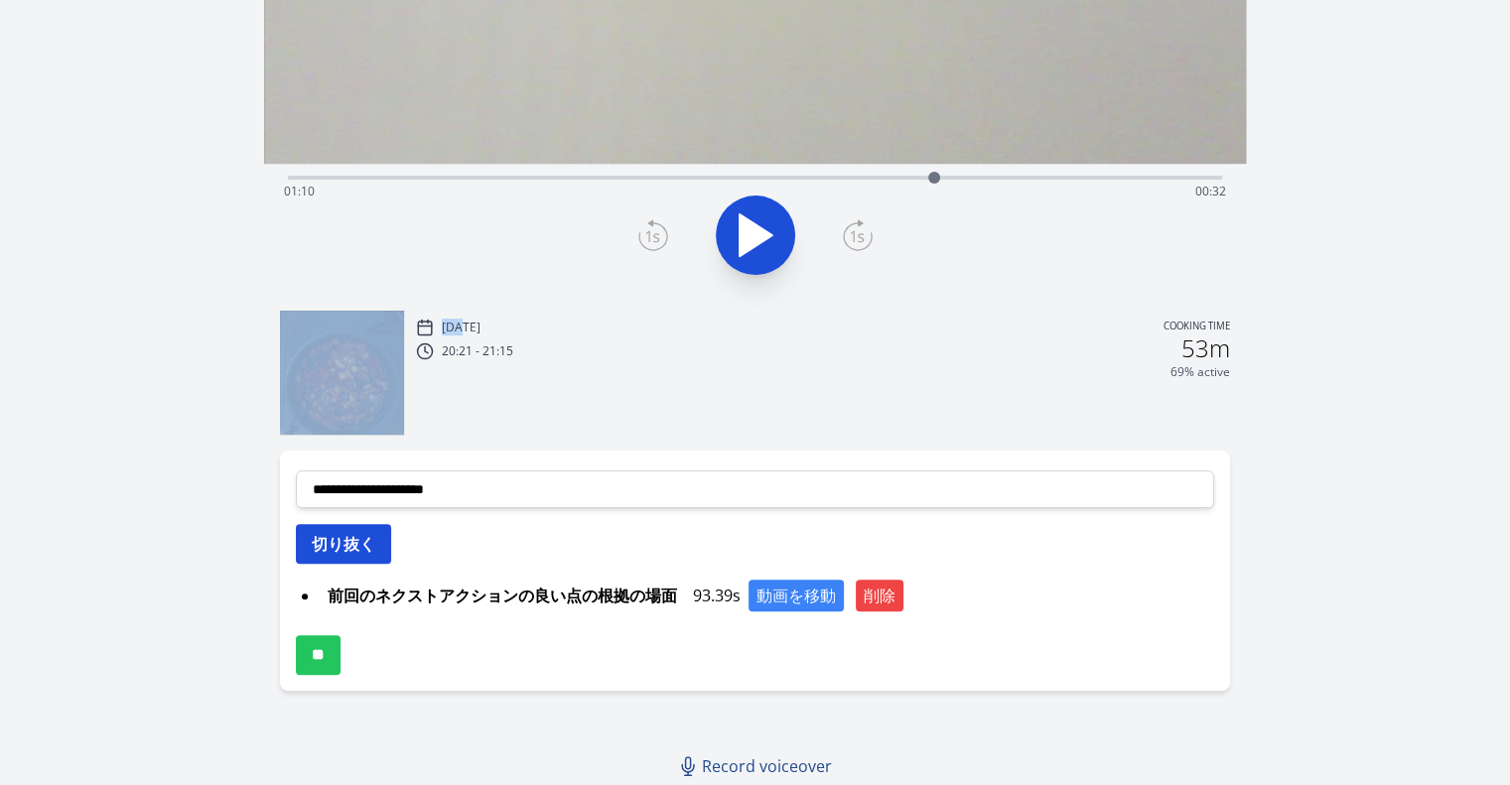
click at [365, 524] on button "切り抜く" at bounding box center [343, 544] width 95 height 40
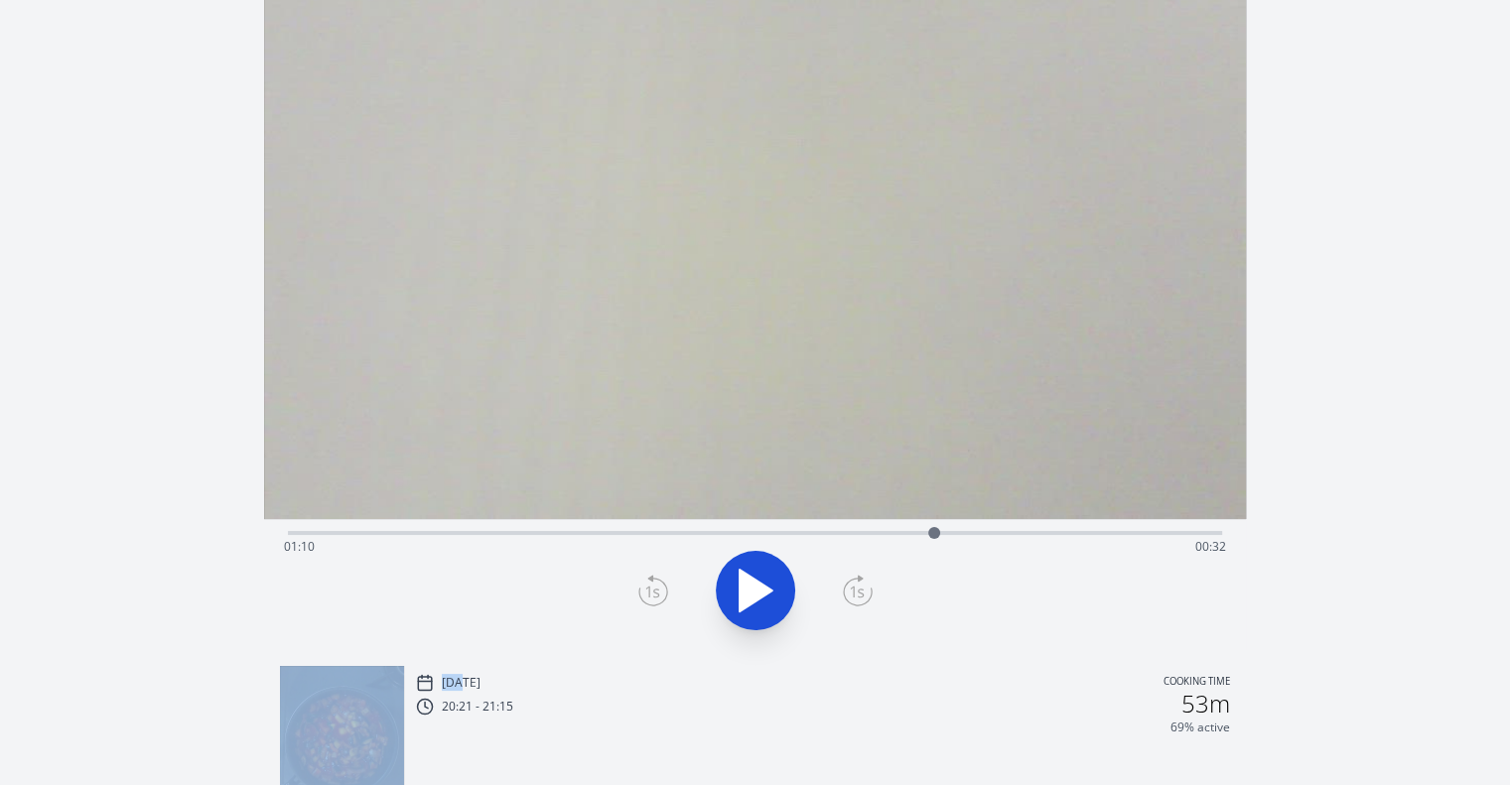
scroll to position [71, 0]
drag, startPoint x: 930, startPoint y: 532, endPoint x: 929, endPoint y: 542, distance: 10.0
click at [929, 542] on div at bounding box center [930, 534] width 30 height 30
click at [933, 535] on div at bounding box center [933, 534] width 12 height 12
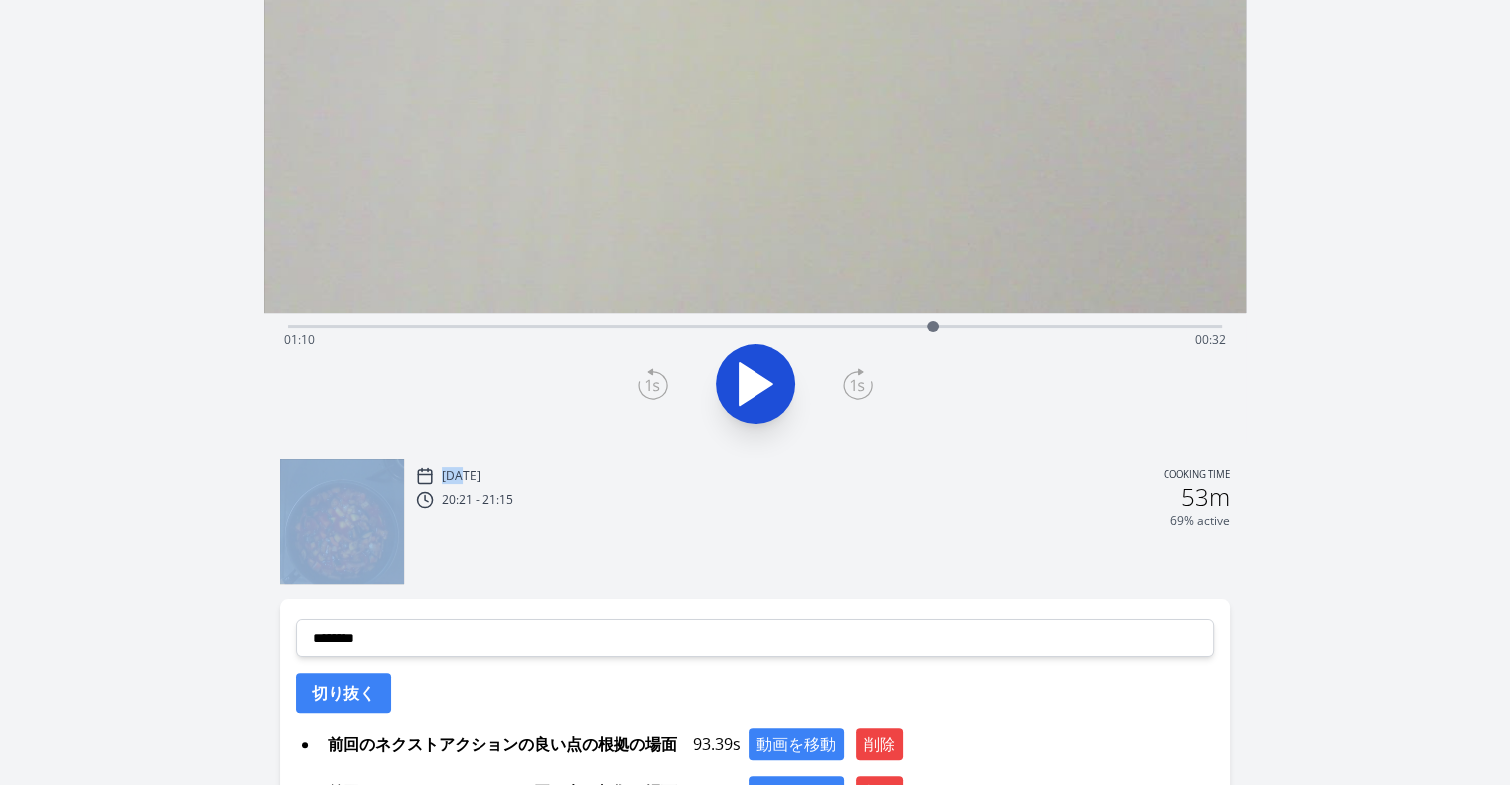
scroll to position [282, 0]
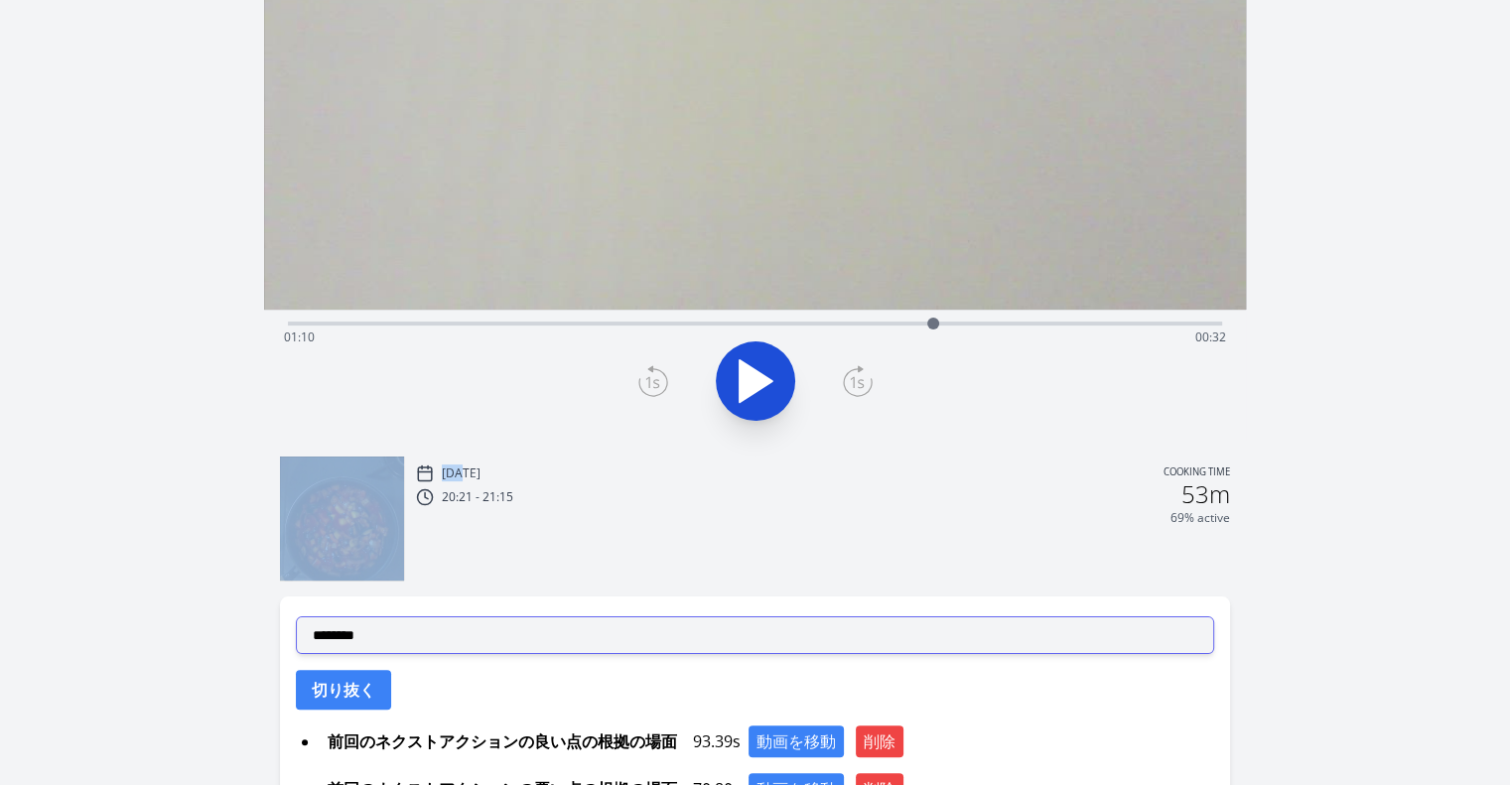
click at [682, 618] on select "**********" at bounding box center [755, 636] width 919 height 38
click at [296, 617] on select "**********" at bounding box center [755, 636] width 919 height 38
click at [616, 617] on select "**********" at bounding box center [755, 636] width 919 height 38
select select "**********"
click at [296, 617] on select "**********" at bounding box center [755, 636] width 919 height 38
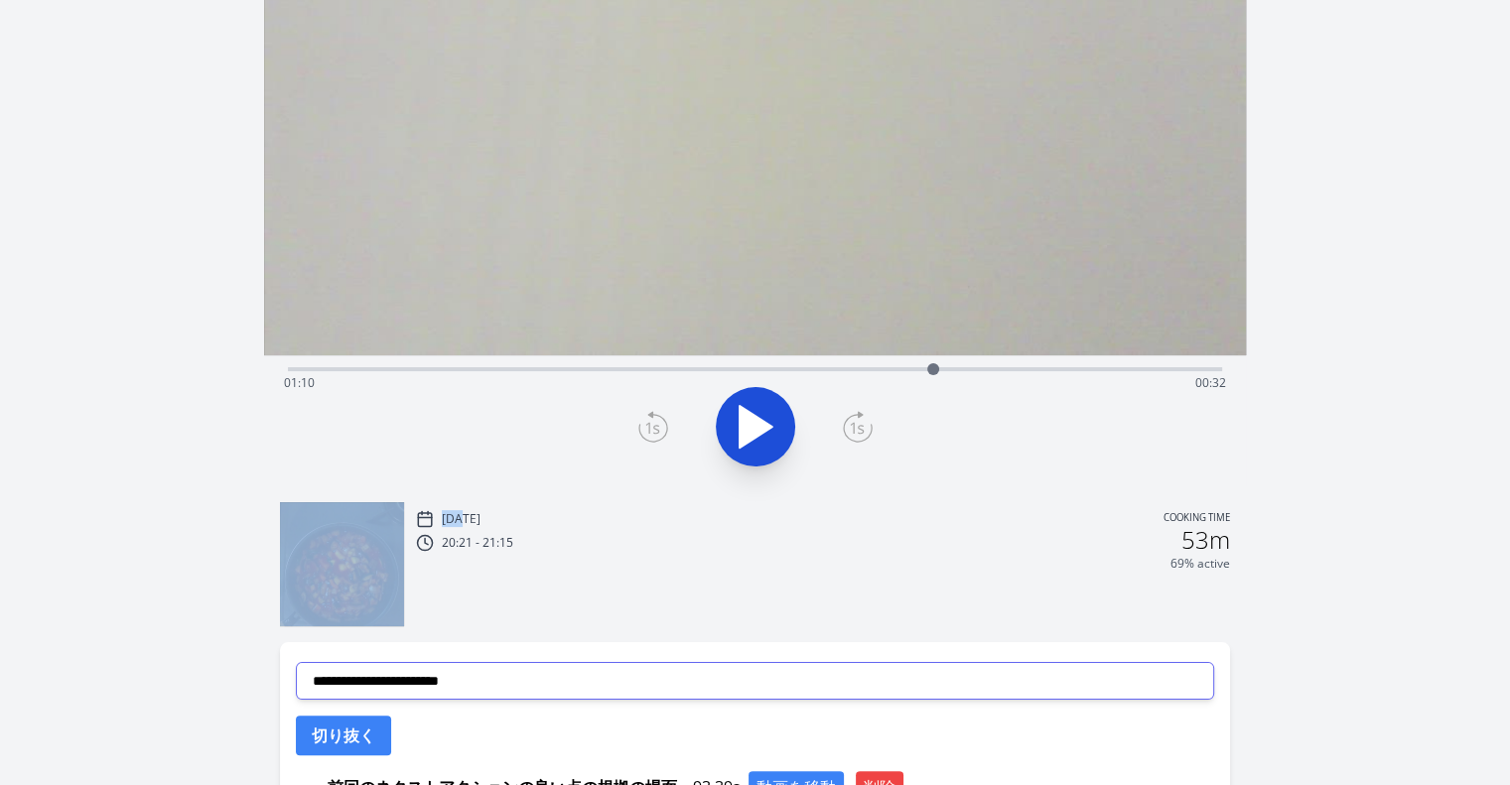
scroll to position [229, 0]
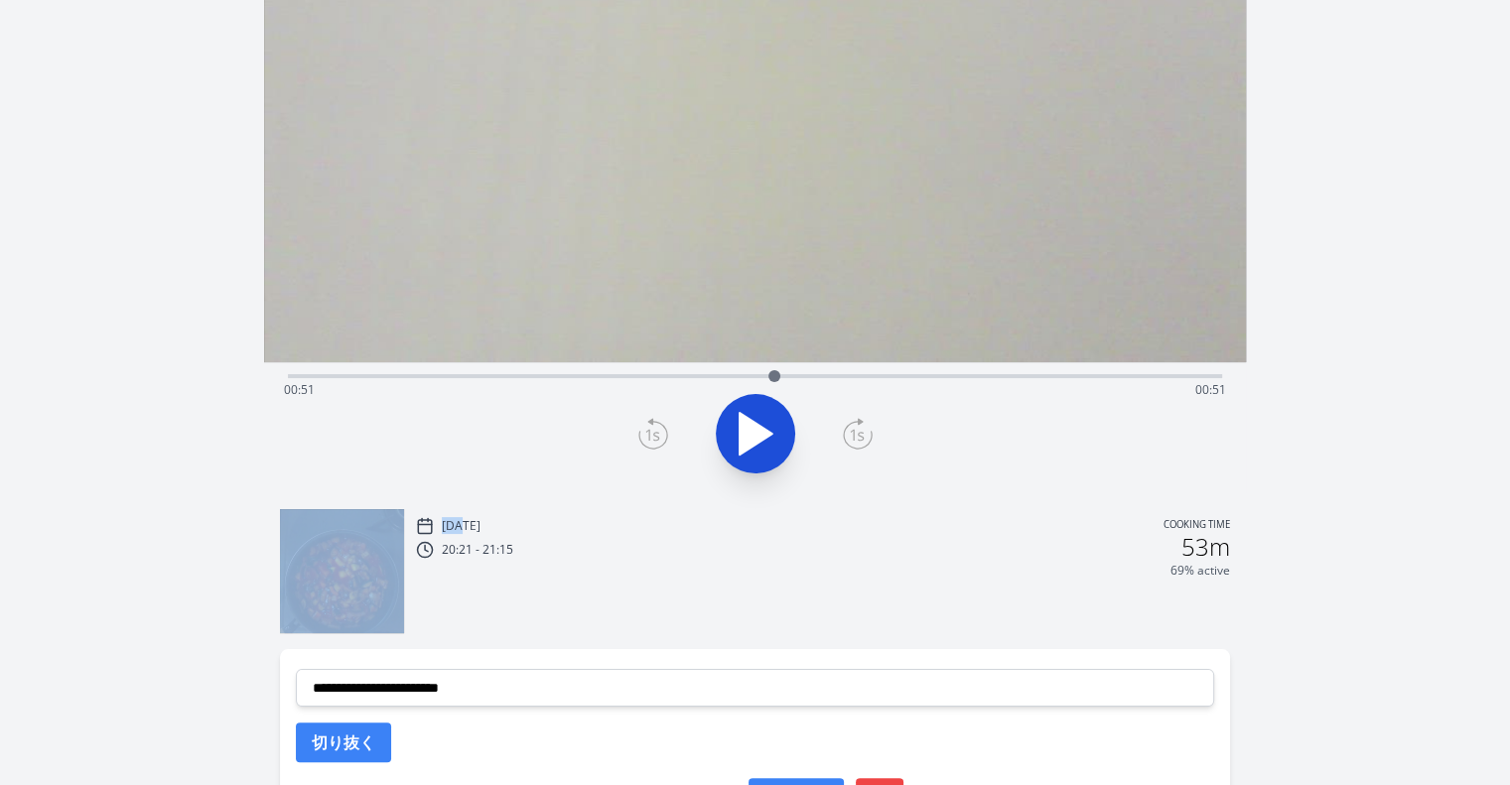
drag, startPoint x: 933, startPoint y: 368, endPoint x: 779, endPoint y: 381, distance: 155.4
click at [779, 381] on div at bounding box center [775, 376] width 30 height 30
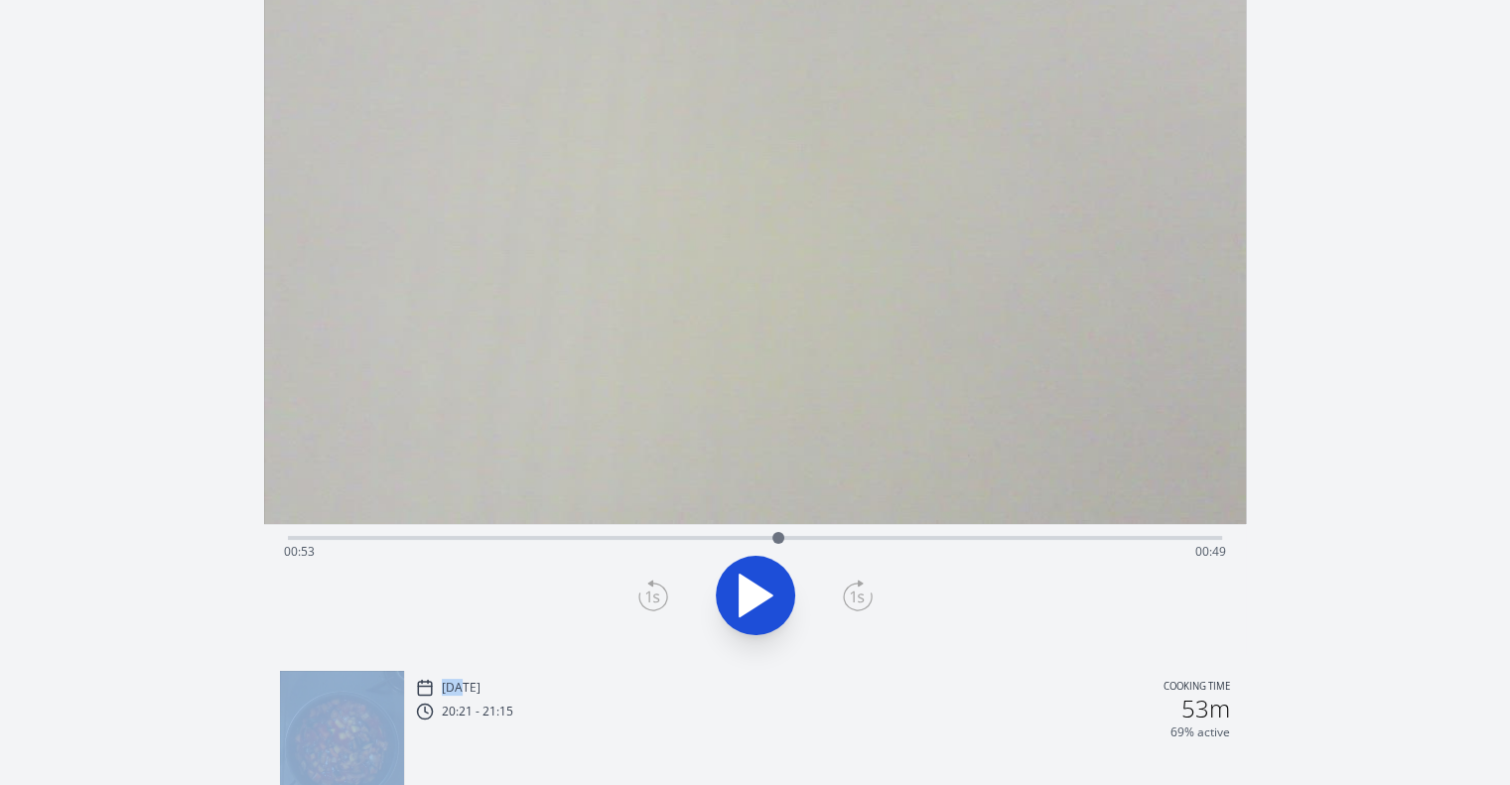
scroll to position [67, 0]
drag, startPoint x: 777, startPoint y: 536, endPoint x: 597, endPoint y: 554, distance: 180.6
click at [597, 541] on div "Time elapsed: 00:33 Time remaining: 01:09" at bounding box center [755, 539] width 934 height 4
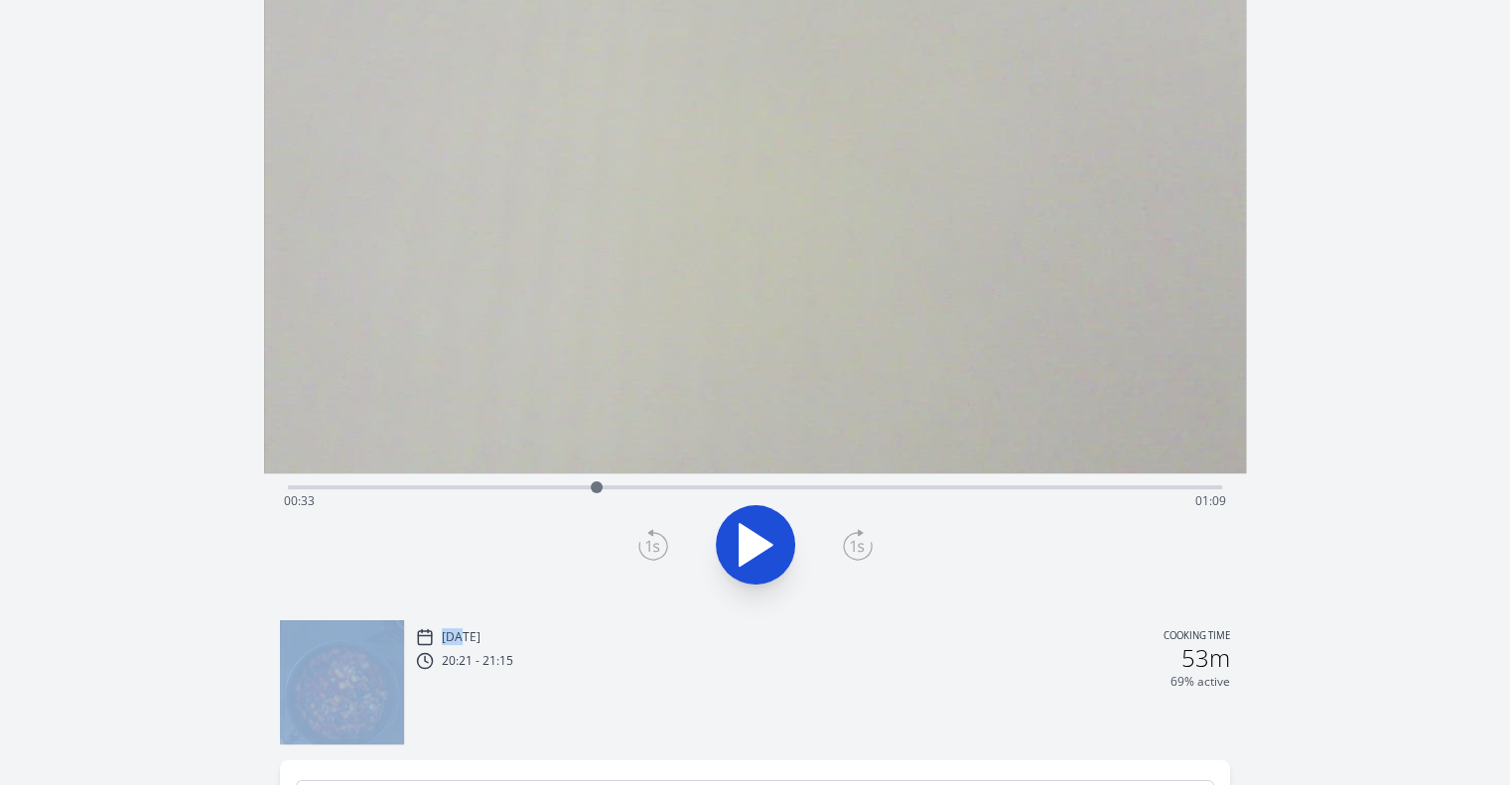
scroll to position [115, 0]
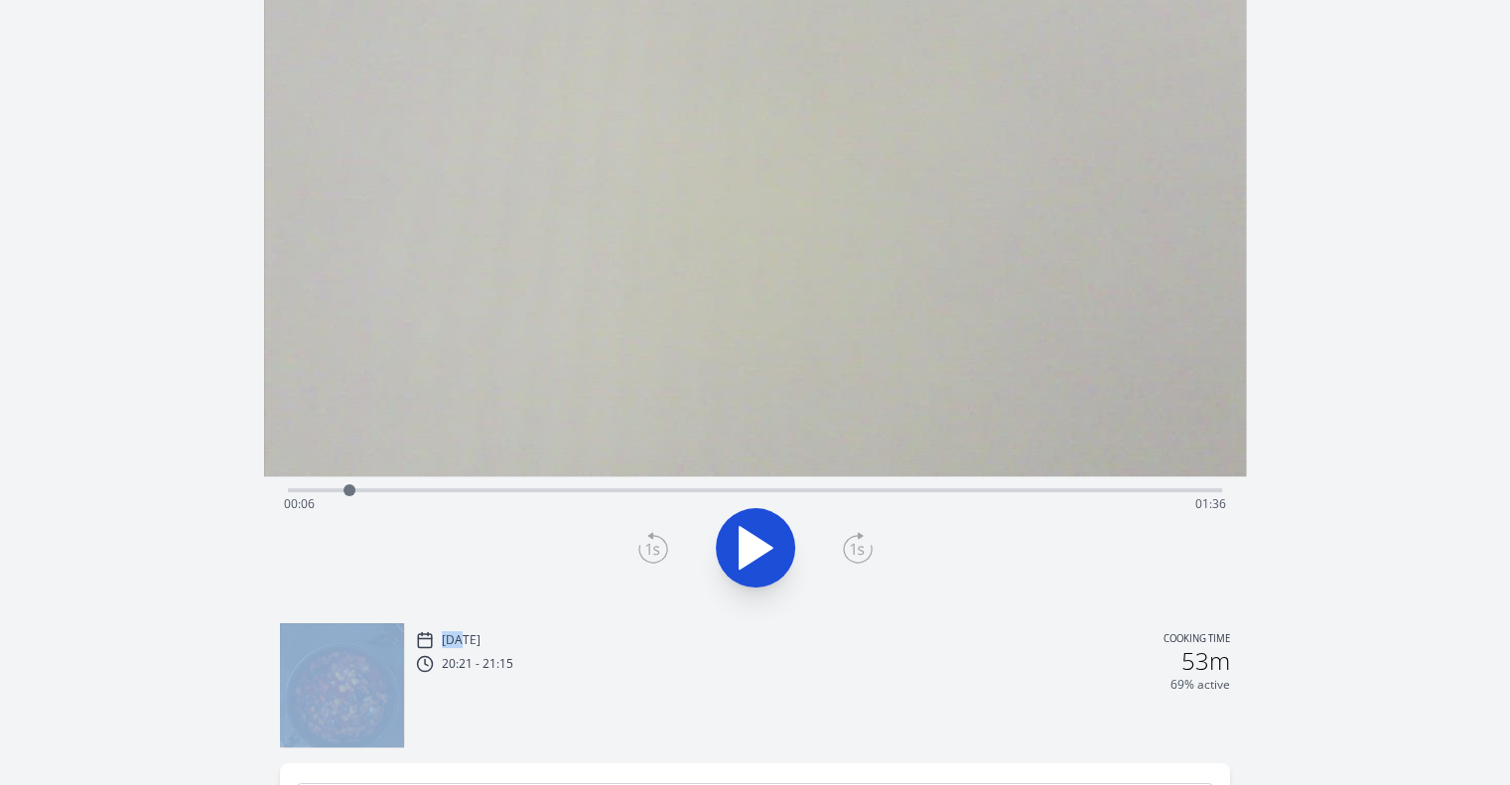
drag, startPoint x: 593, startPoint y: 479, endPoint x: 354, endPoint y: 510, distance: 241.4
click at [354, 493] on div "Time elapsed: 00:06 Time remaining: 01:36" at bounding box center [755, 491] width 934 height 4
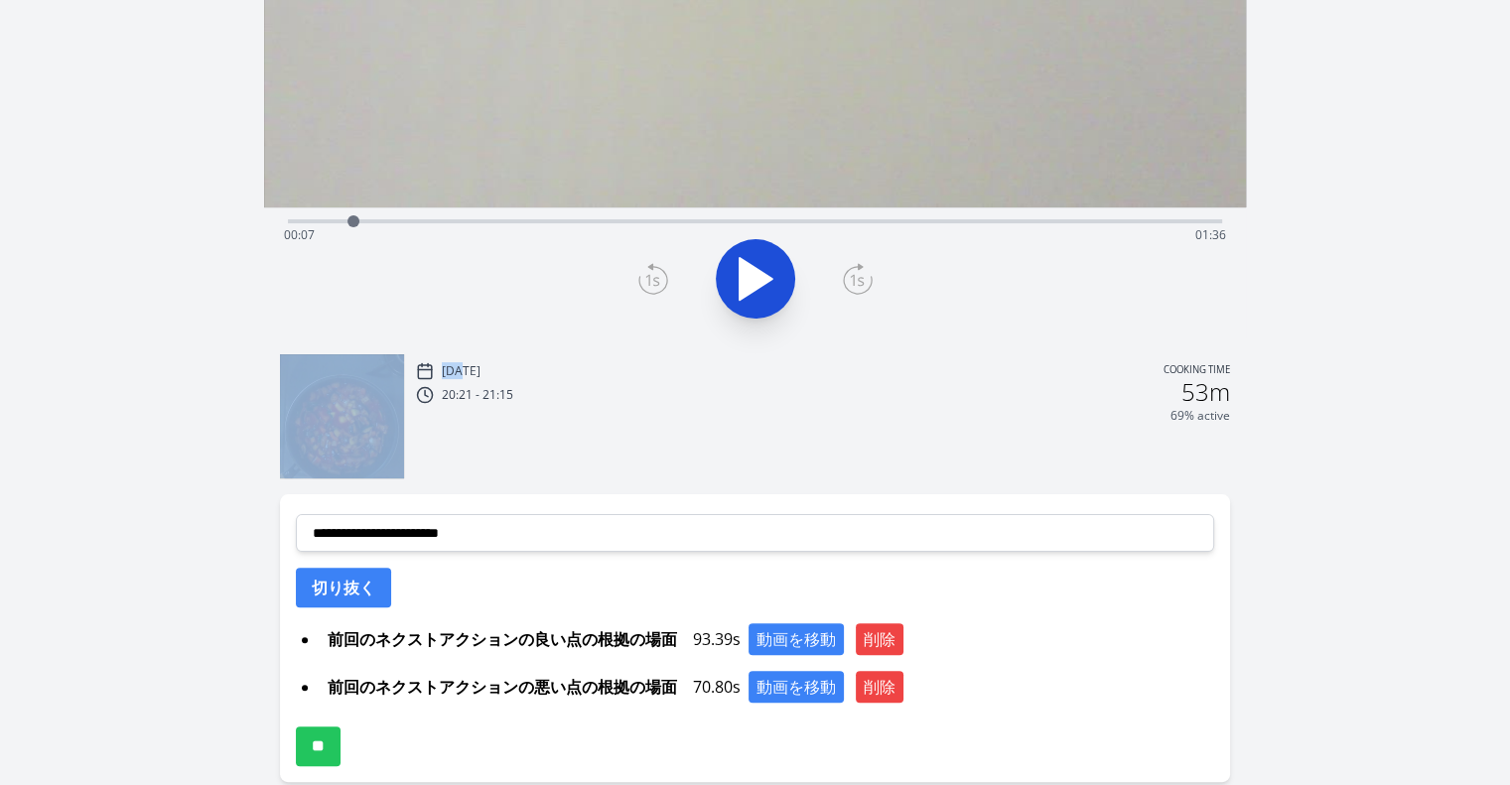
scroll to position [385, 0]
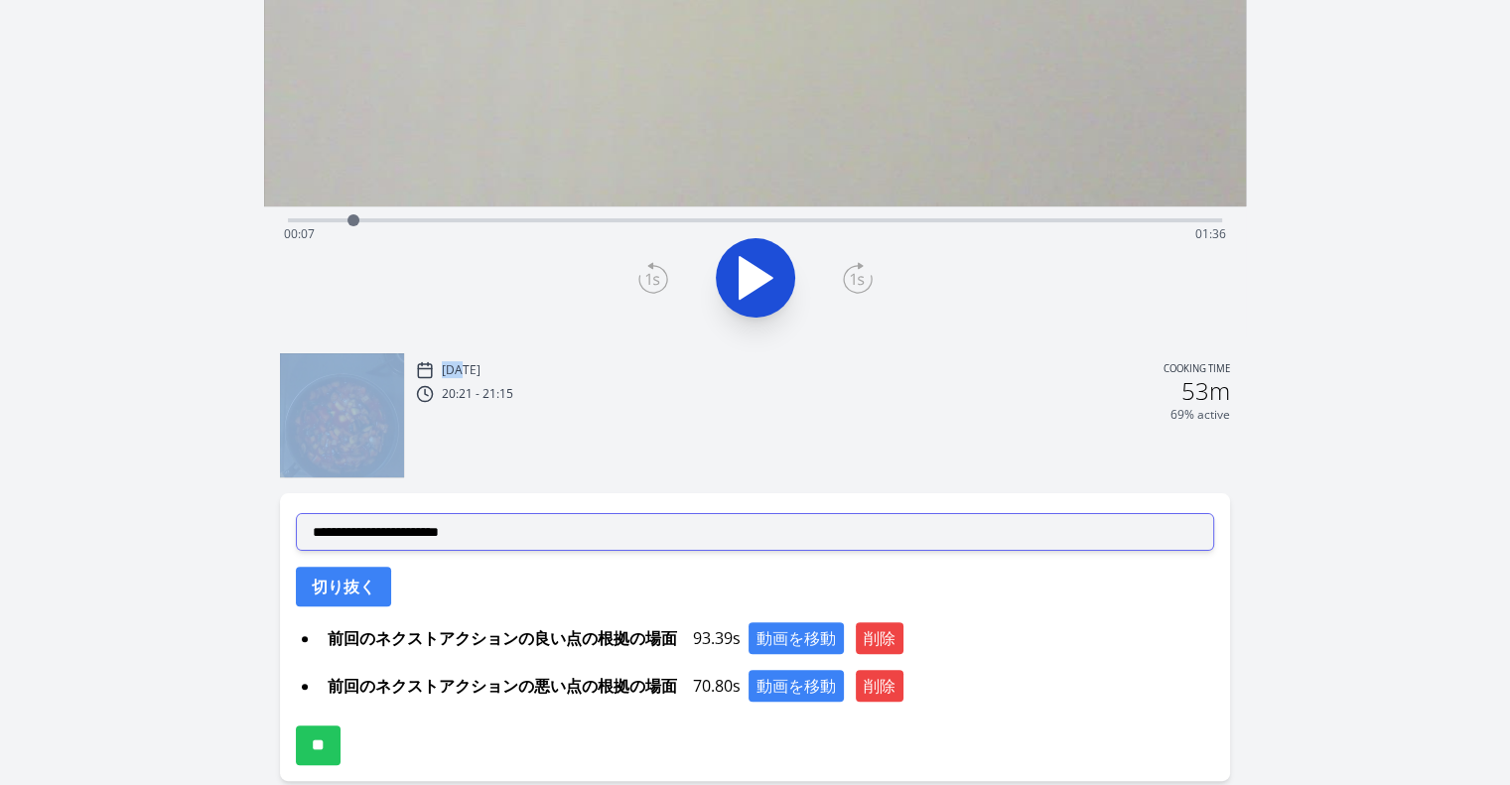
click at [628, 531] on select "**********" at bounding box center [755, 532] width 919 height 38
click at [296, 513] on select "**********" at bounding box center [755, 532] width 919 height 38
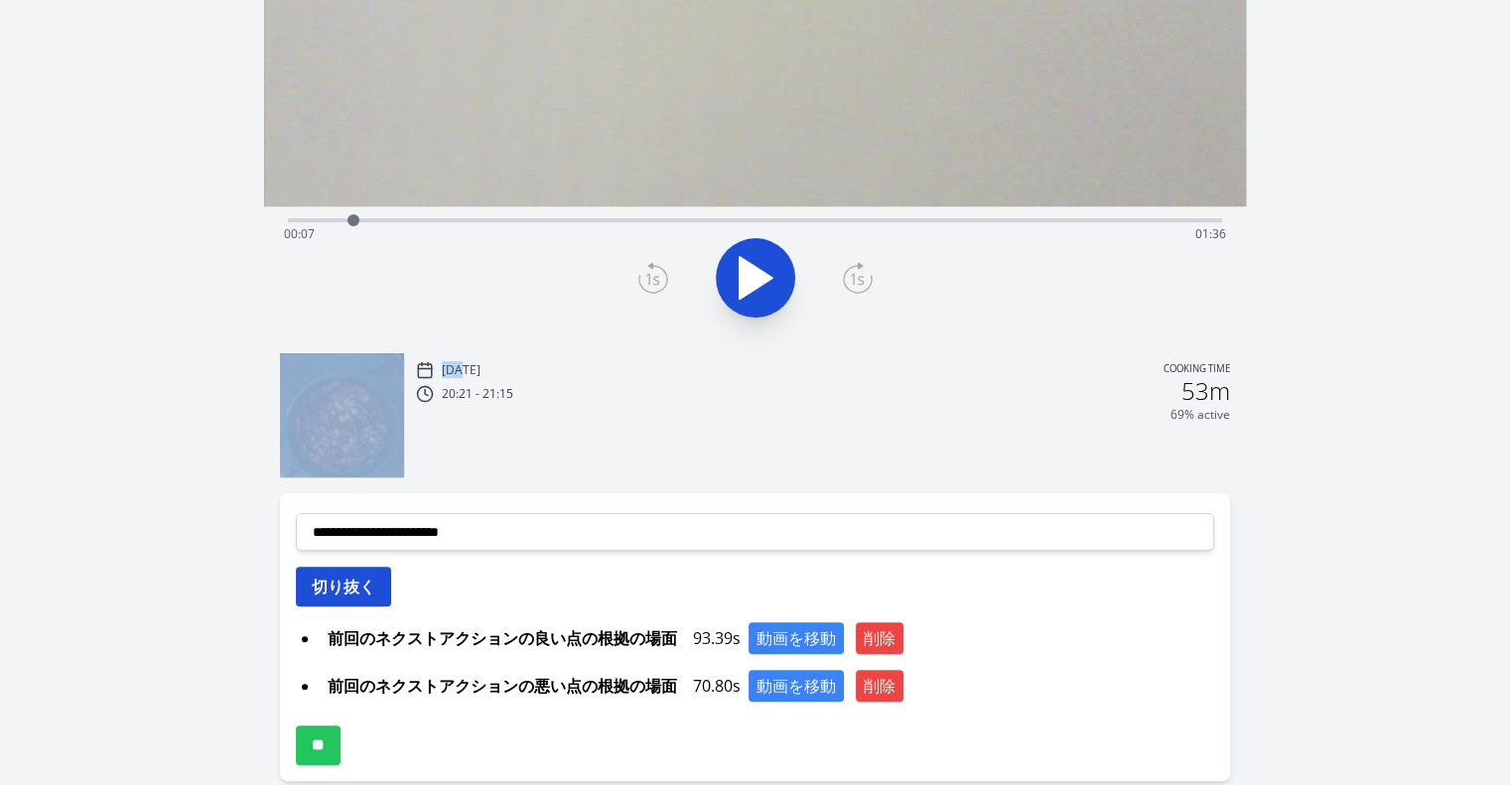
click at [332, 595] on button "切り抜く" at bounding box center [343, 587] width 95 height 40
select select
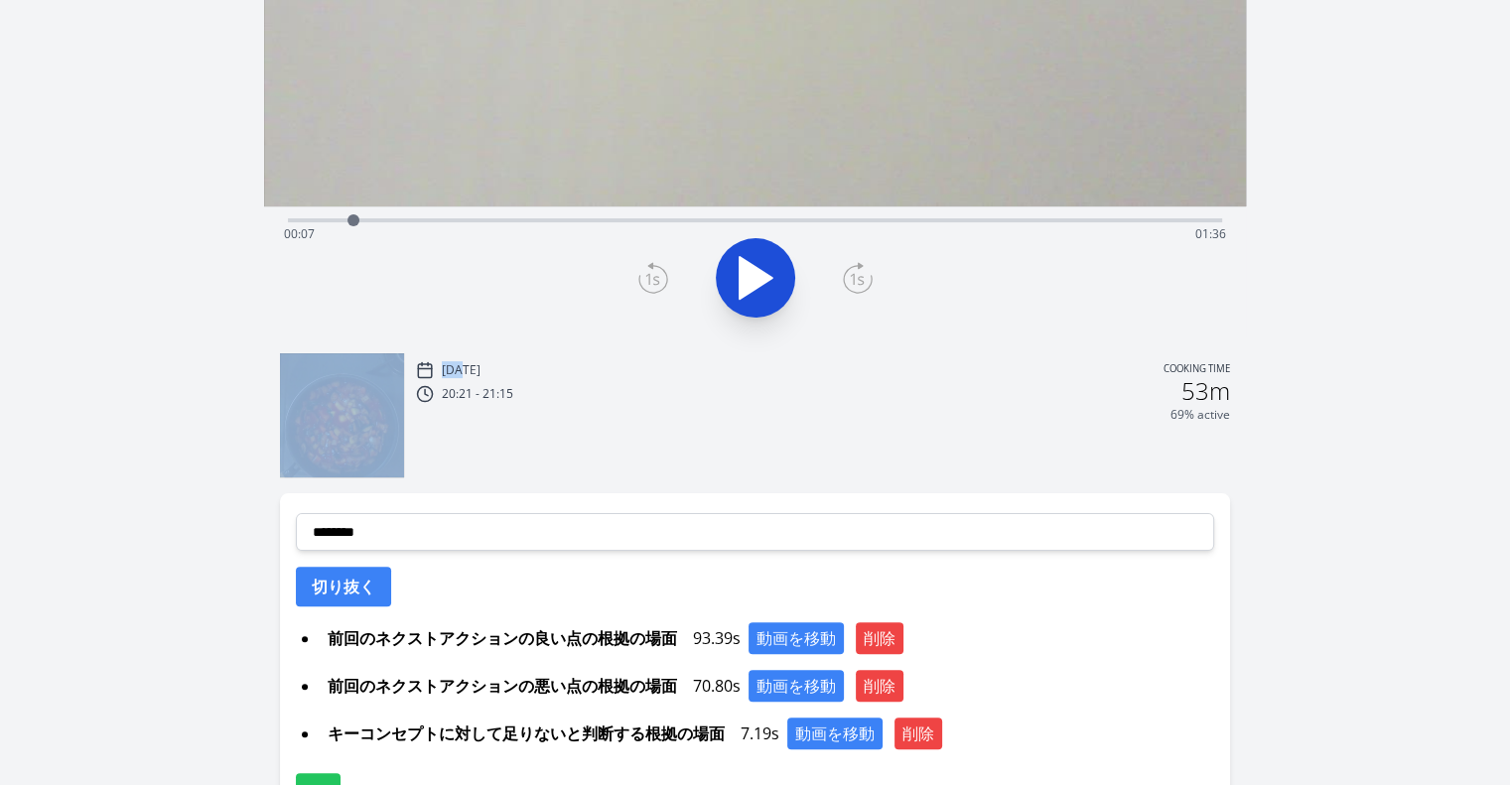
scroll to position [523, 0]
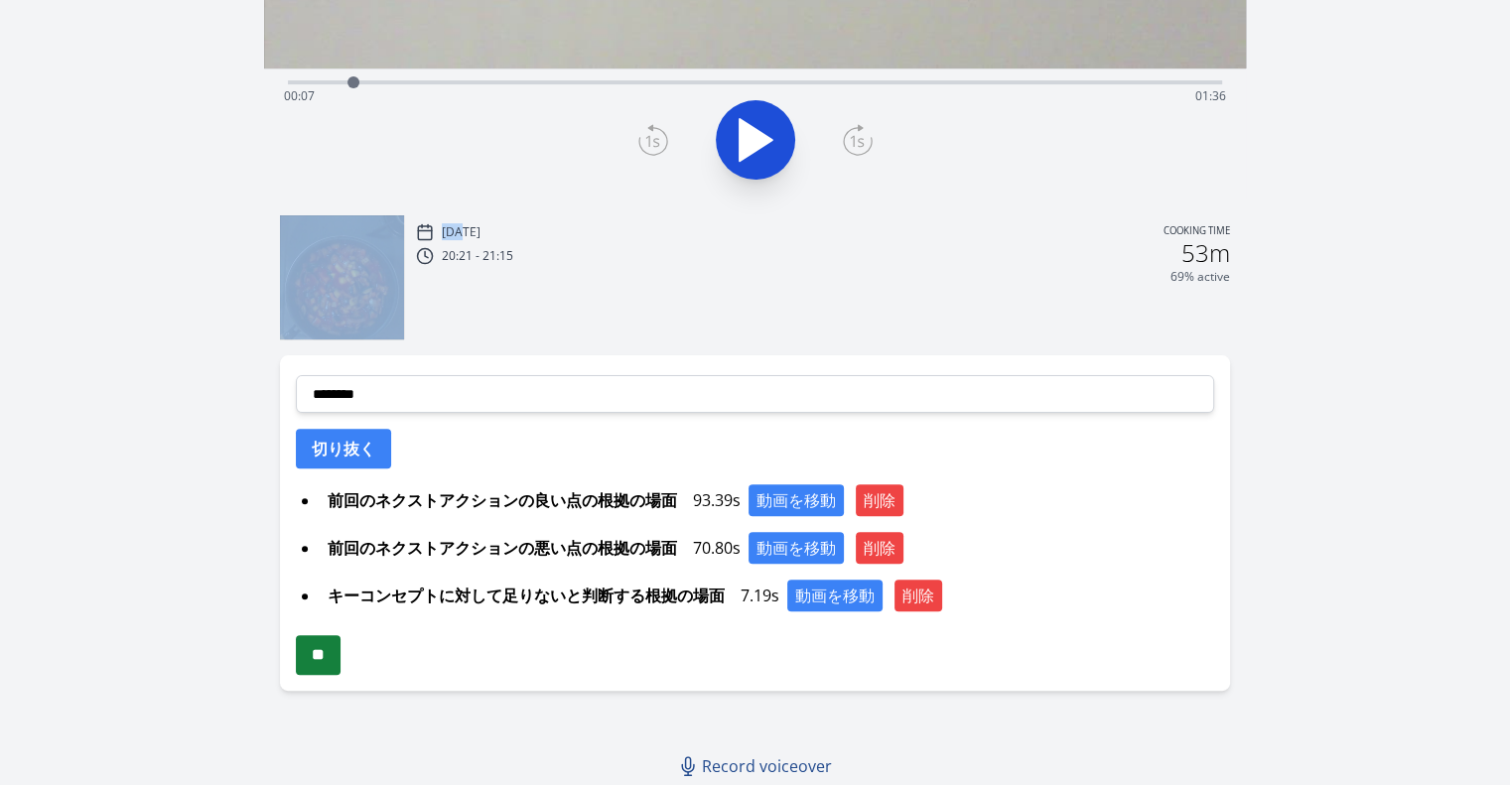
click at [319, 665] on input "**" at bounding box center [318, 656] width 45 height 40
